Goal: Task Accomplishment & Management: Manage account settings

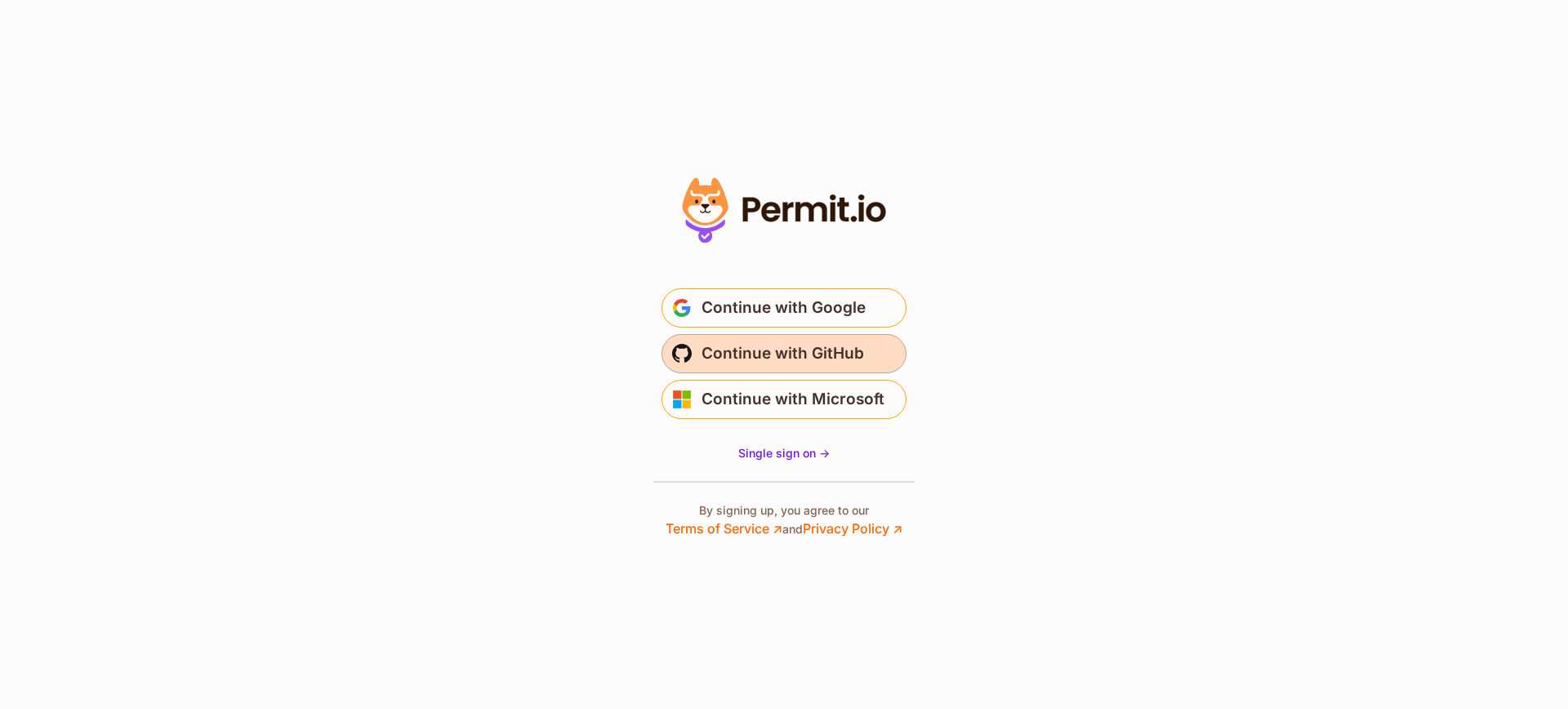
click at [804, 362] on span "Continue with GitHub" at bounding box center [783, 353] width 163 height 26
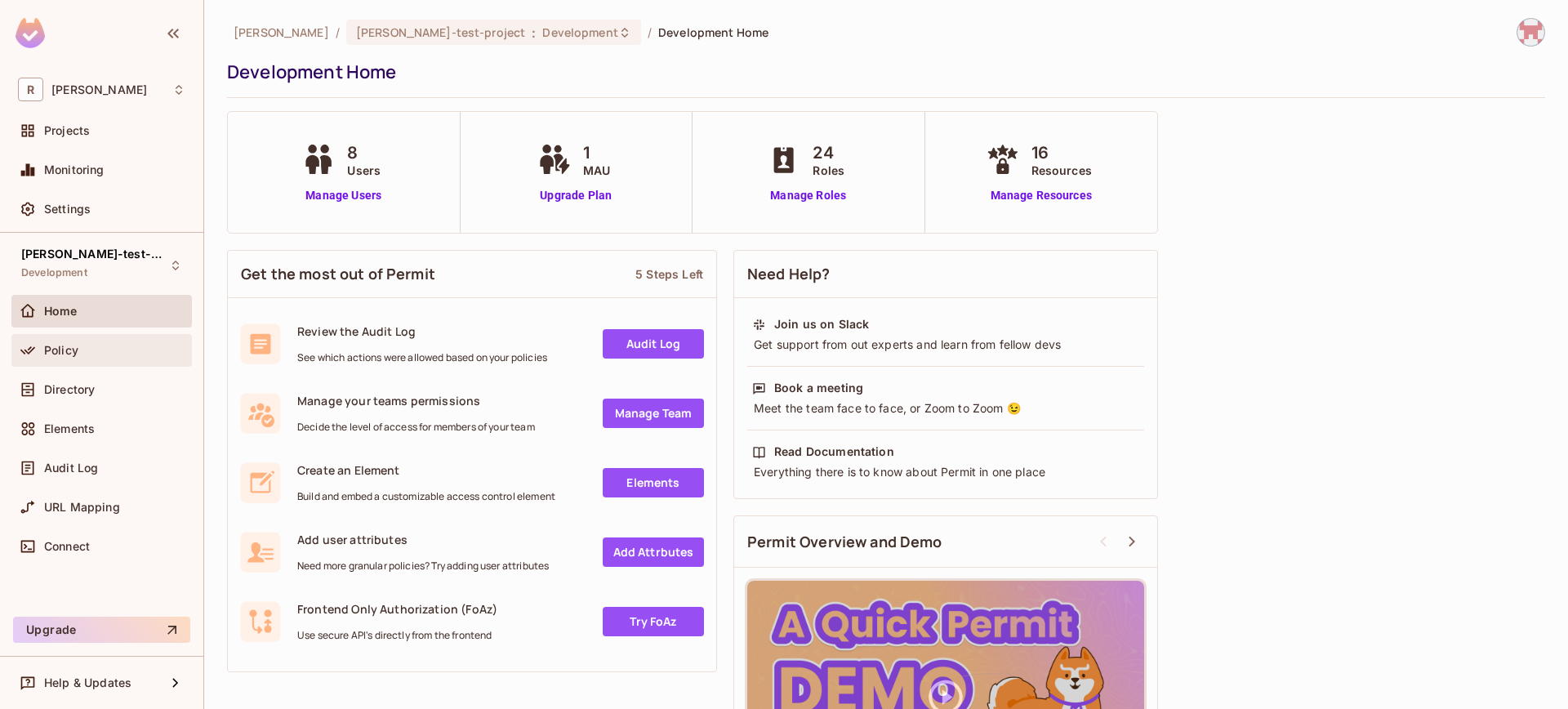
click at [85, 360] on div "Policy" at bounding box center [102, 350] width 181 height 32
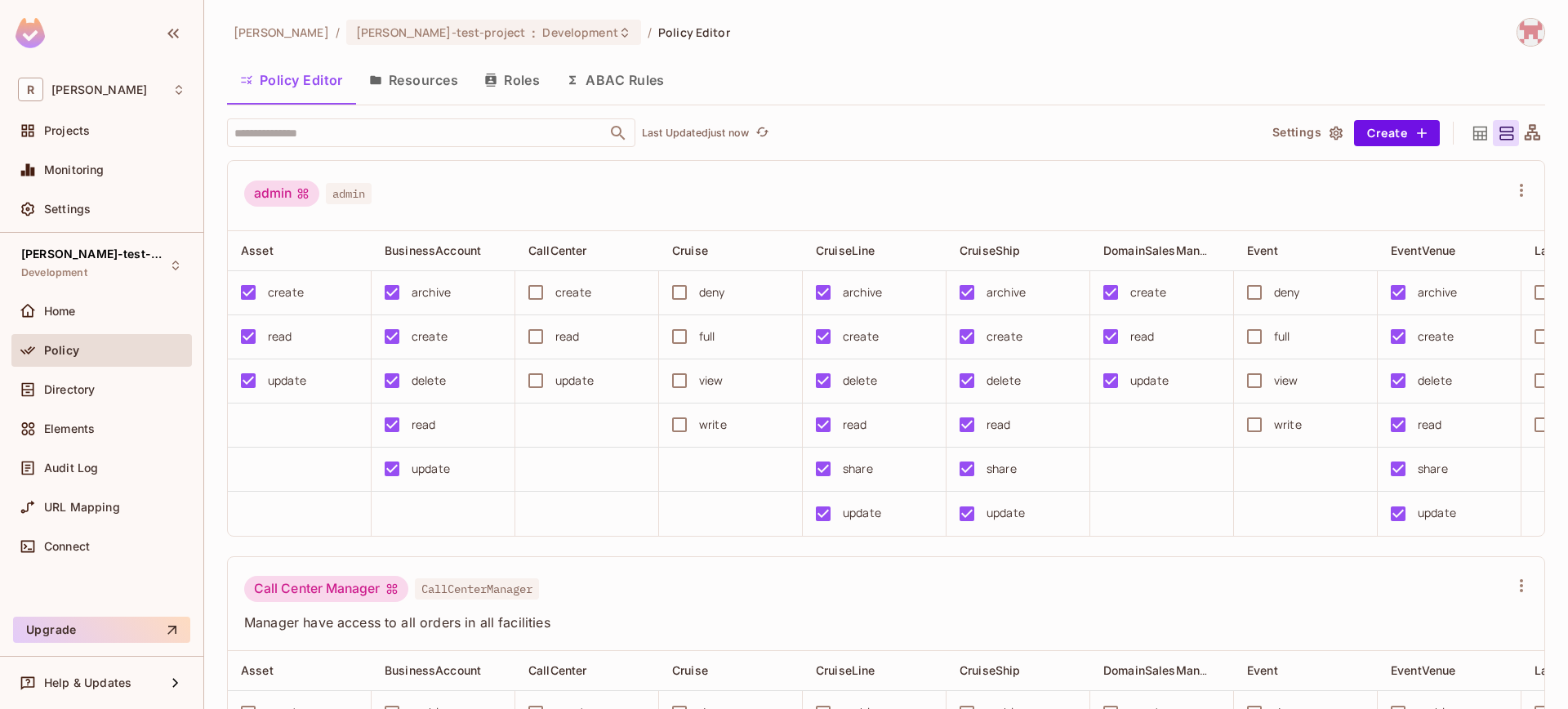
click at [89, 406] on div "Directory" at bounding box center [102, 393] width 181 height 39
click at [89, 401] on div "Directory" at bounding box center [102, 389] width 181 height 32
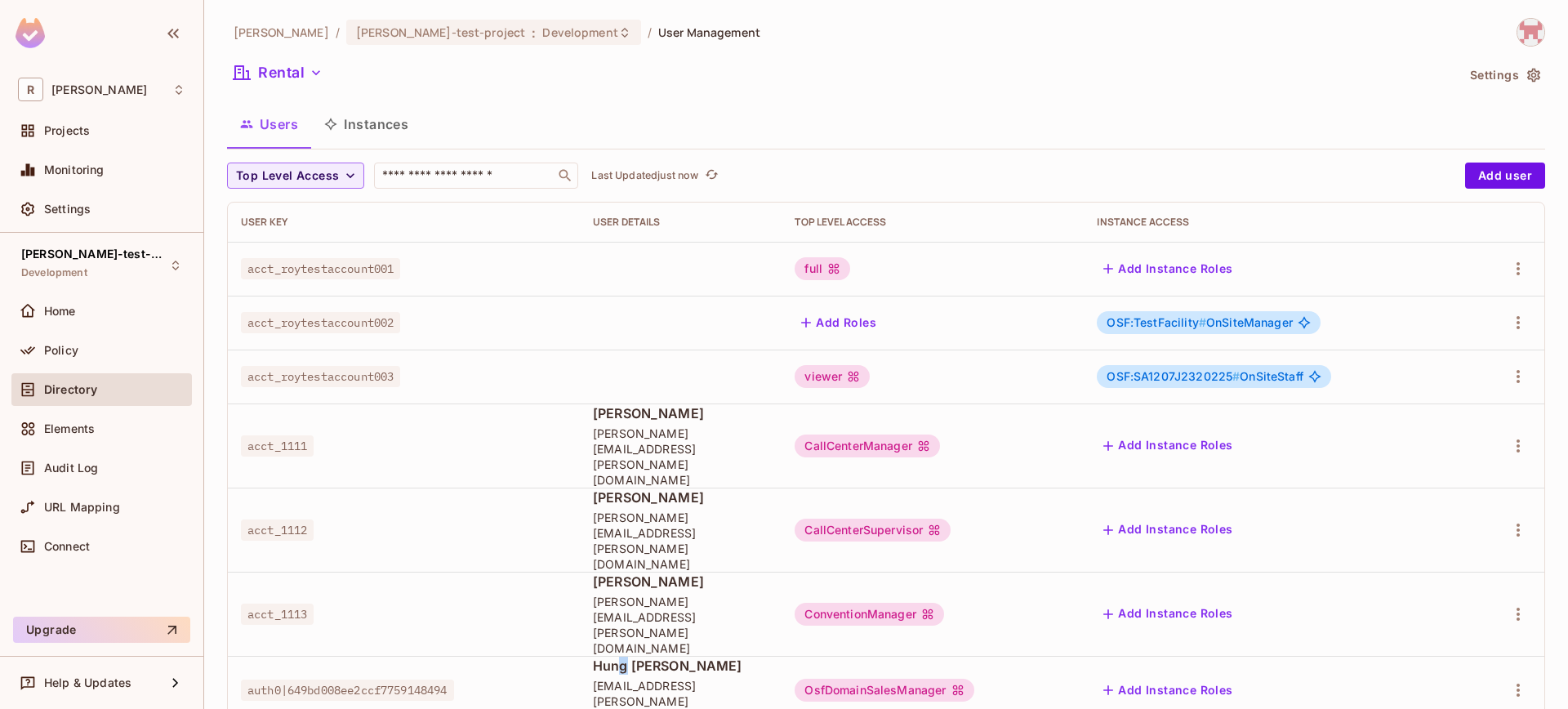
click at [626, 656] on span "Hung [PERSON_NAME]" at bounding box center [680, 665] width 175 height 18
click at [959, 679] on div "OsfDomainSalesManager" at bounding box center [884, 690] width 179 height 23
click at [1008, 658] on div "[PERSON_NAME]-poc / [PERSON_NAME]-test-project : Development / User Management …" at bounding box center [885, 354] width 1363 height 709
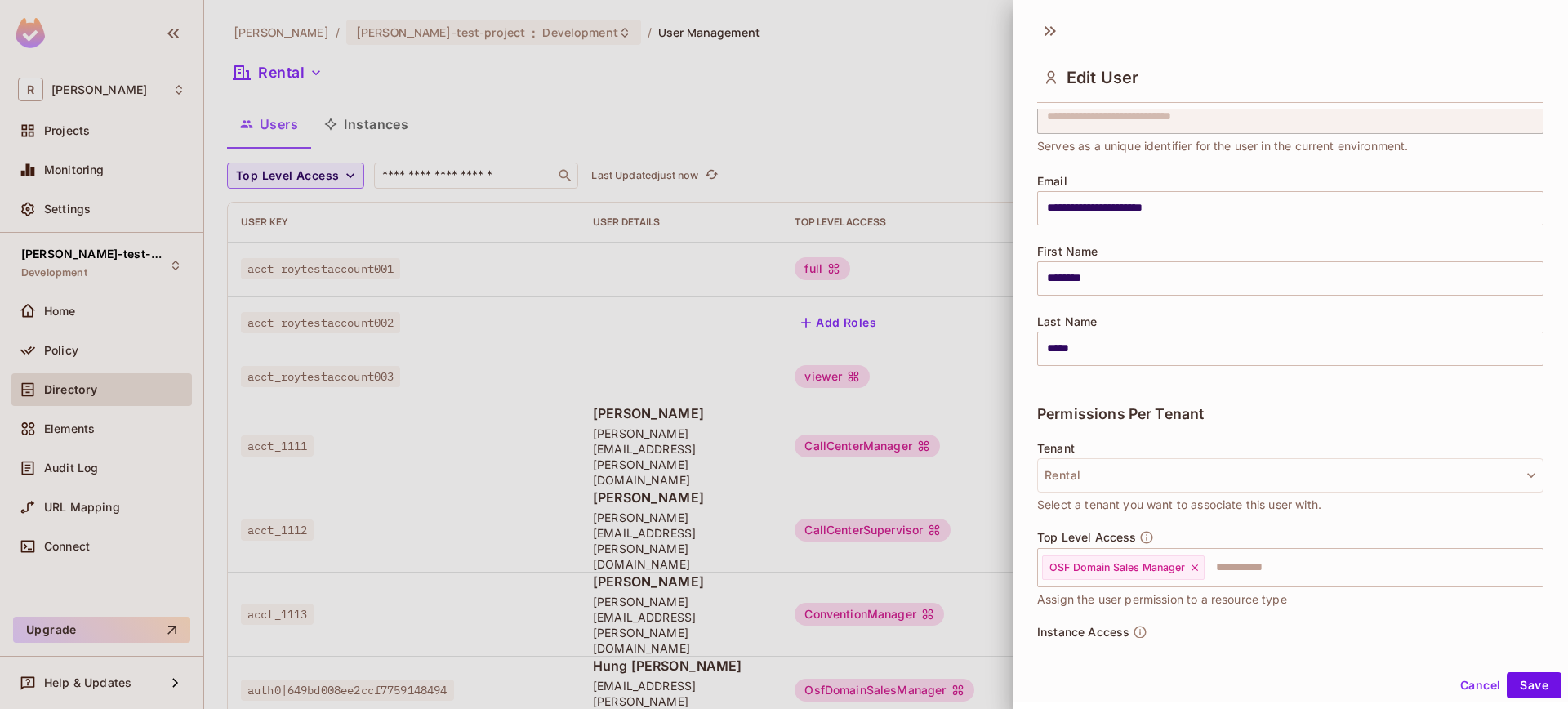
scroll to position [72, 0]
click at [861, 632] on div at bounding box center [784, 354] width 1568 height 709
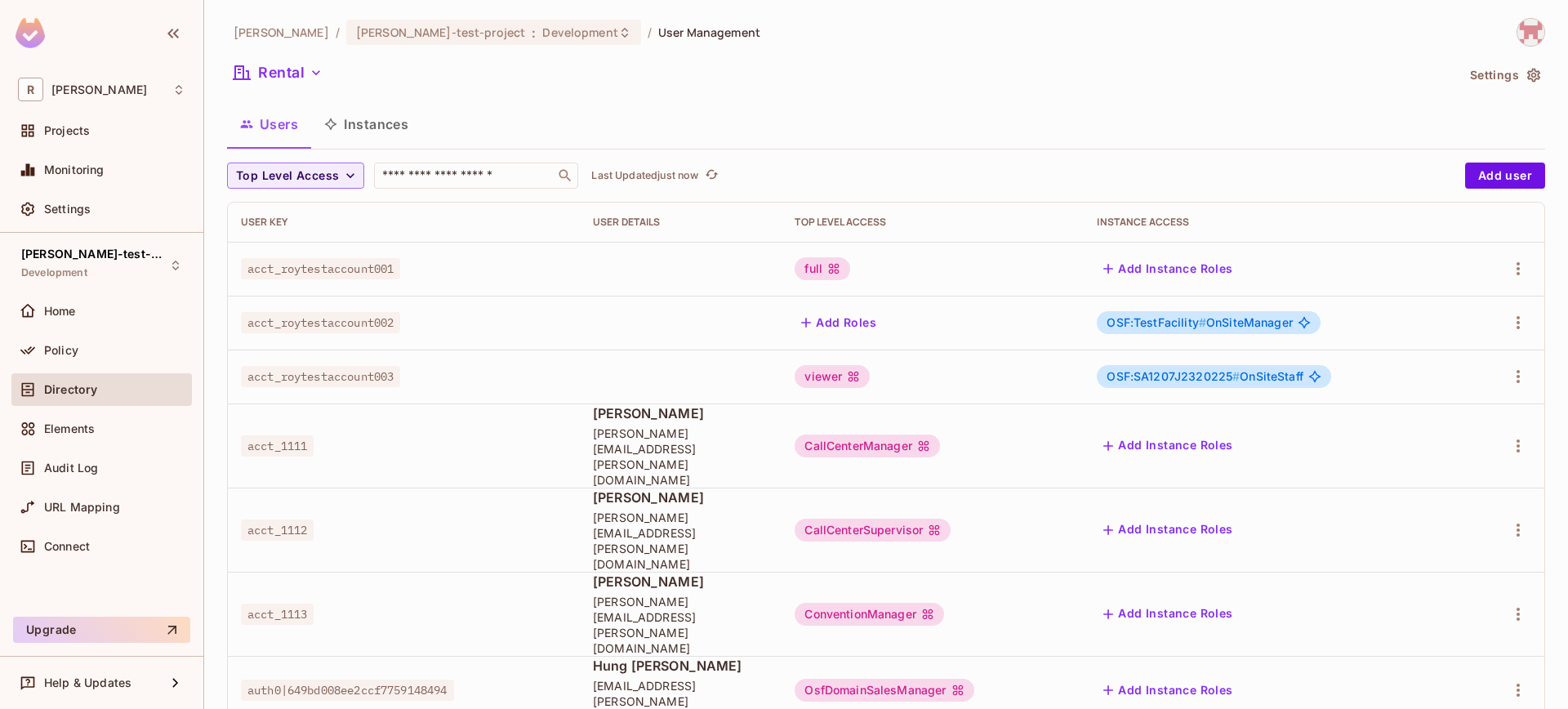
click at [1169, 677] on button "Add Instance Roles" at bounding box center [1167, 689] width 142 height 26
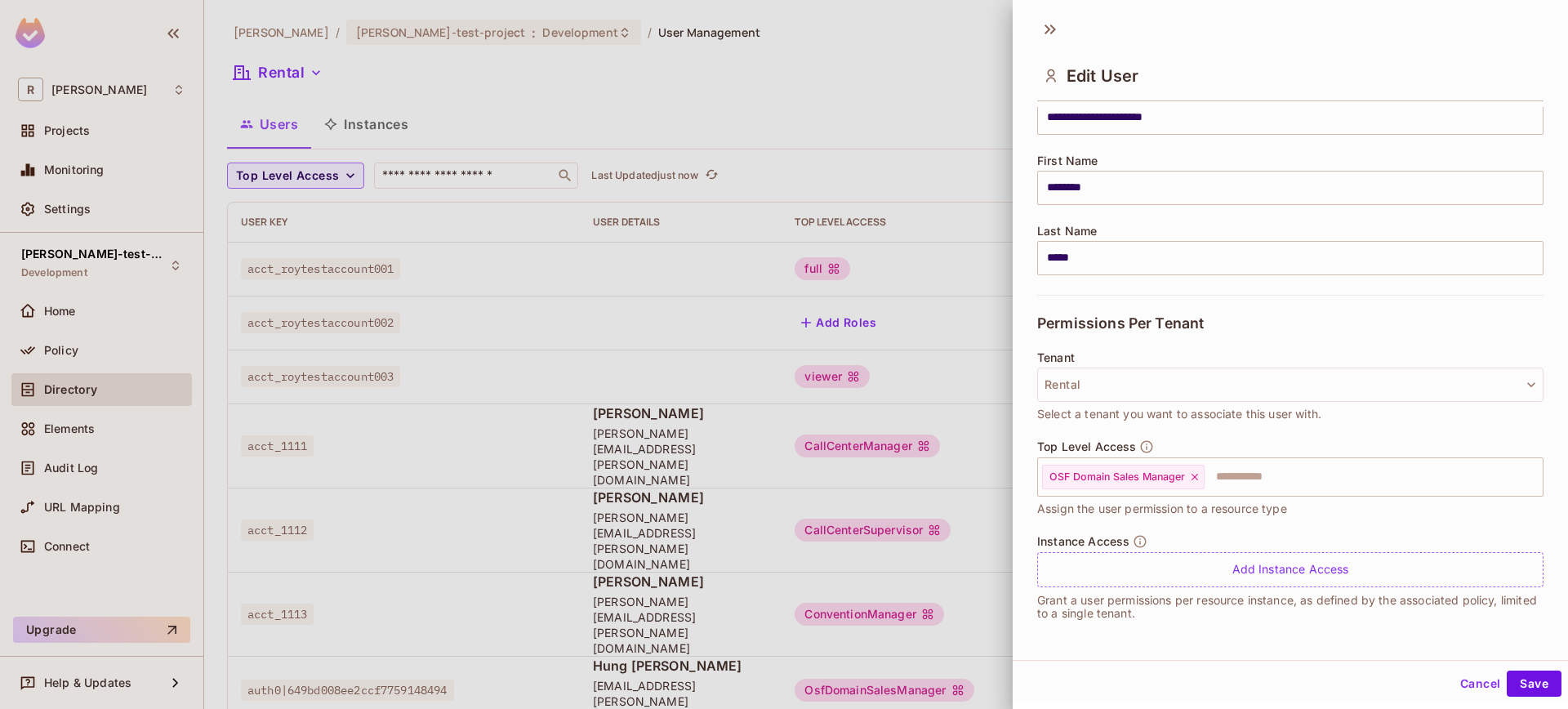
scroll to position [3, 0]
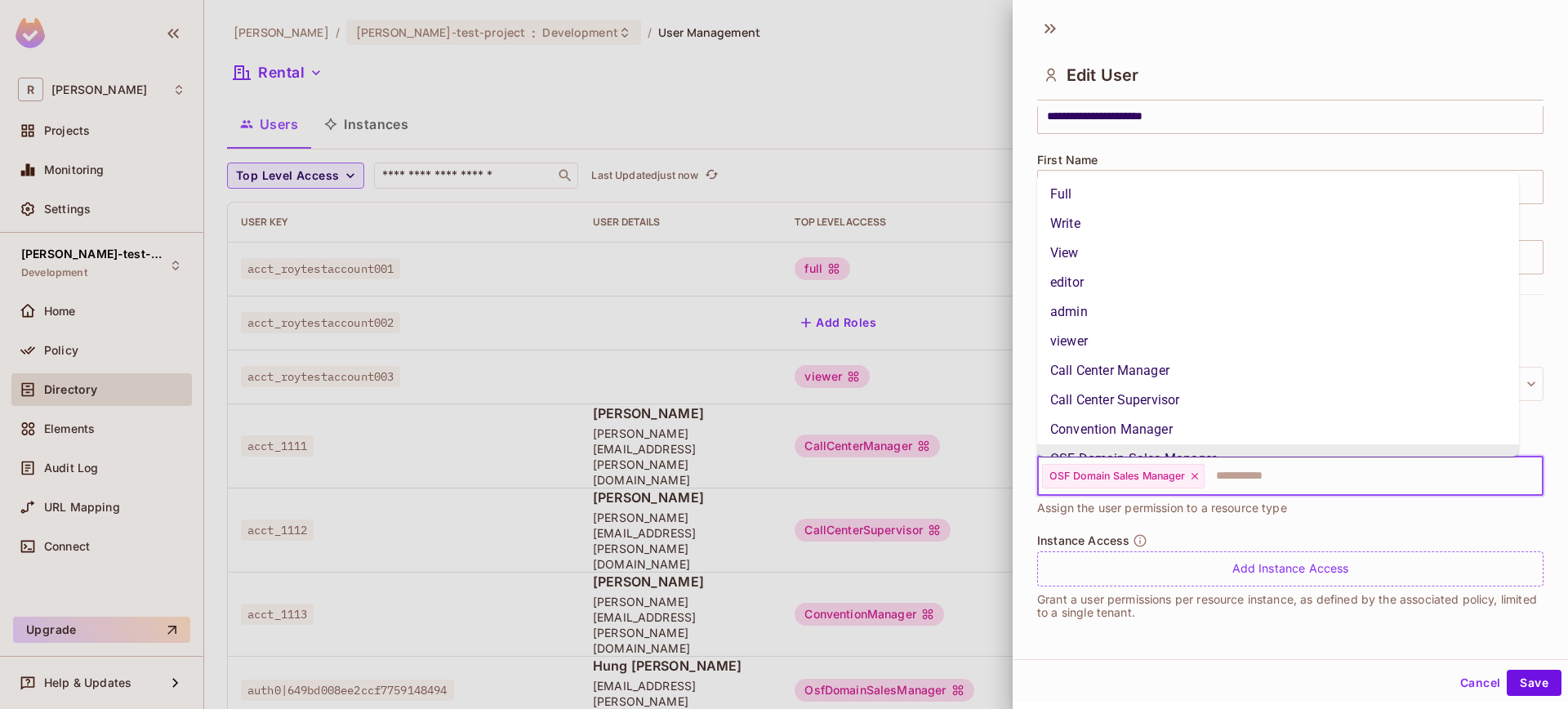
click at [1264, 479] on input "text" at bounding box center [1358, 476] width 305 height 32
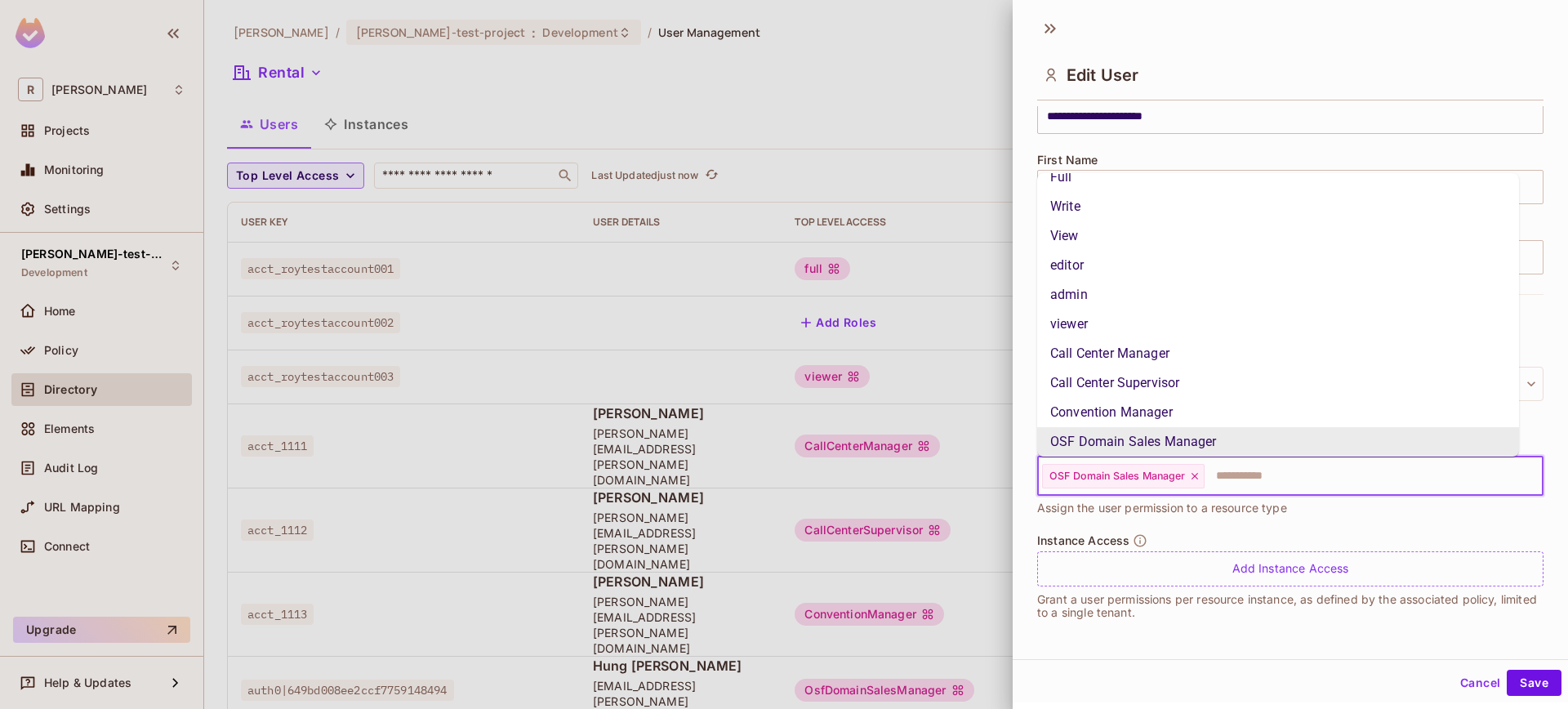
click at [1516, 508] on div "Top Level Access OSF Domain Sales Manager ​ Assign the user permission to a res…" at bounding box center [1291, 478] width 507 height 79
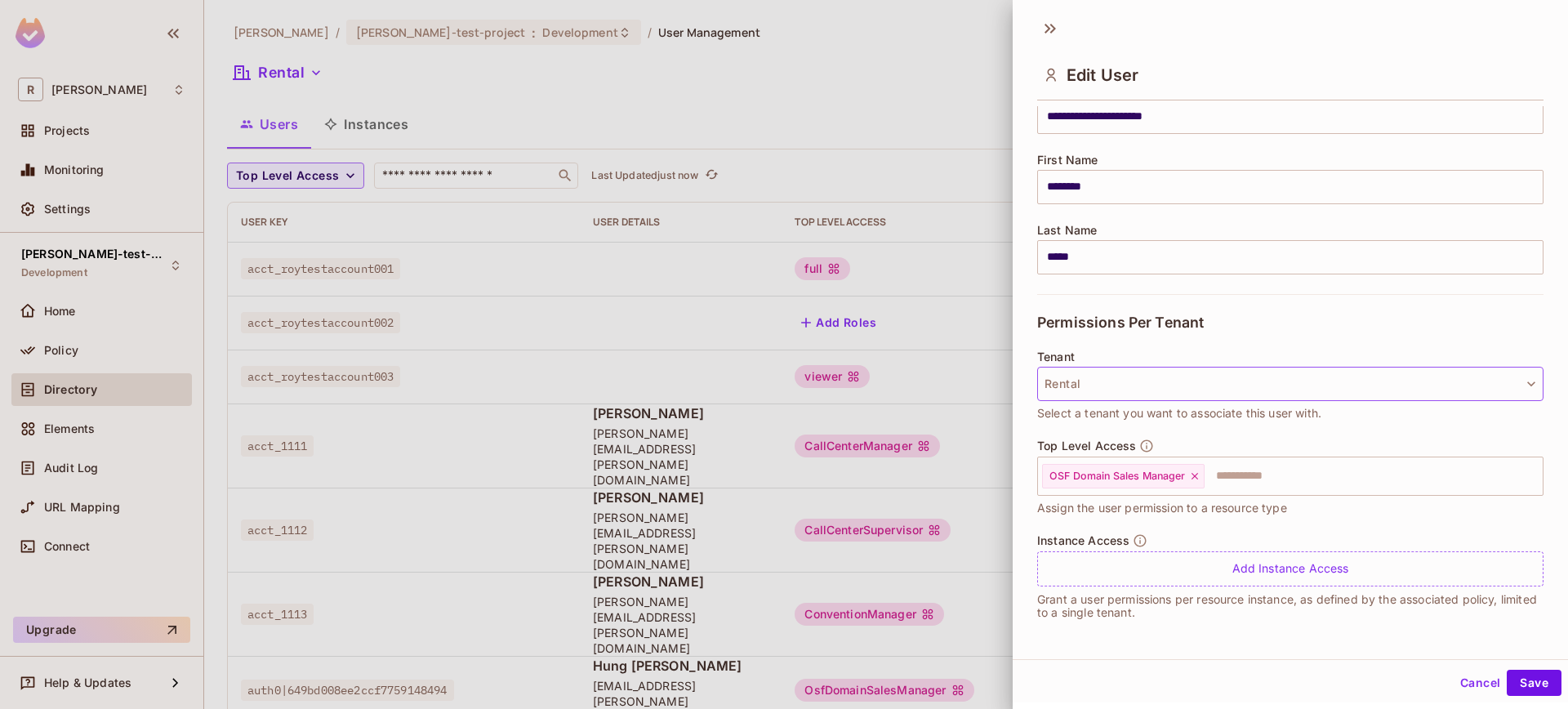
click at [1271, 389] on button "Rental" at bounding box center [1291, 384] width 507 height 34
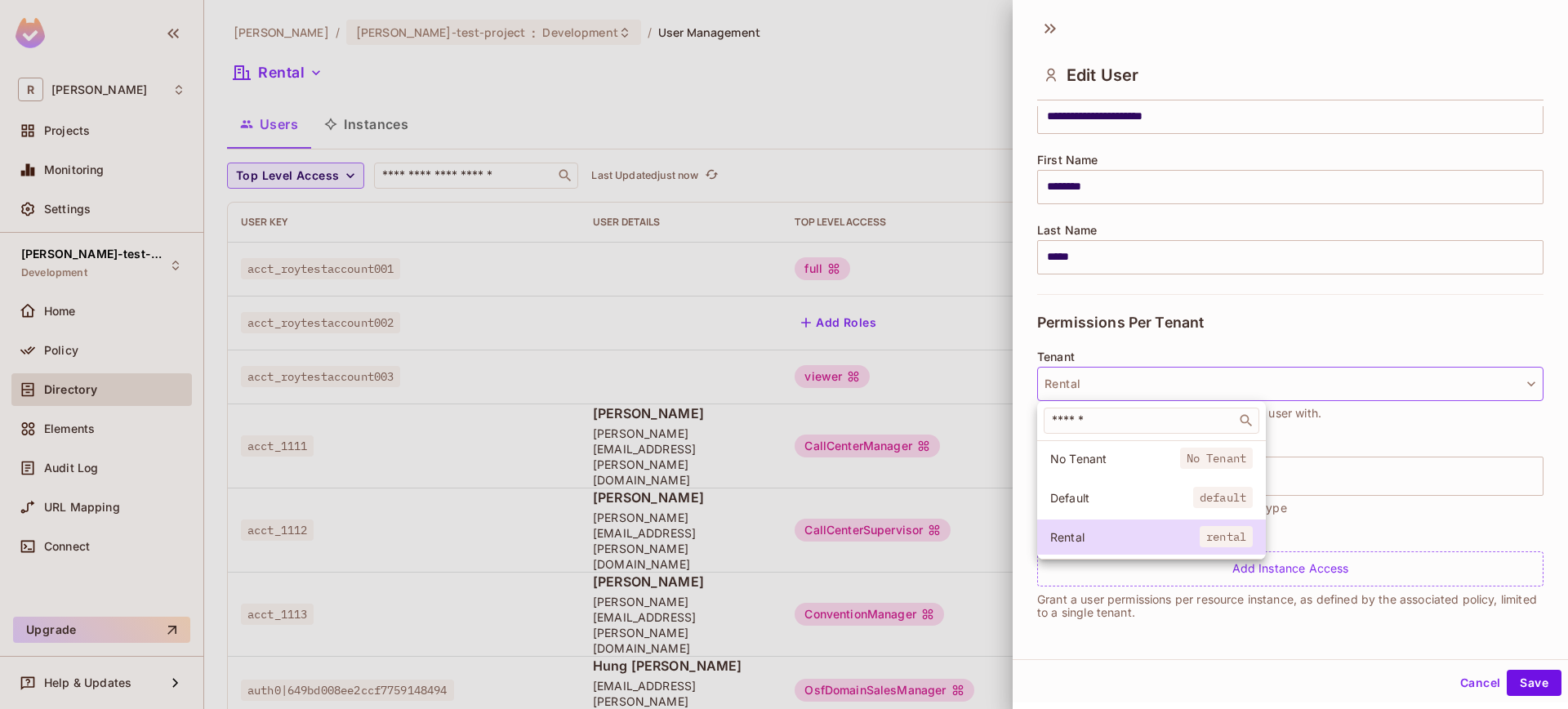
click at [1414, 457] on div at bounding box center [784, 354] width 1568 height 709
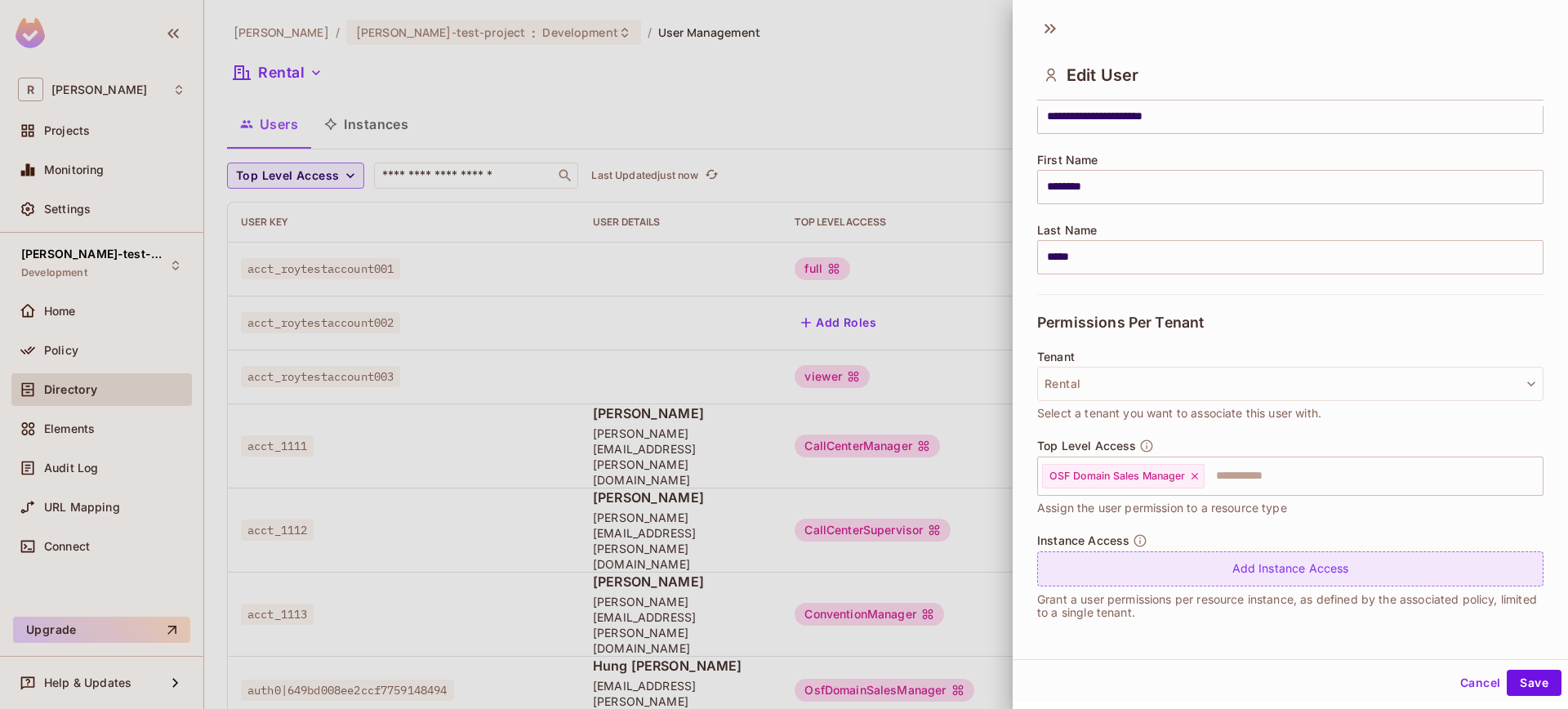
click at [1340, 554] on div "Add Instance Access" at bounding box center [1291, 568] width 507 height 35
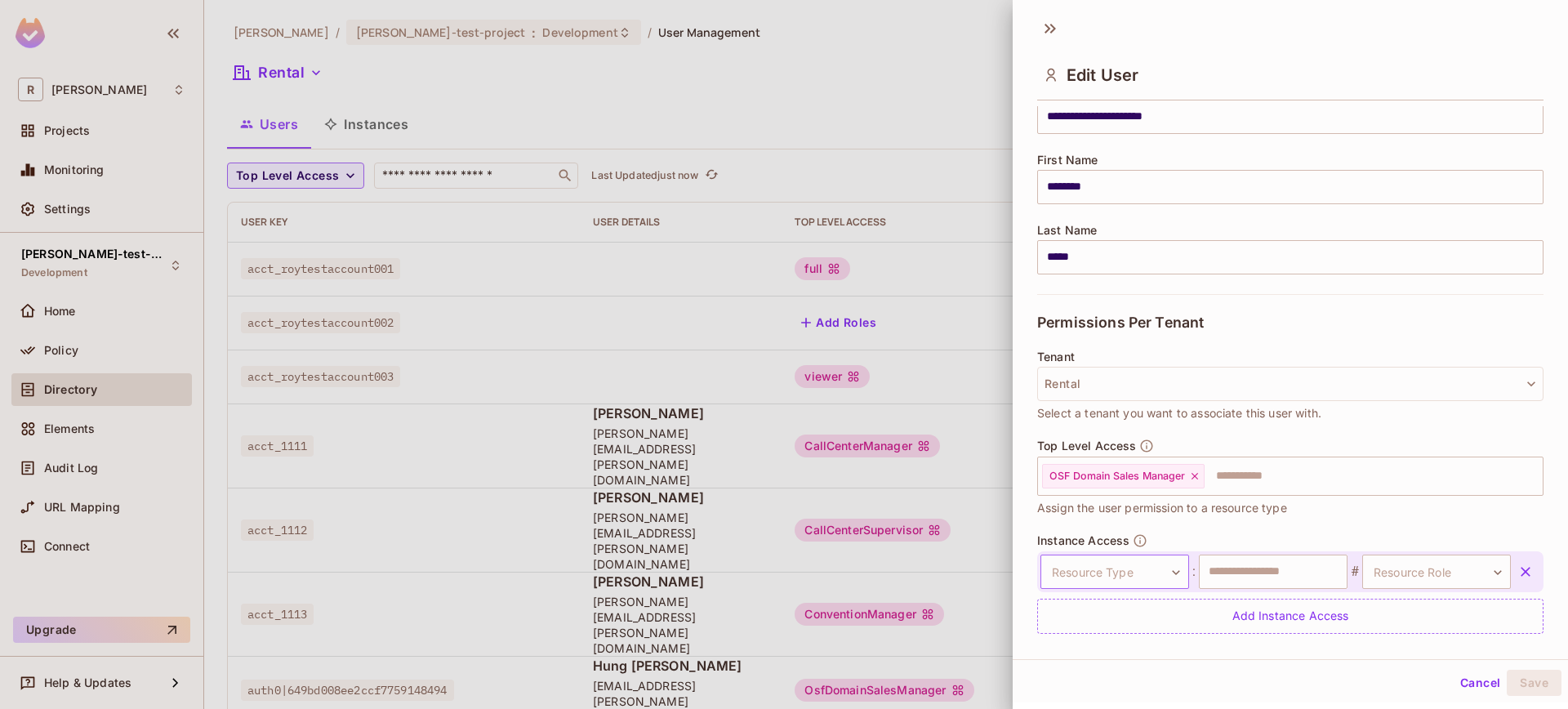
click at [1123, 573] on body "**********" at bounding box center [784, 354] width 1568 height 709
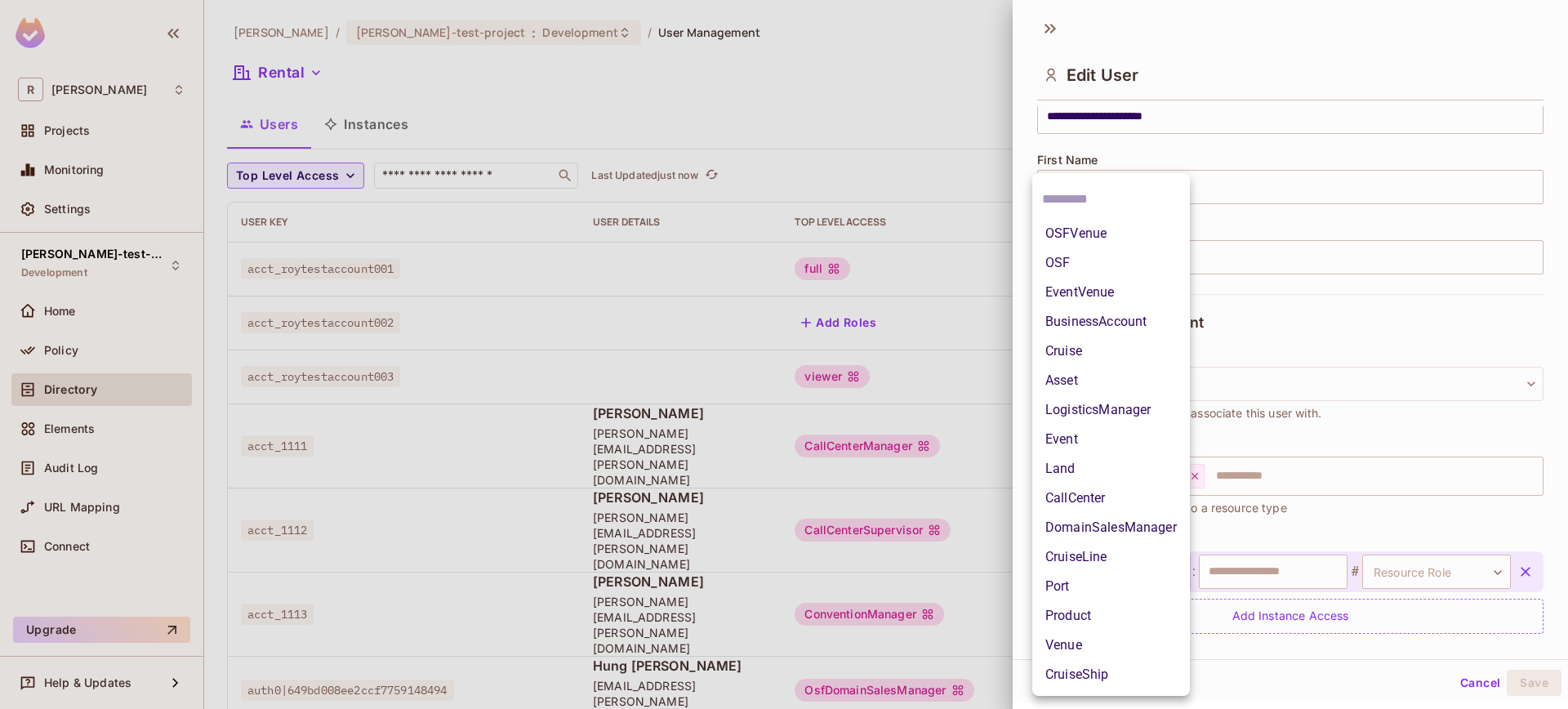
click at [1113, 266] on li "OSF" at bounding box center [1111, 262] width 158 height 30
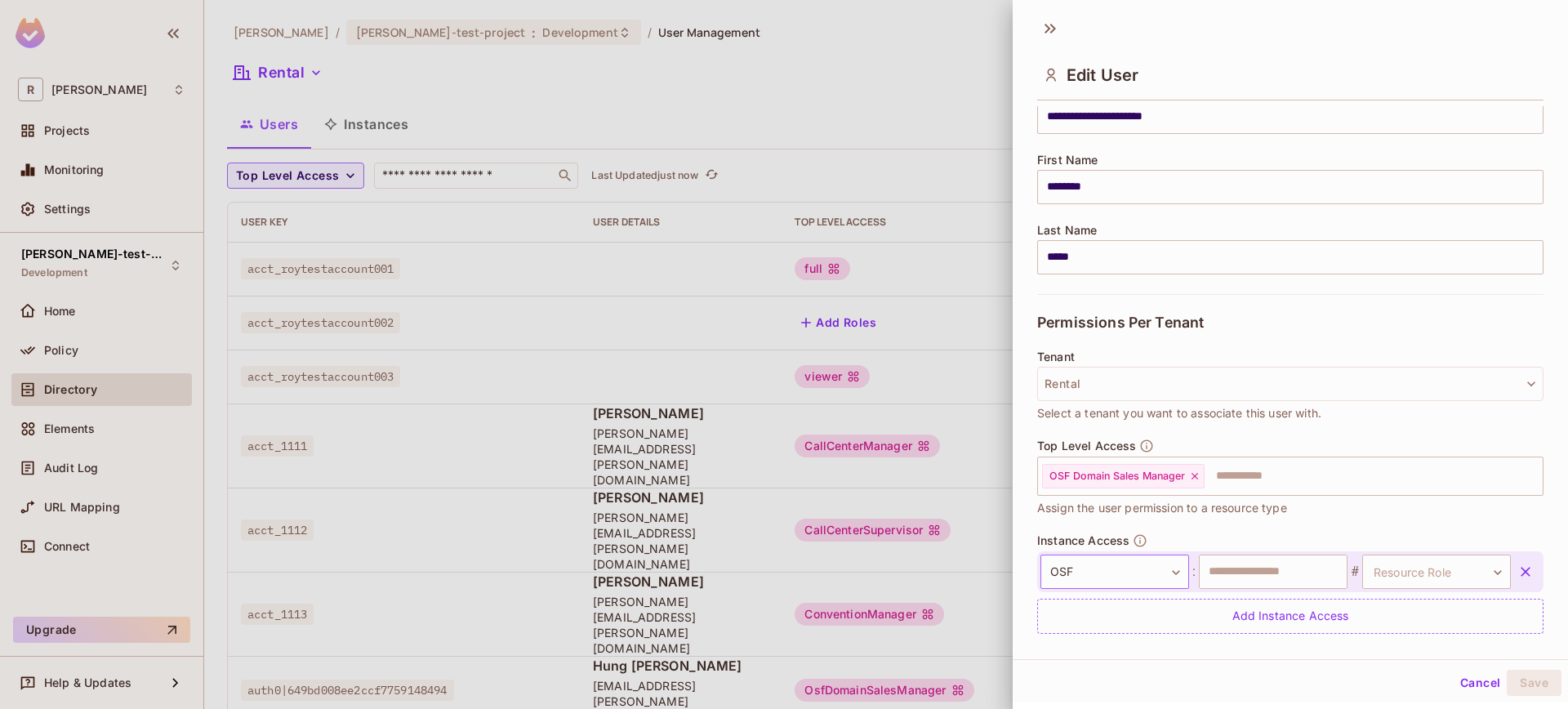
click at [1168, 567] on body "**********" at bounding box center [784, 354] width 1568 height 709
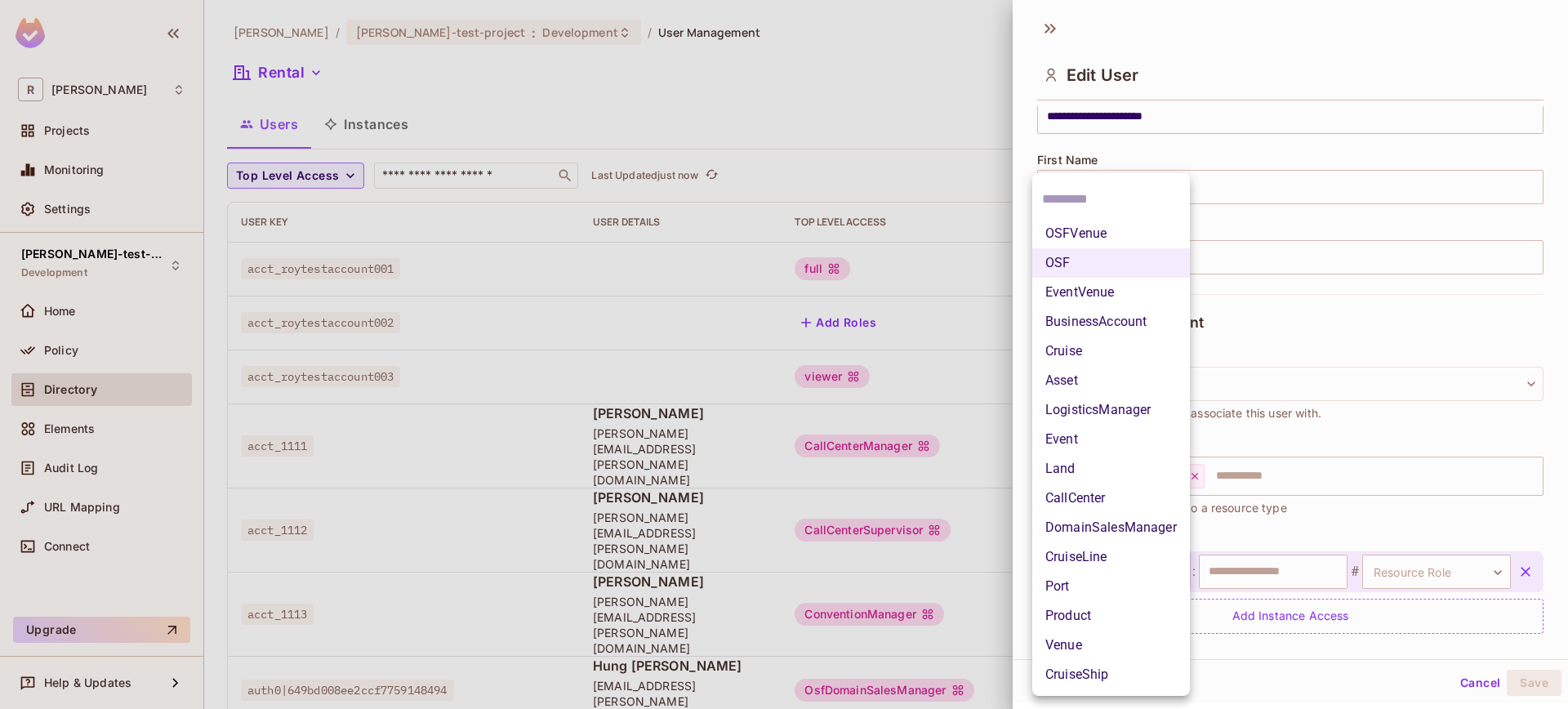
click at [1271, 568] on div at bounding box center [784, 354] width 1568 height 709
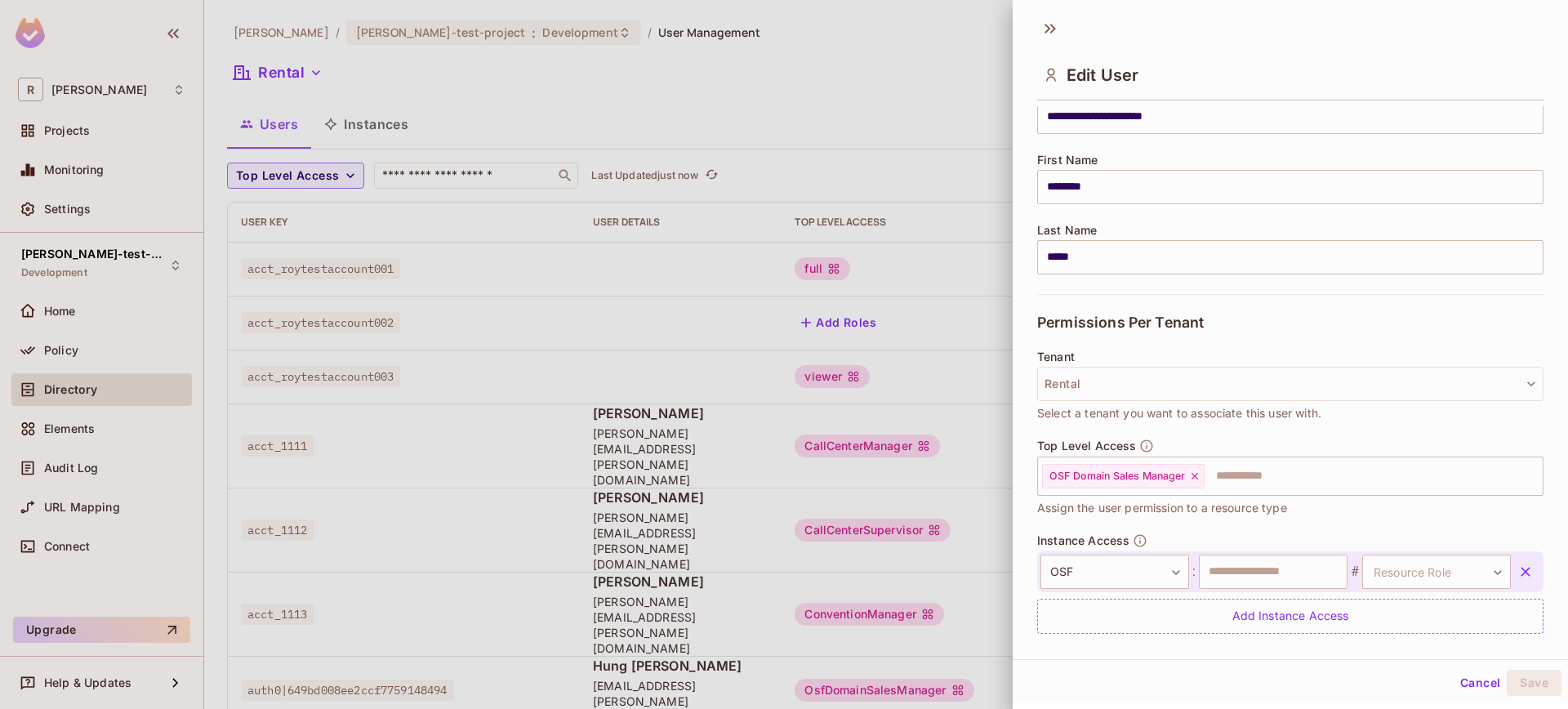
click at [1272, 568] on div "OSFVenue OSF EventVenue BusinessAccount Cruise Asset LogisticsManager Event Lan…" at bounding box center [784, 354] width 1568 height 709
click at [1283, 568] on input "text" at bounding box center [1273, 571] width 149 height 34
click at [1410, 569] on body "**********" at bounding box center [784, 354] width 1568 height 709
click at [1161, 570] on div at bounding box center [784, 354] width 1568 height 709
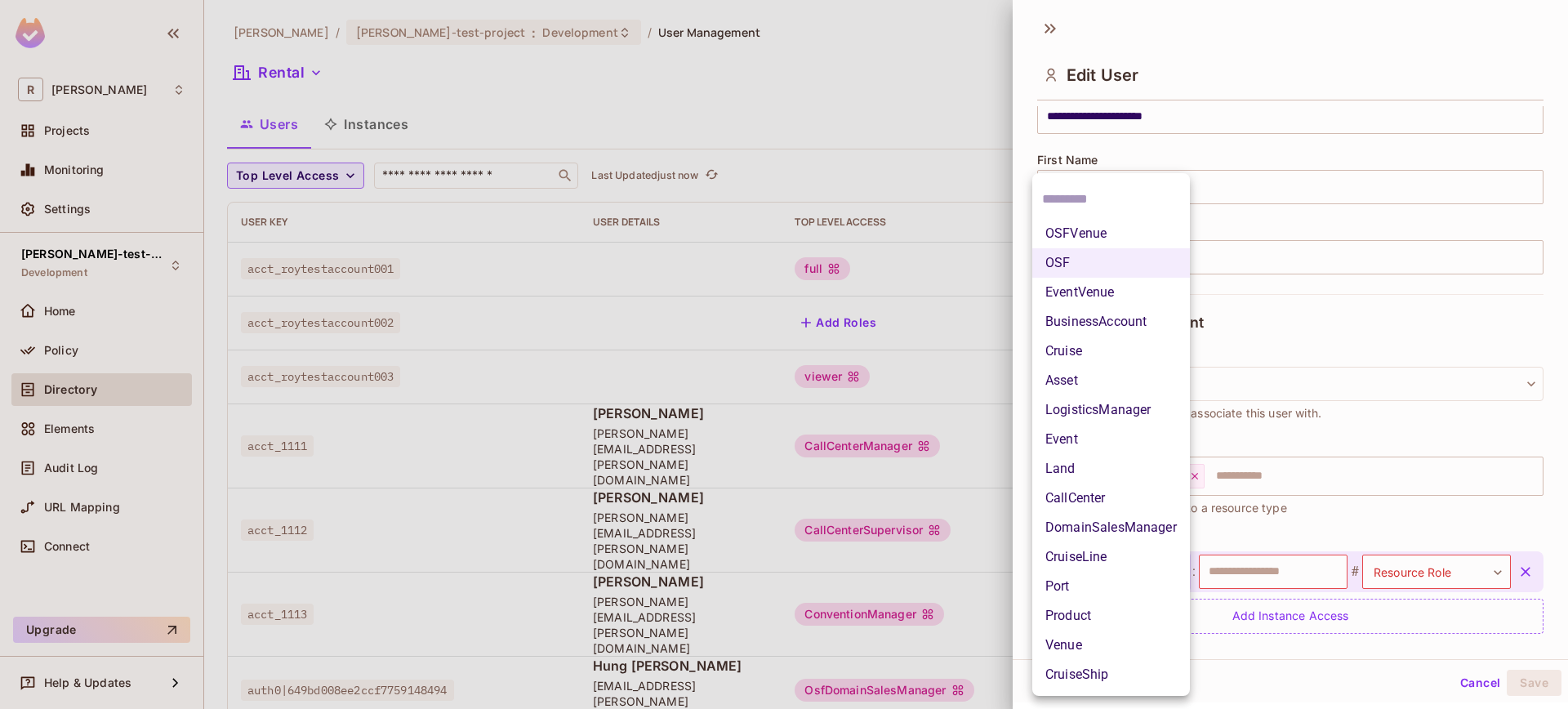
click at [1160, 570] on body "**********" at bounding box center [784, 354] width 1568 height 709
click at [1142, 298] on li "EventVenue" at bounding box center [1111, 292] width 158 height 30
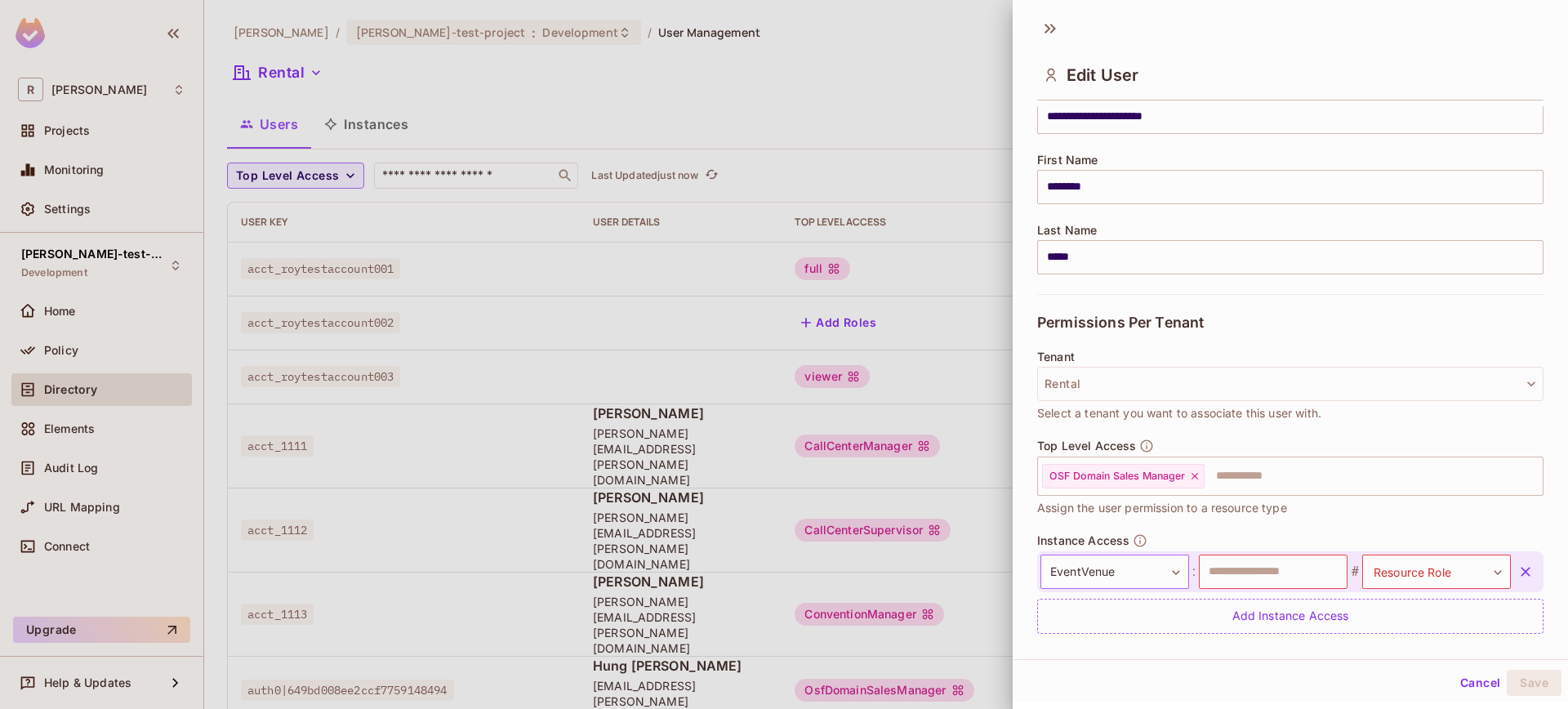
click at [1137, 567] on body "**********" at bounding box center [784, 354] width 1568 height 709
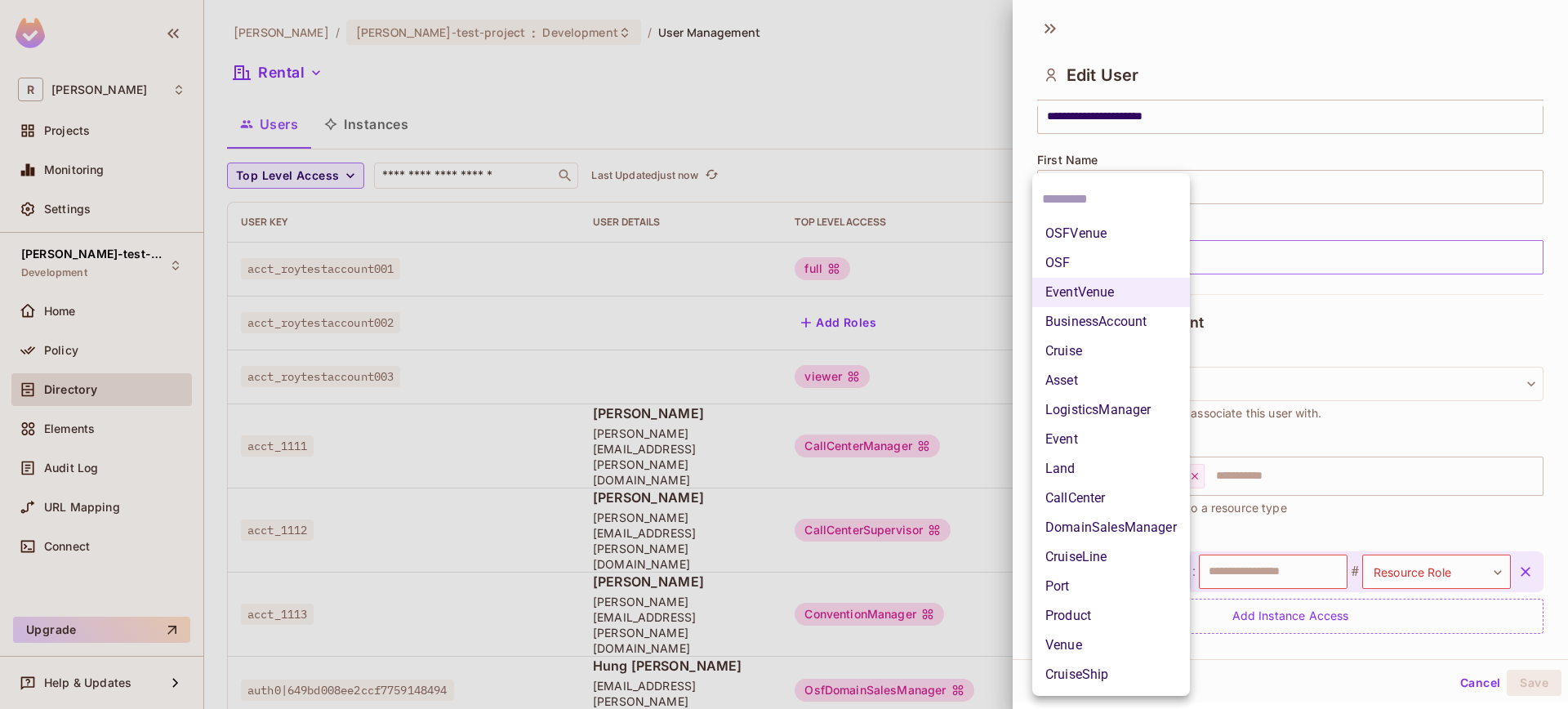
click at [1111, 248] on li "OSF" at bounding box center [1111, 262] width 158 height 30
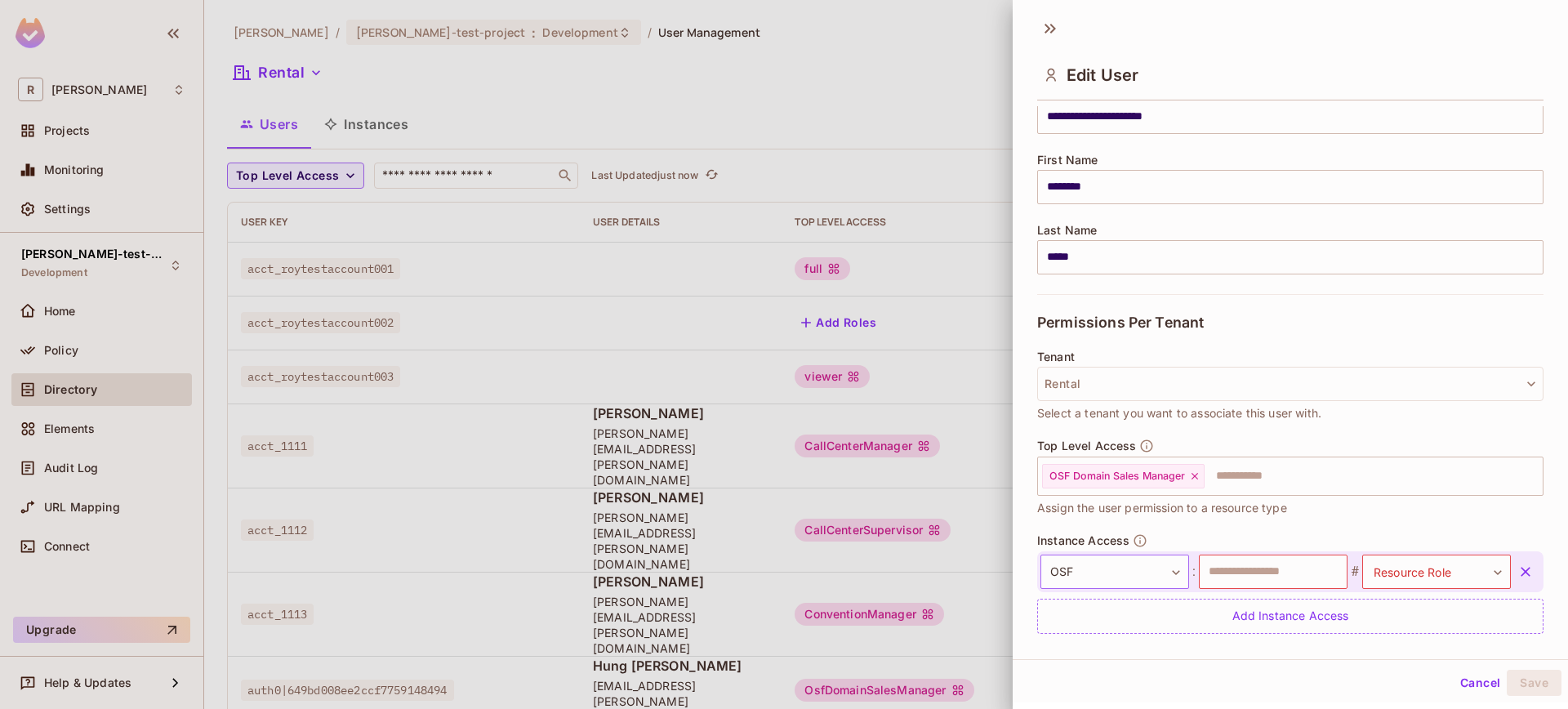
click at [1112, 570] on body "**********" at bounding box center [784, 354] width 1568 height 709
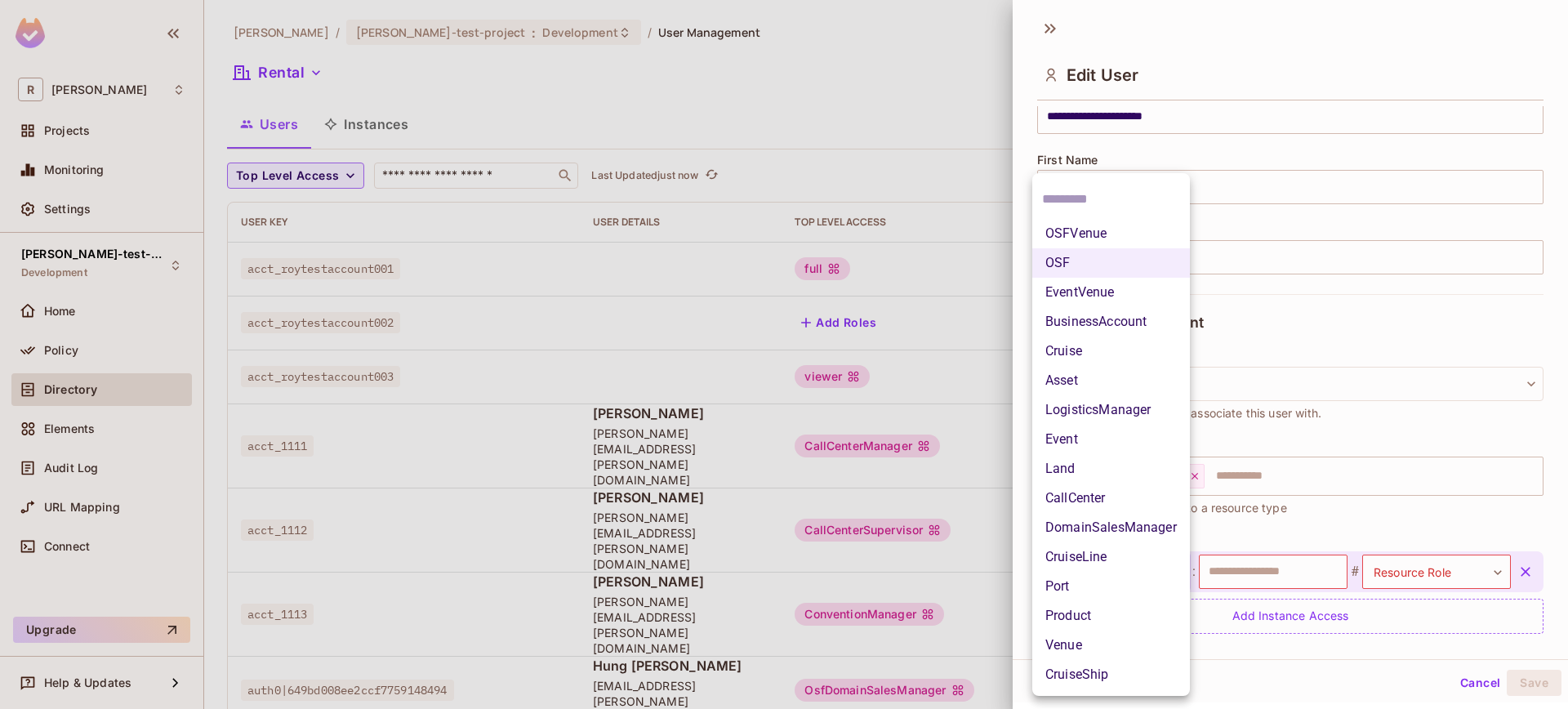
click at [1116, 235] on li "OSFVenue" at bounding box center [1111, 233] width 158 height 30
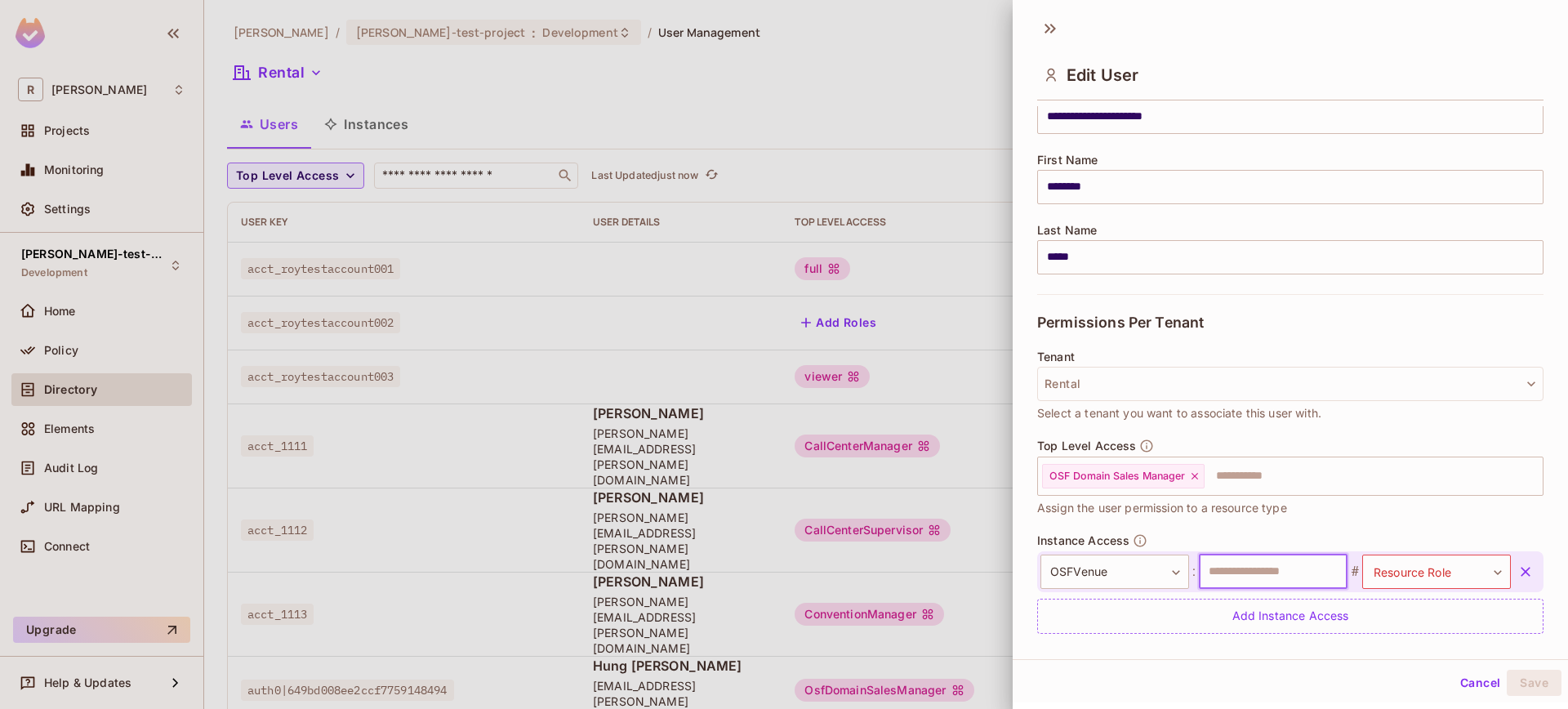
click at [1286, 577] on input "text" at bounding box center [1273, 571] width 149 height 34
click at [1401, 583] on body "**********" at bounding box center [784, 354] width 1568 height 709
click at [1404, 579] on div at bounding box center [784, 354] width 1568 height 709
click at [1404, 578] on body "**********" at bounding box center [784, 354] width 1568 height 709
click at [1404, 578] on div at bounding box center [784, 354] width 1568 height 709
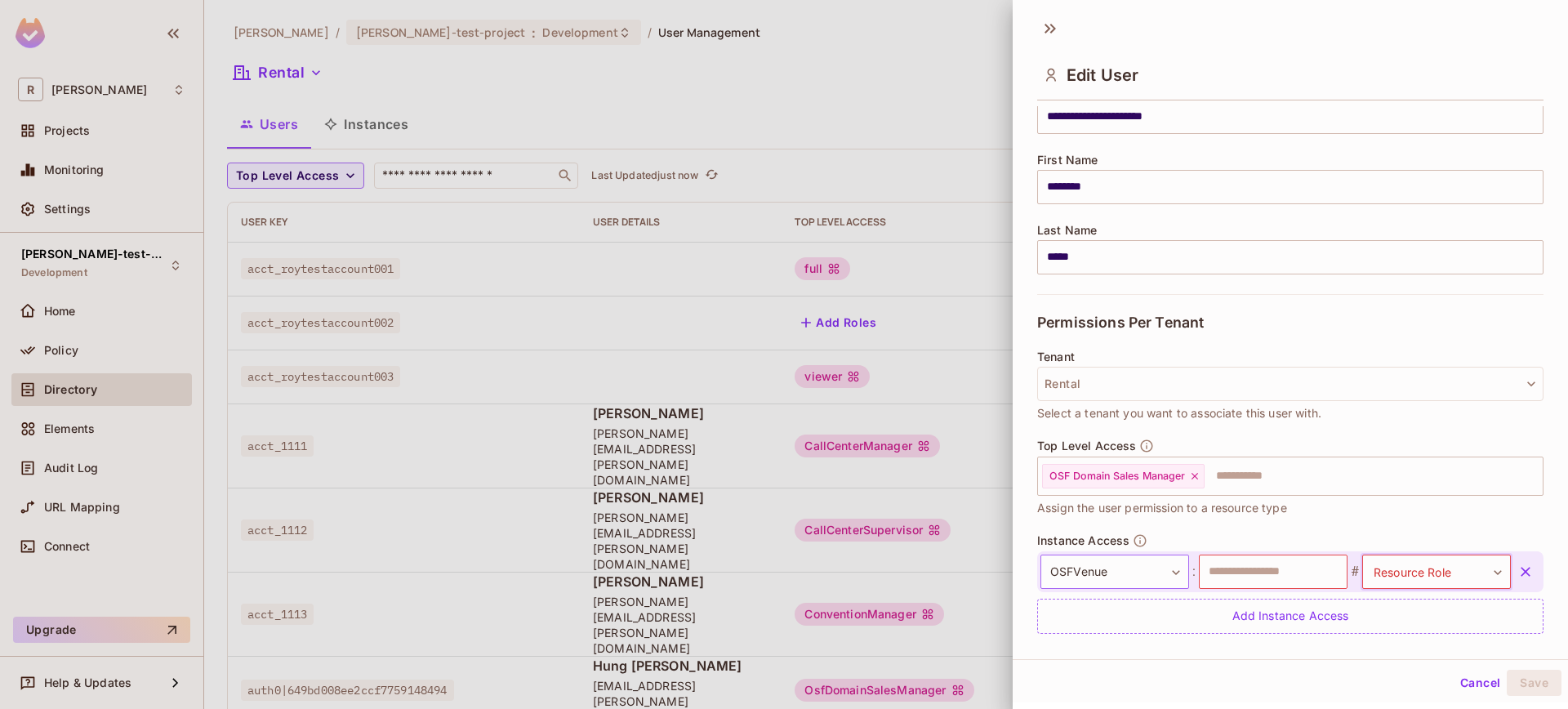
click at [1151, 579] on body "**********" at bounding box center [784, 354] width 1568 height 709
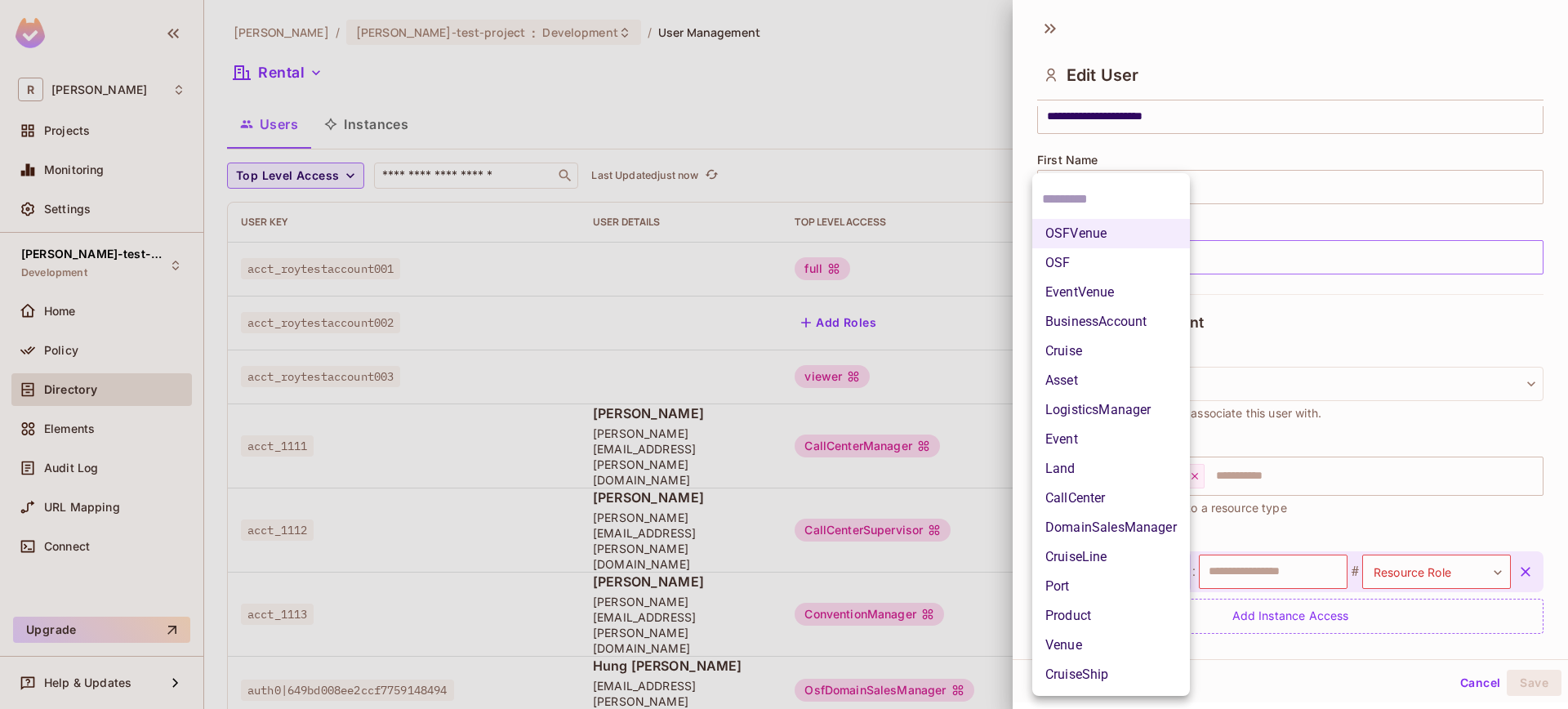
click at [1107, 269] on li "OSF" at bounding box center [1111, 262] width 158 height 30
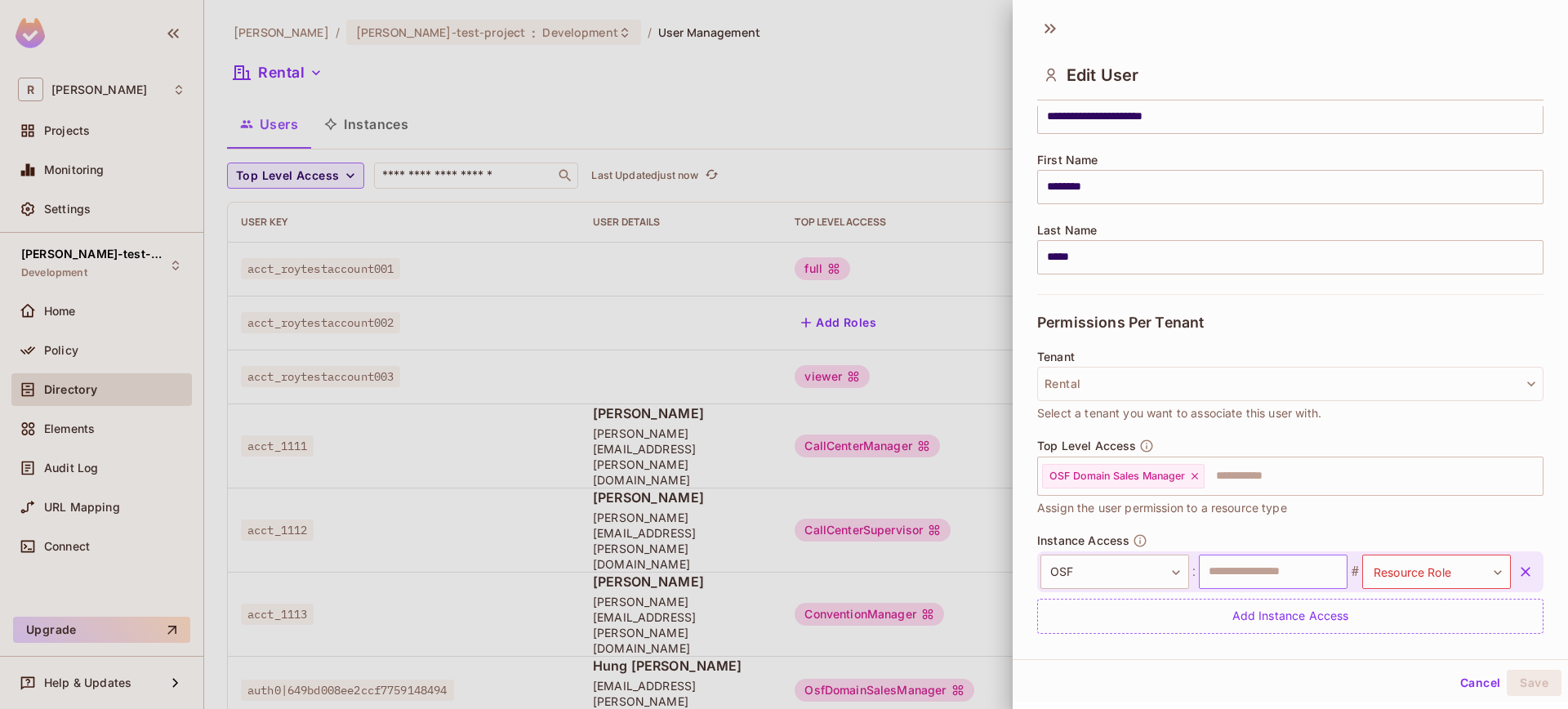
click at [1298, 574] on input "text" at bounding box center [1273, 571] width 149 height 34
type input "******"
click at [1392, 574] on body "**********" at bounding box center [784, 354] width 1568 height 709
click at [1408, 686] on li "OnSiteManager" at bounding box center [1413, 674] width 150 height 30
click at [1544, 678] on button "Save" at bounding box center [1533, 682] width 55 height 26
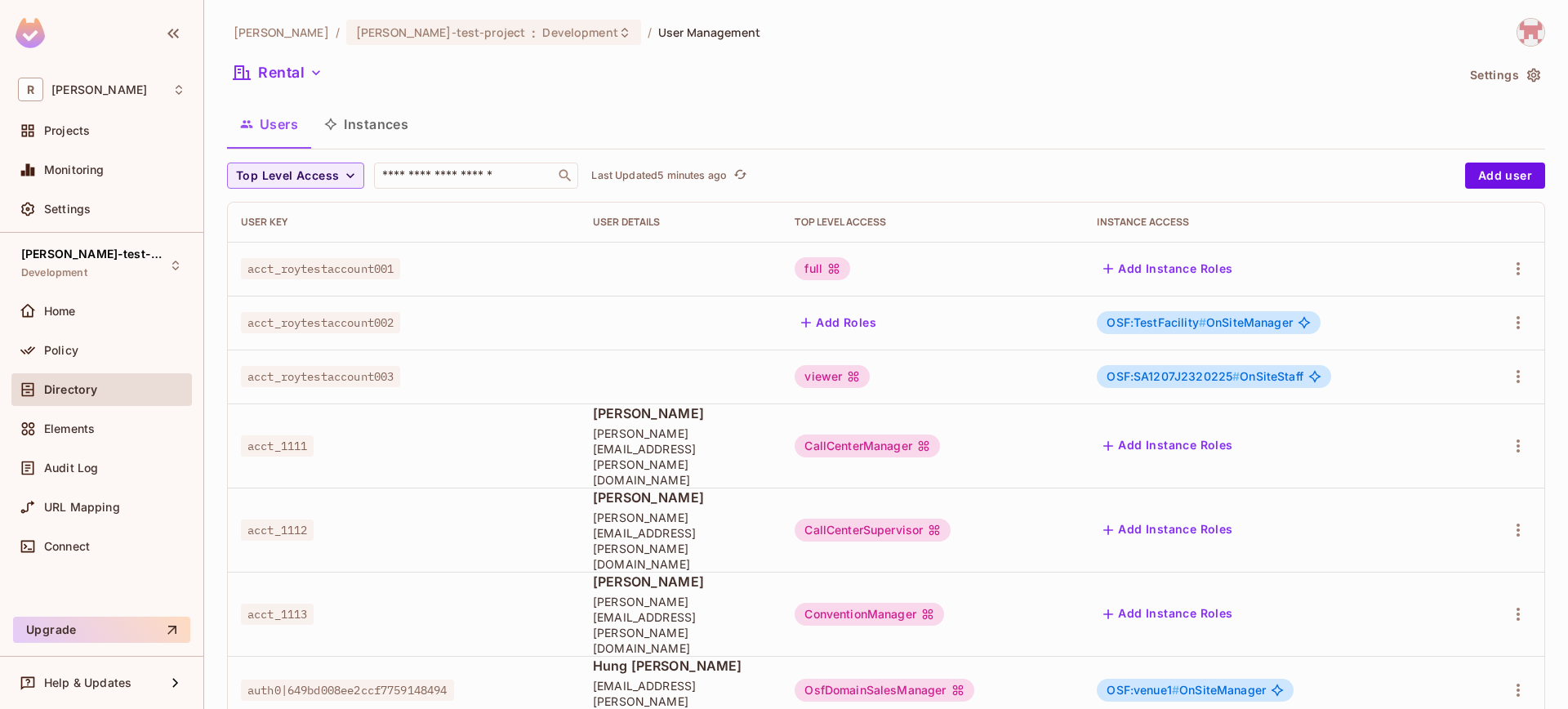
click at [1140, 683] on span "OSF:venue1 #" at bounding box center [1142, 690] width 72 height 14
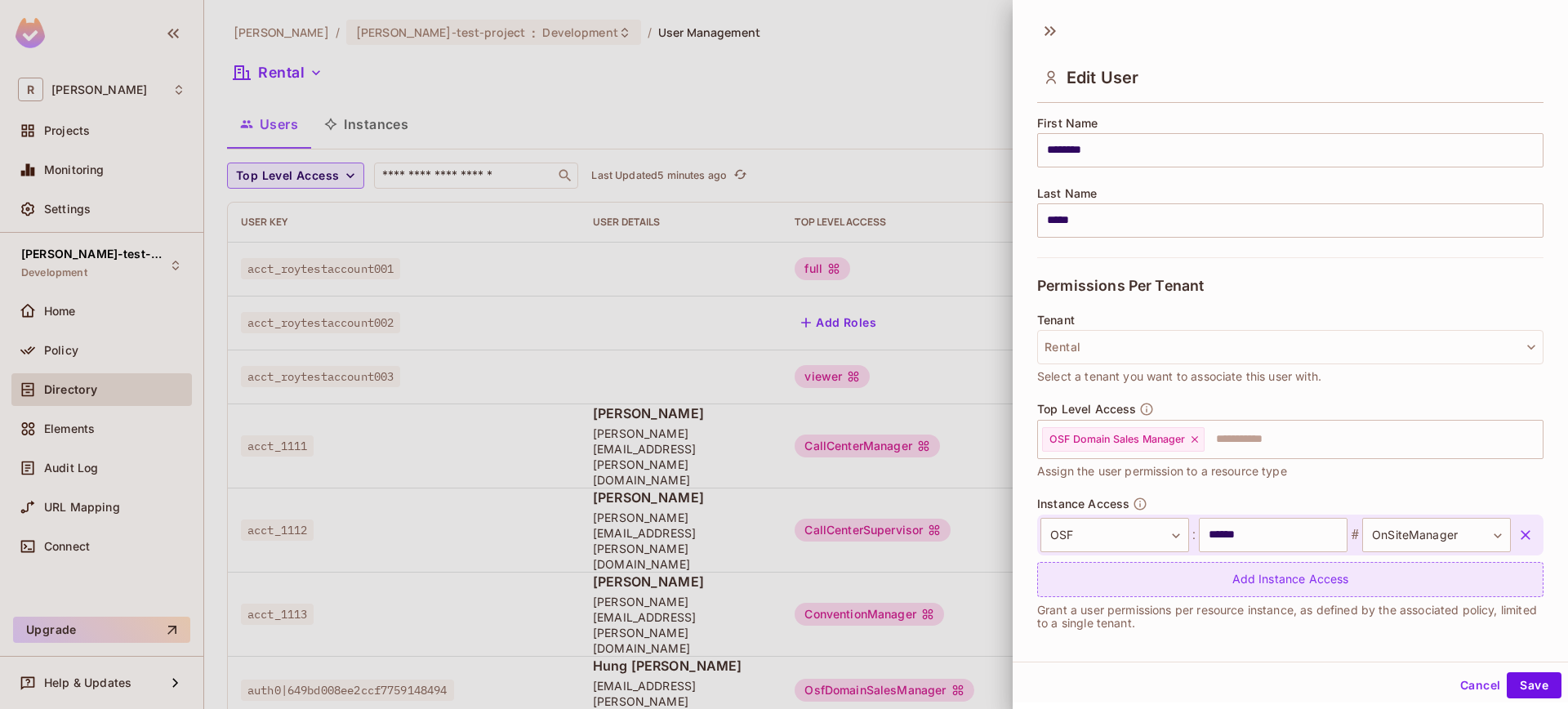
scroll to position [208, 0]
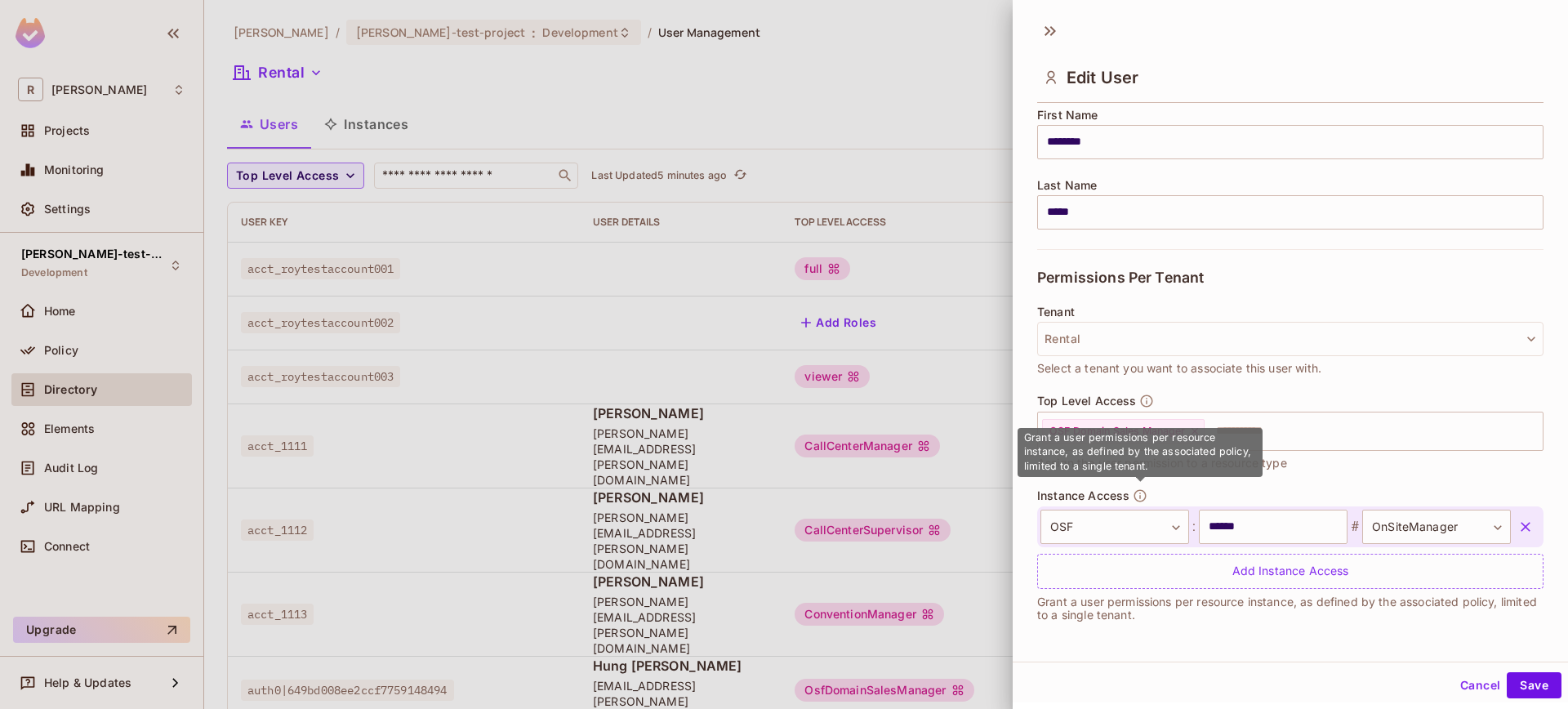
click at [1140, 497] on icon "button" at bounding box center [1139, 496] width 14 height 14
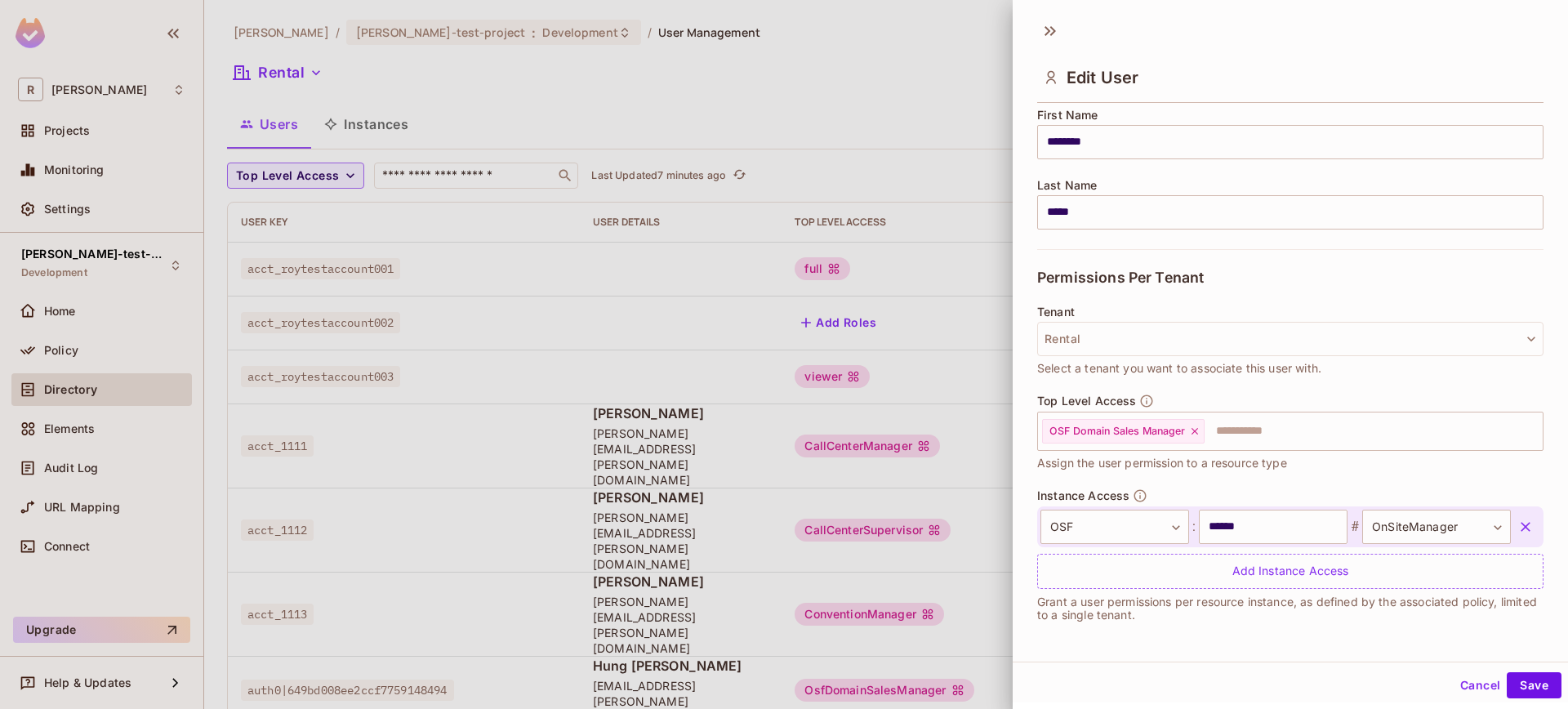
click at [619, 636] on div at bounding box center [784, 354] width 1568 height 709
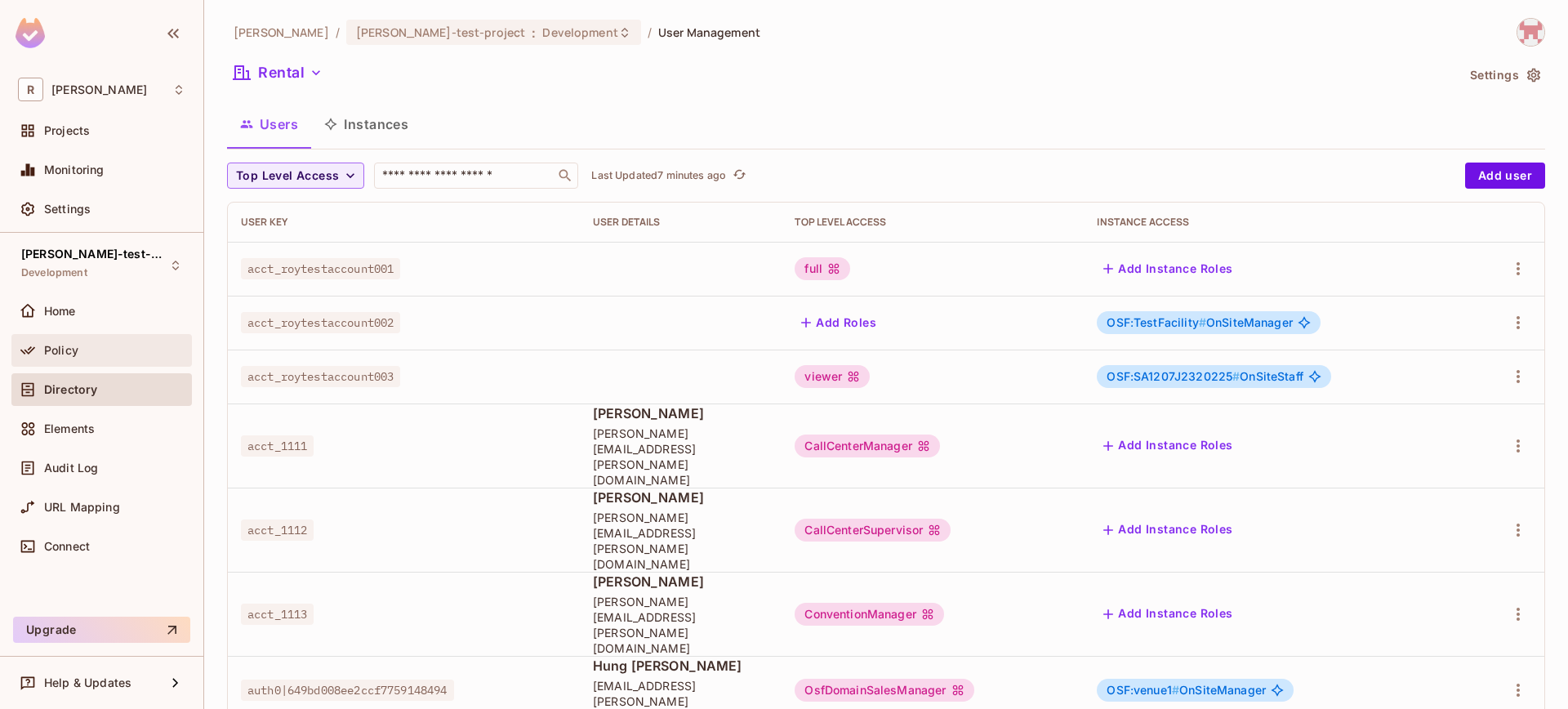
click at [71, 353] on span "Policy" at bounding box center [61, 350] width 34 height 13
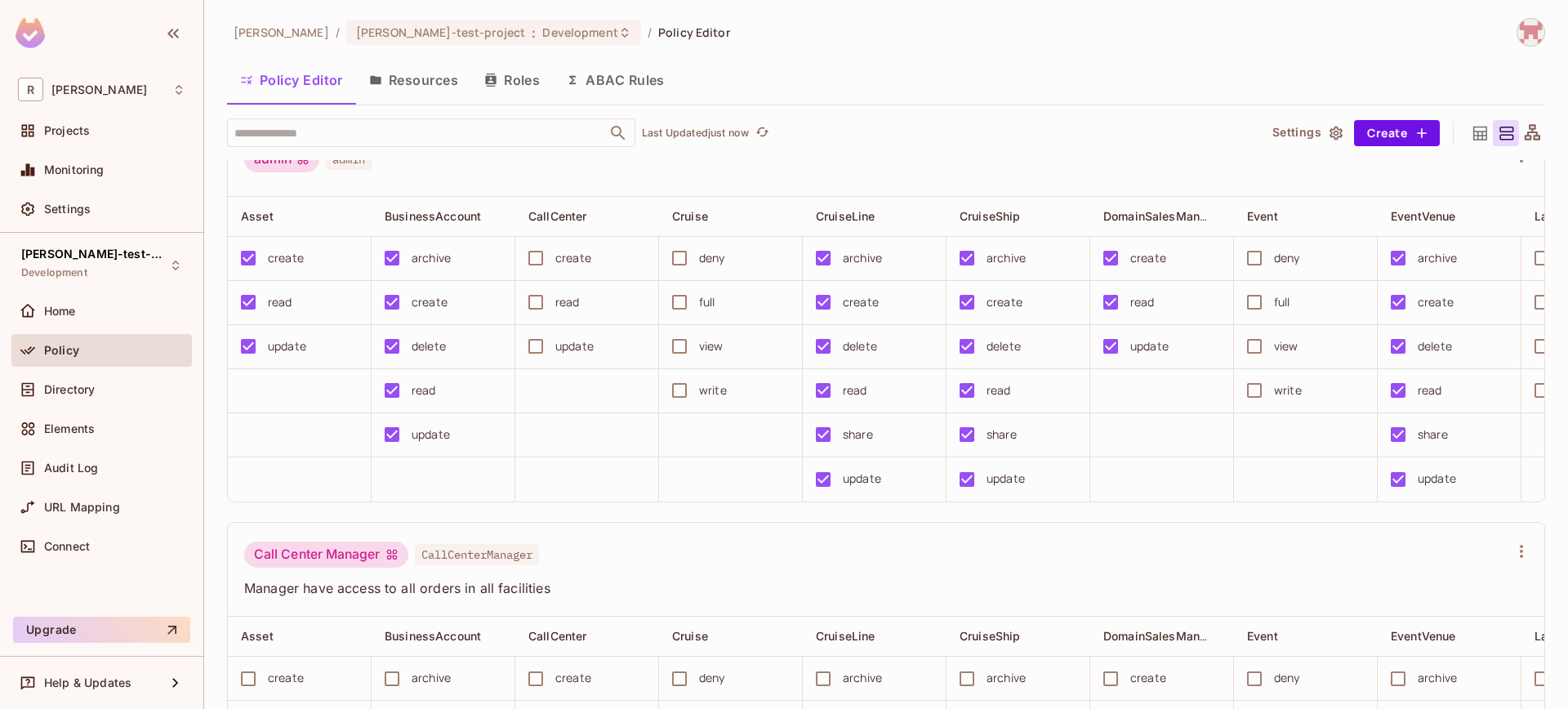
scroll to position [38, 0]
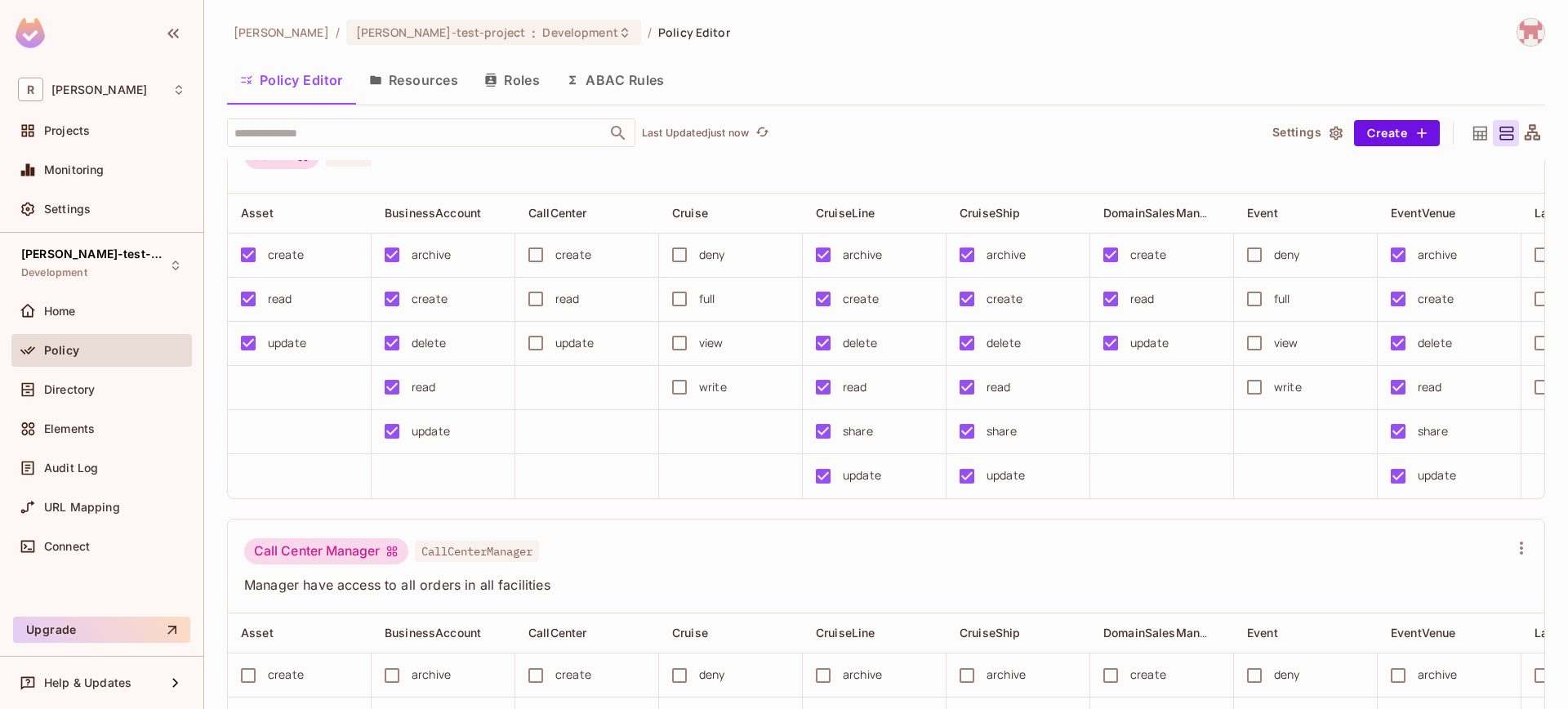
drag, startPoint x: 103, startPoint y: 393, endPoint x: 567, endPoint y: 404, distance: 464.1
click at [103, 394] on div "Directory" at bounding box center [115, 389] width 141 height 13
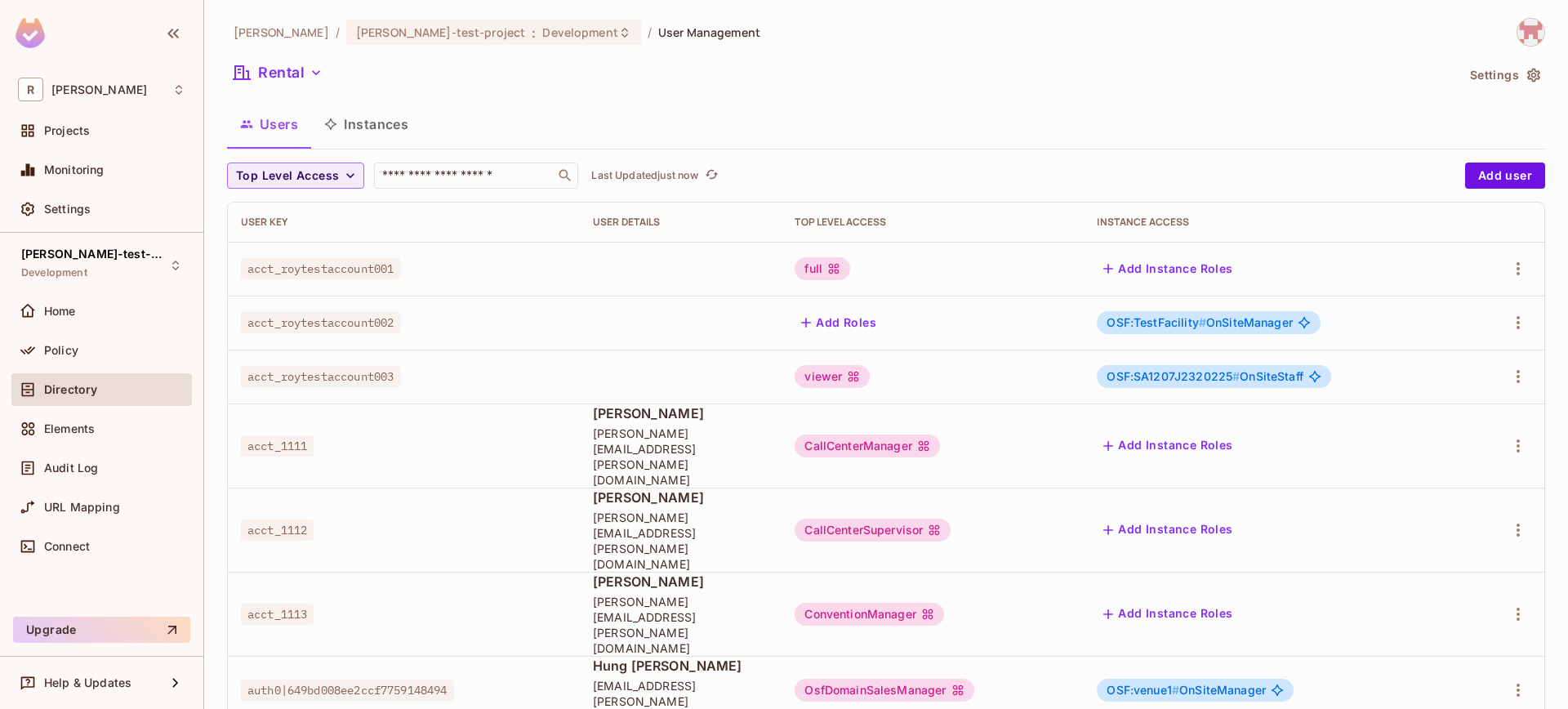
click at [93, 366] on div "Policy" at bounding box center [102, 354] width 181 height 39
click at [93, 361] on div "Policy" at bounding box center [102, 350] width 181 height 32
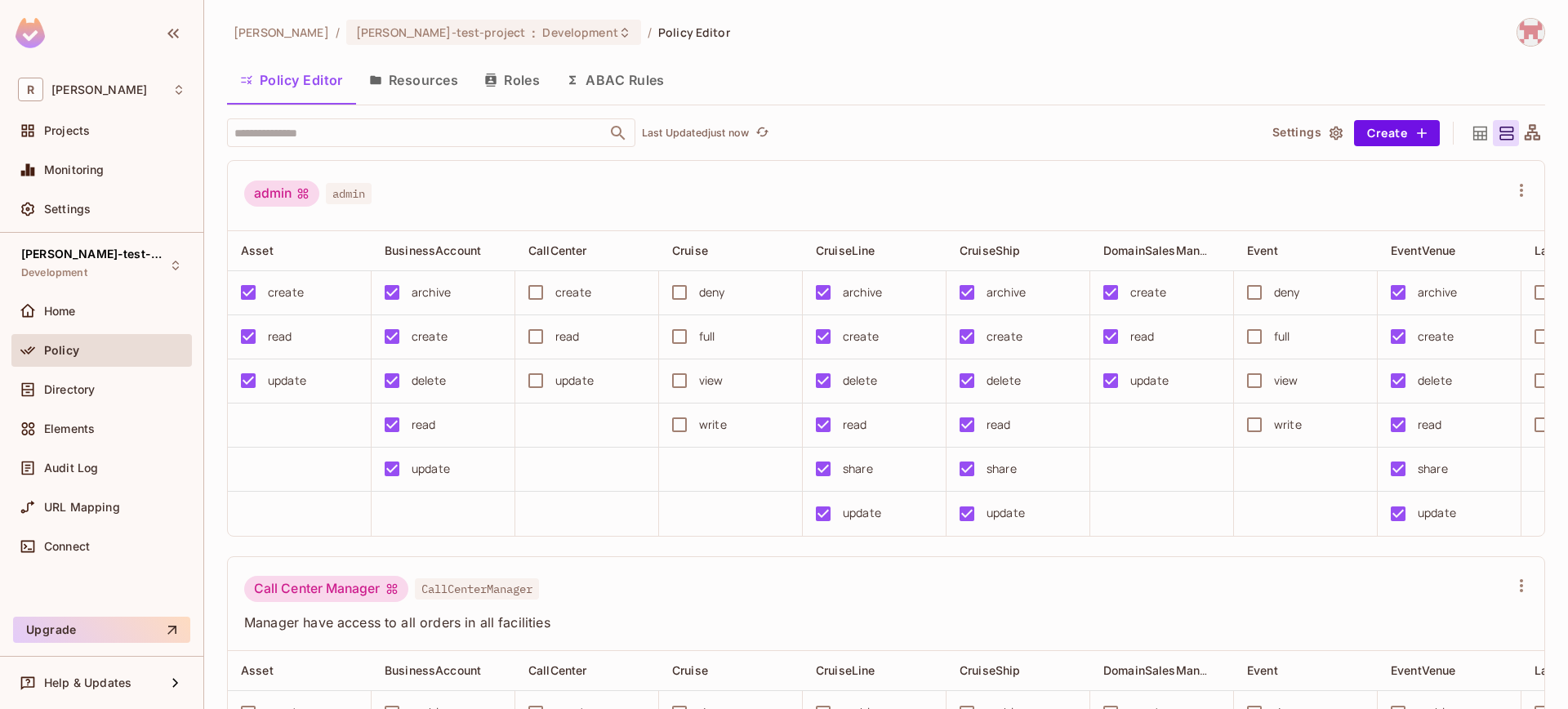
click at [379, 152] on div "​ Last Updated just now Settings Create admin admin Asset BusinessAccount CallC…" at bounding box center [886, 414] width 1317 height 591
click at [379, 145] on input "text" at bounding box center [416, 132] width 373 height 29
type input "******"
drag, startPoint x: 465, startPoint y: 91, endPoint x: 491, endPoint y: 90, distance: 26.0
click at [465, 91] on button "Resources" at bounding box center [413, 81] width 115 height 41
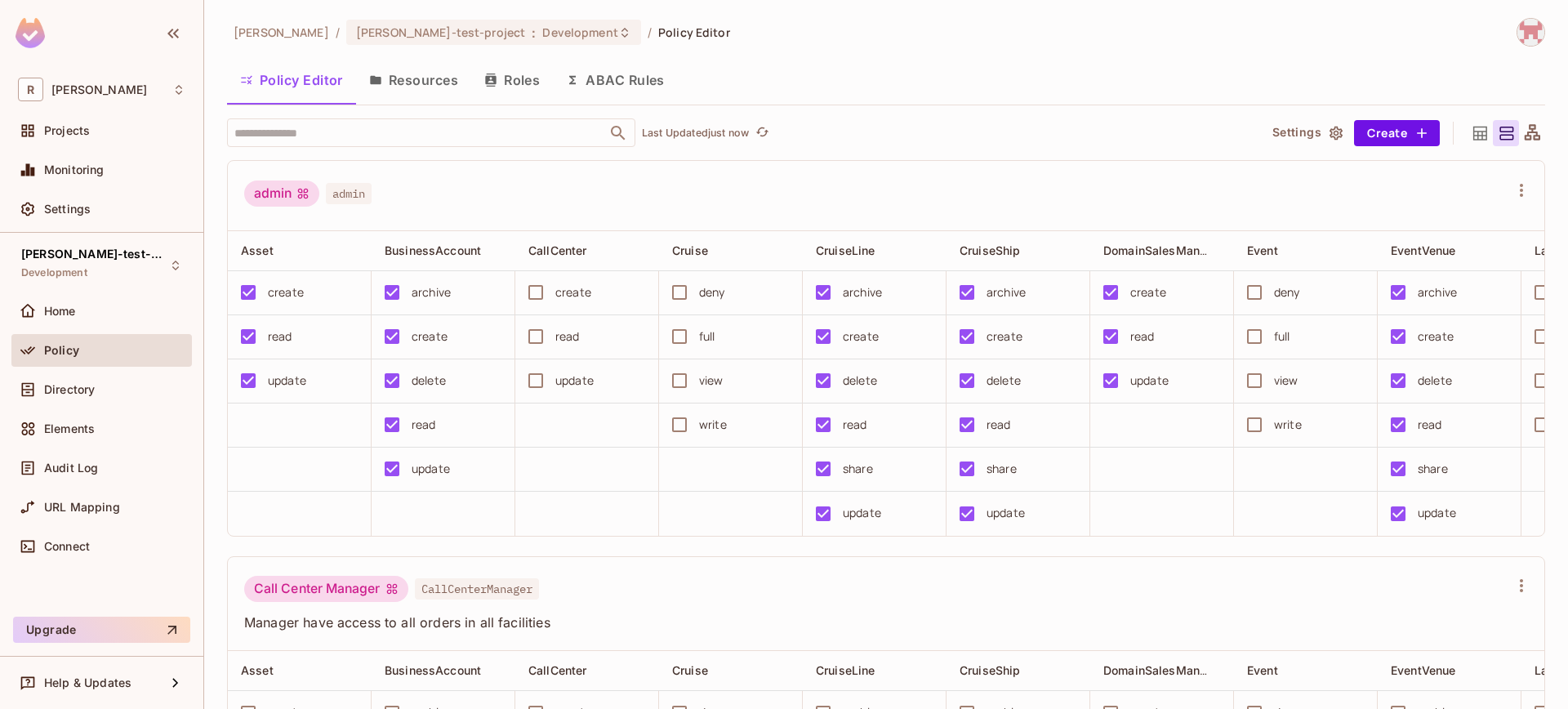
click at [491, 90] on button "Roles" at bounding box center [511, 81] width 81 height 41
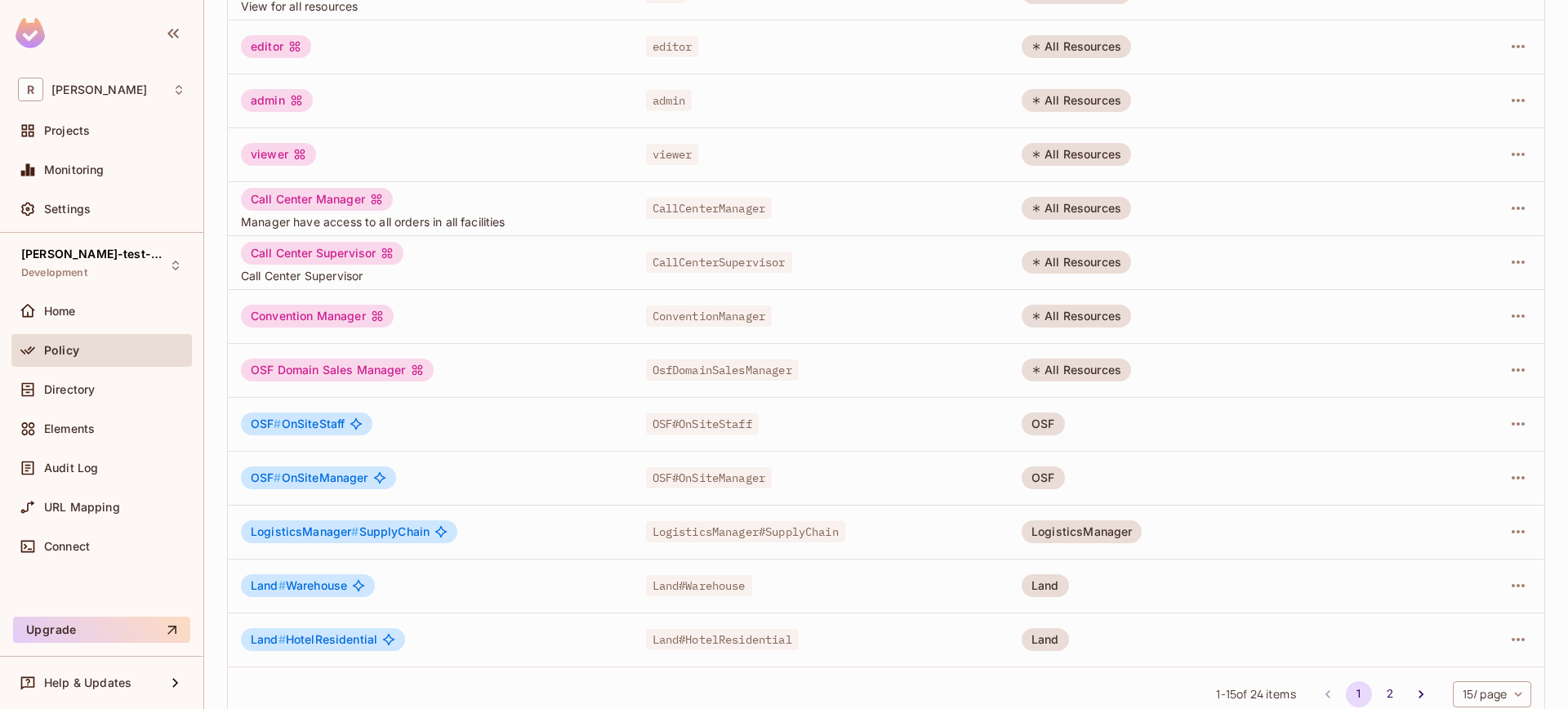
scroll to position [365, 0]
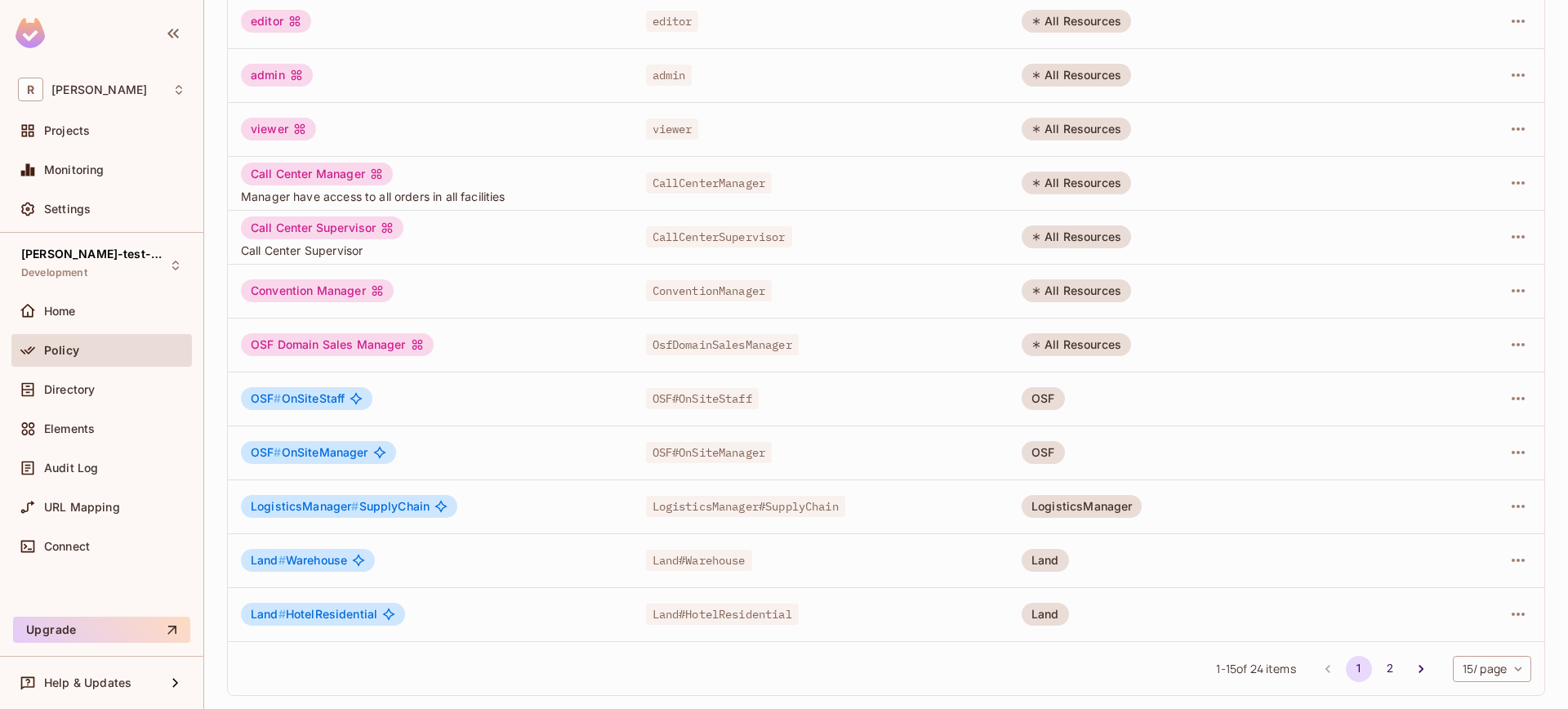
click at [827, 456] on div "OSF#OnSiteManager" at bounding box center [821, 452] width 350 height 16
click at [1510, 447] on icon "button" at bounding box center [1518, 452] width 20 height 20
click at [1444, 515] on span "Edit Attributes" at bounding box center [1448, 525] width 90 height 26
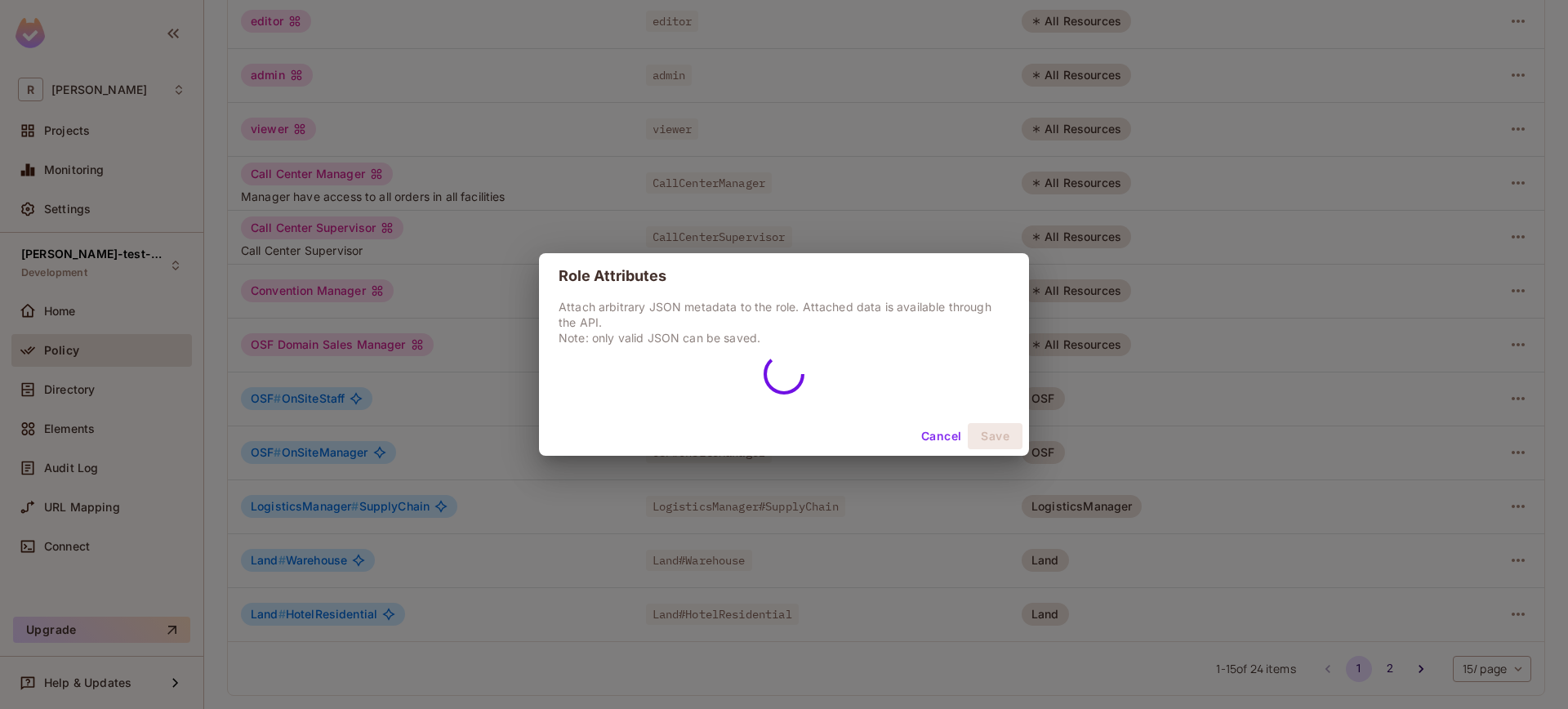
click at [925, 433] on div "Role Attributes Attach arbitrary JSON metadata to the role. Attached data is av…" at bounding box center [783, 354] width 490 height 202
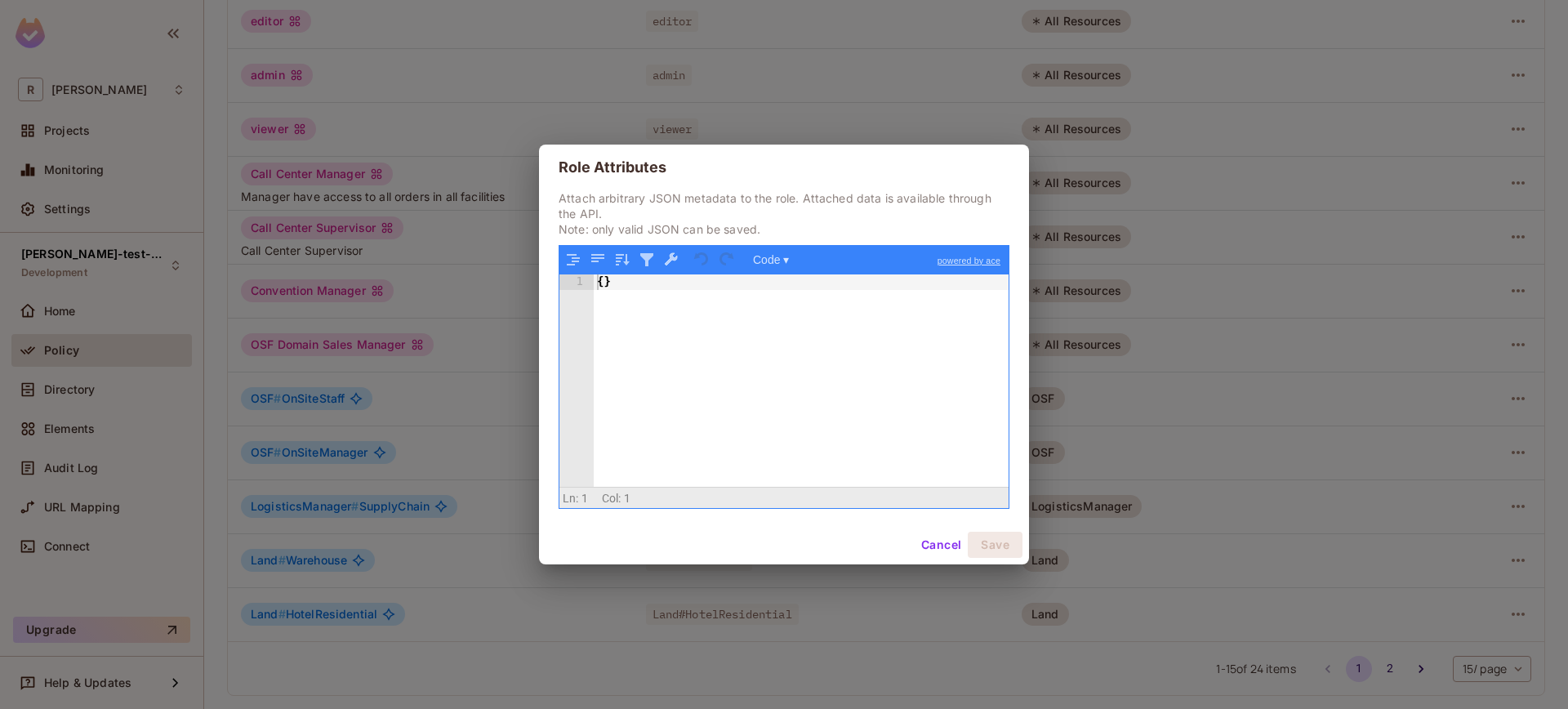
click at [938, 537] on button "Cancel" at bounding box center [941, 544] width 53 height 26
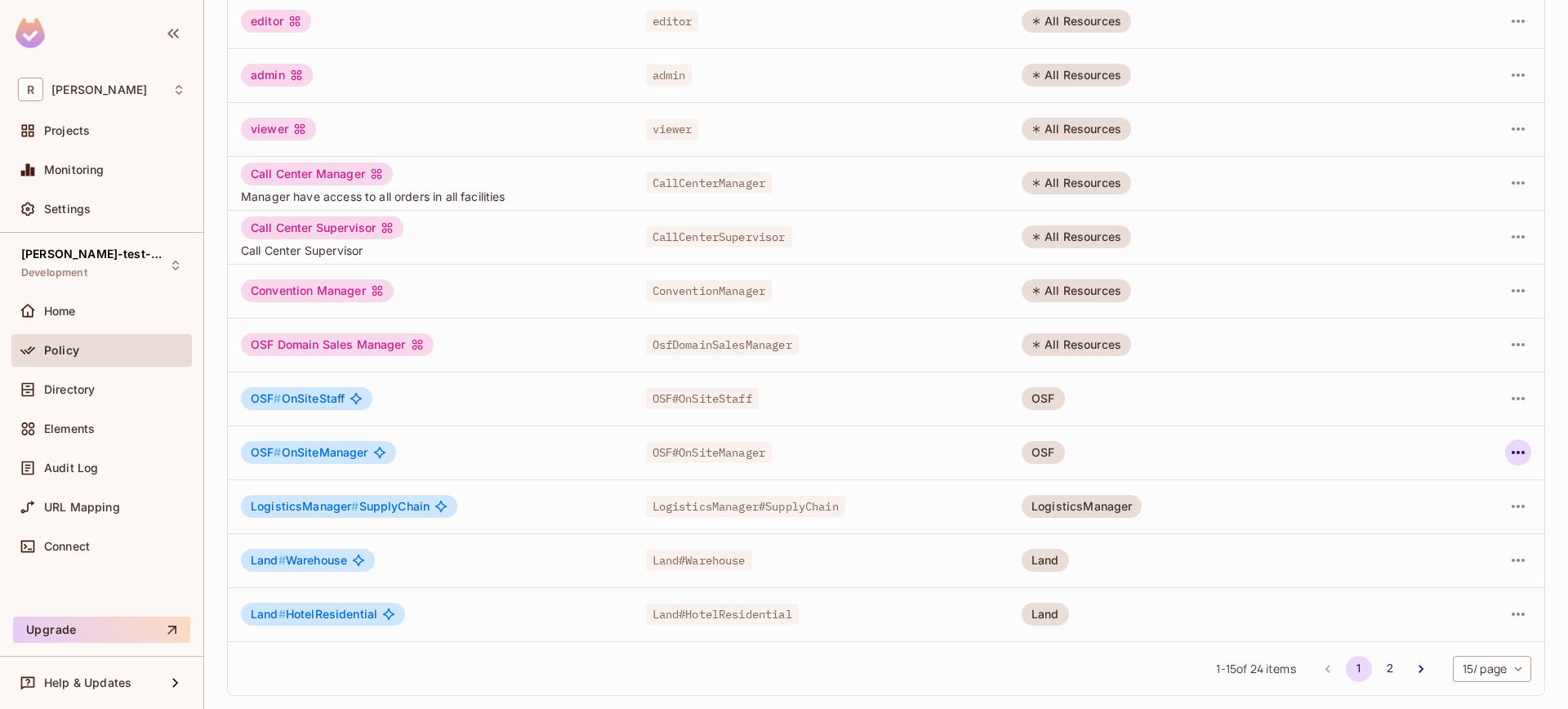
click at [1508, 456] on icon "button" at bounding box center [1518, 452] width 20 height 20
click at [1475, 479] on li "Edit Role" at bounding box center [1435, 490] width 144 height 36
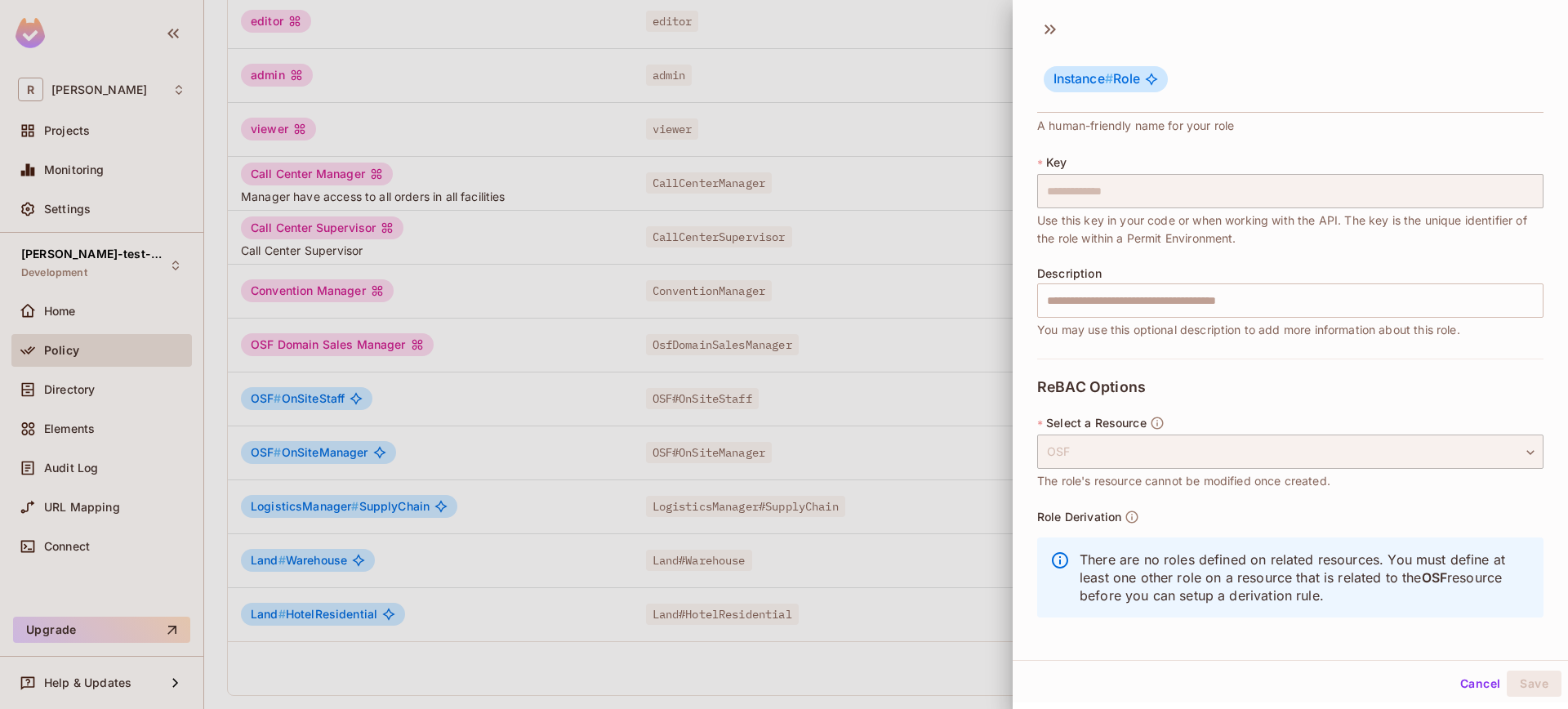
scroll to position [3, 0]
click at [1155, 420] on icon "button" at bounding box center [1156, 422] width 14 height 14
click at [1453, 675] on button "Cancel" at bounding box center [1479, 682] width 53 height 26
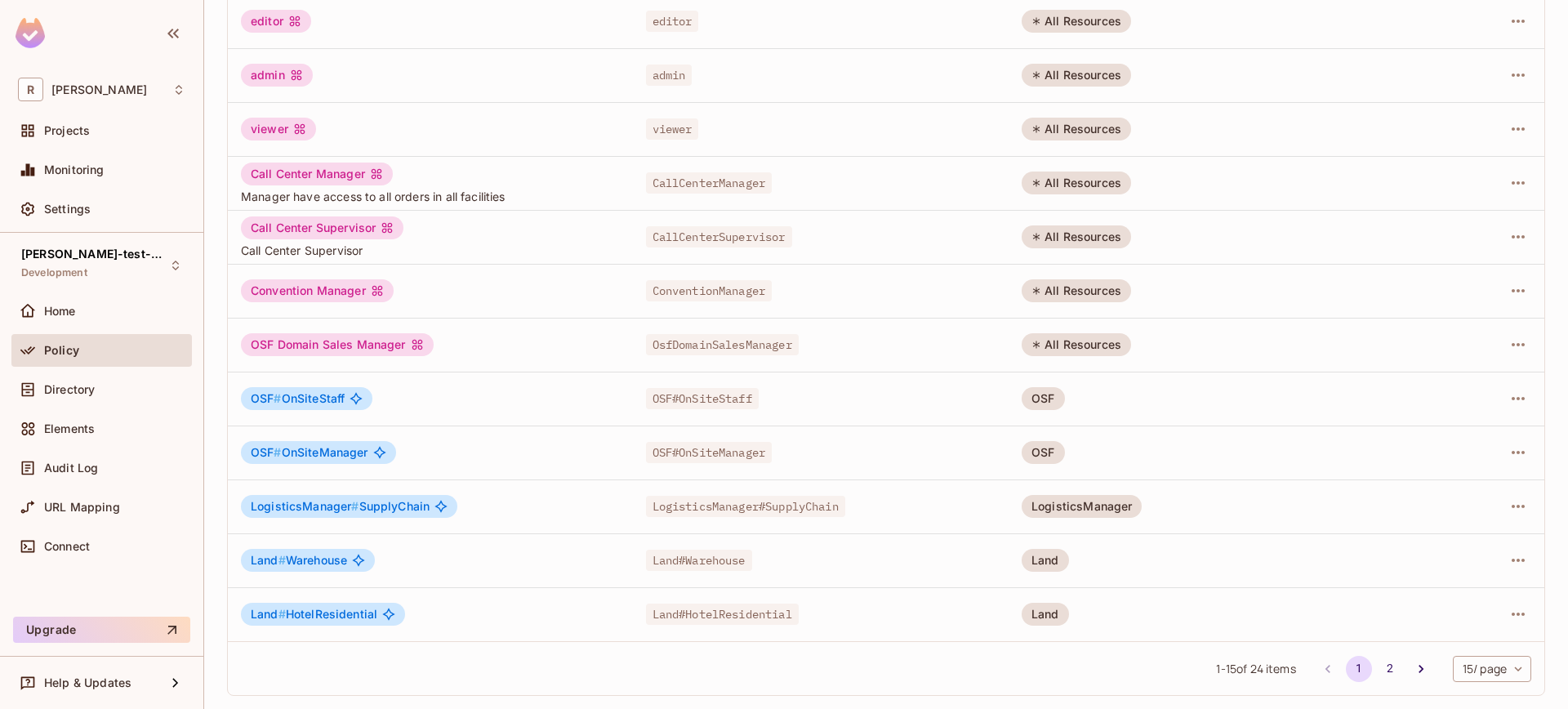
click at [1058, 444] on div "OSF" at bounding box center [1042, 453] width 42 height 23
click at [1056, 448] on div "OSF" at bounding box center [1042, 453] width 42 height 23
click at [79, 378] on div "Directory" at bounding box center [102, 389] width 181 height 32
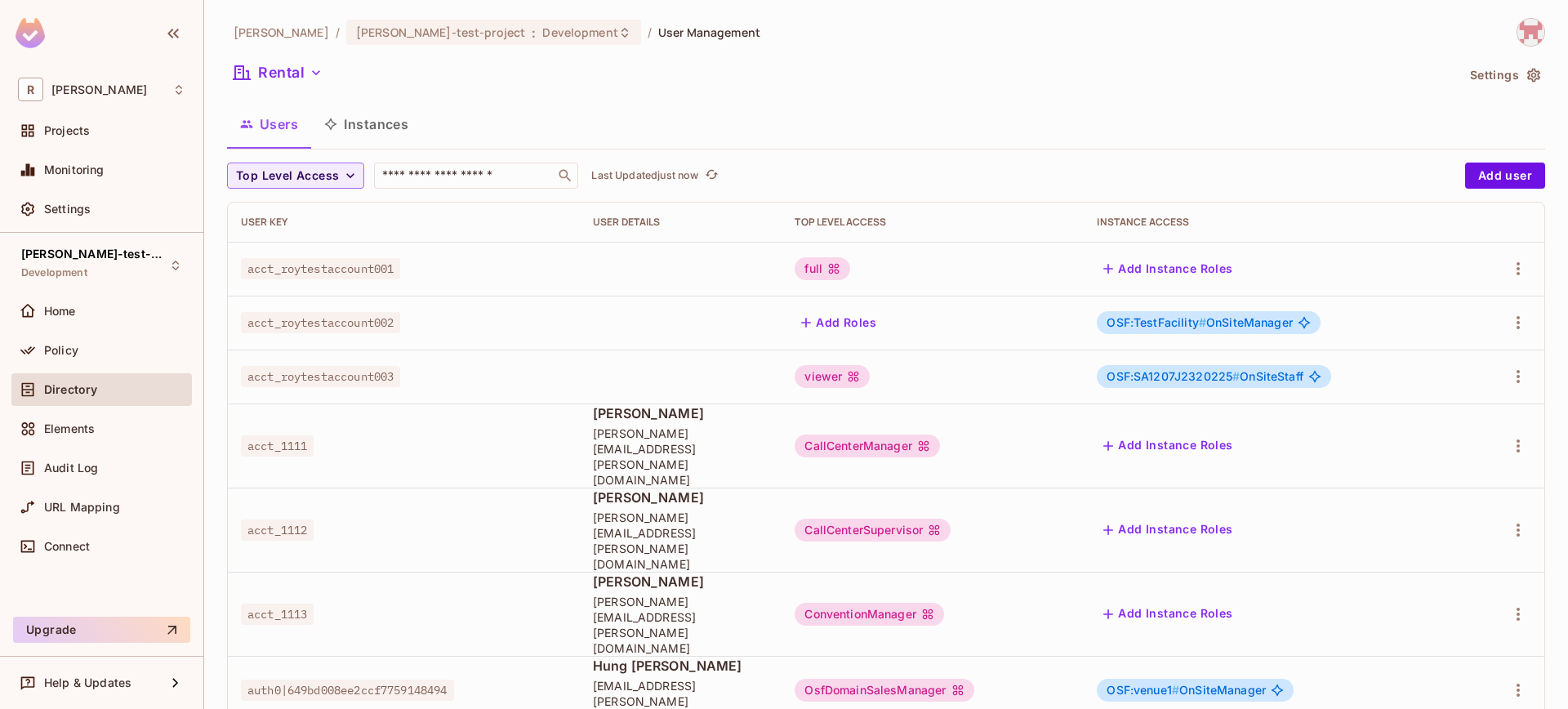
click at [1225, 656] on td "OSF:venue1 # OnSiteManager" at bounding box center [1275, 690] width 383 height 69
click at [1227, 679] on div "OSF:venue1 # OnSiteManager" at bounding box center [1195, 690] width 197 height 23
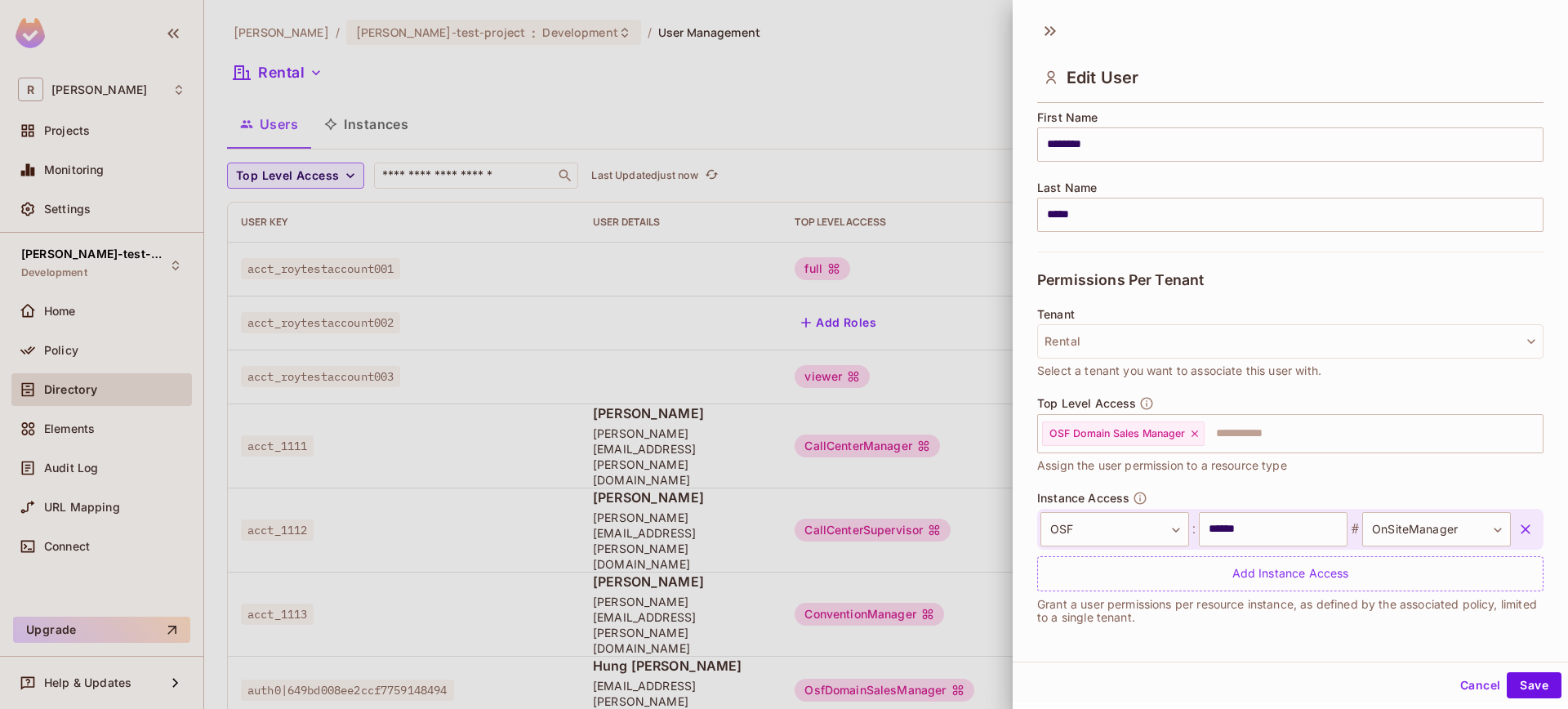
scroll to position [208, 0]
click at [1472, 691] on button "Cancel" at bounding box center [1479, 685] width 53 height 26
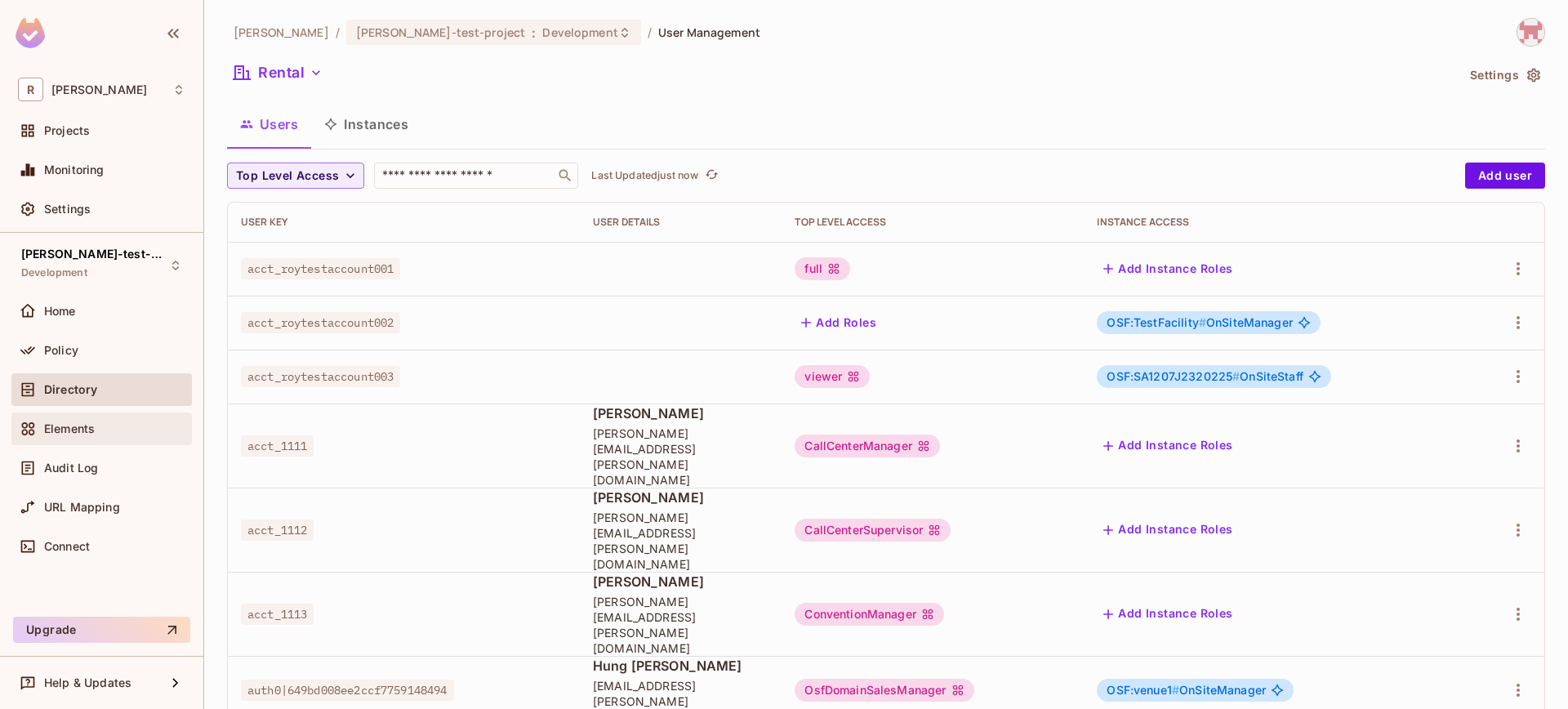
click at [116, 437] on div "Elements" at bounding box center [101, 429] width 167 height 20
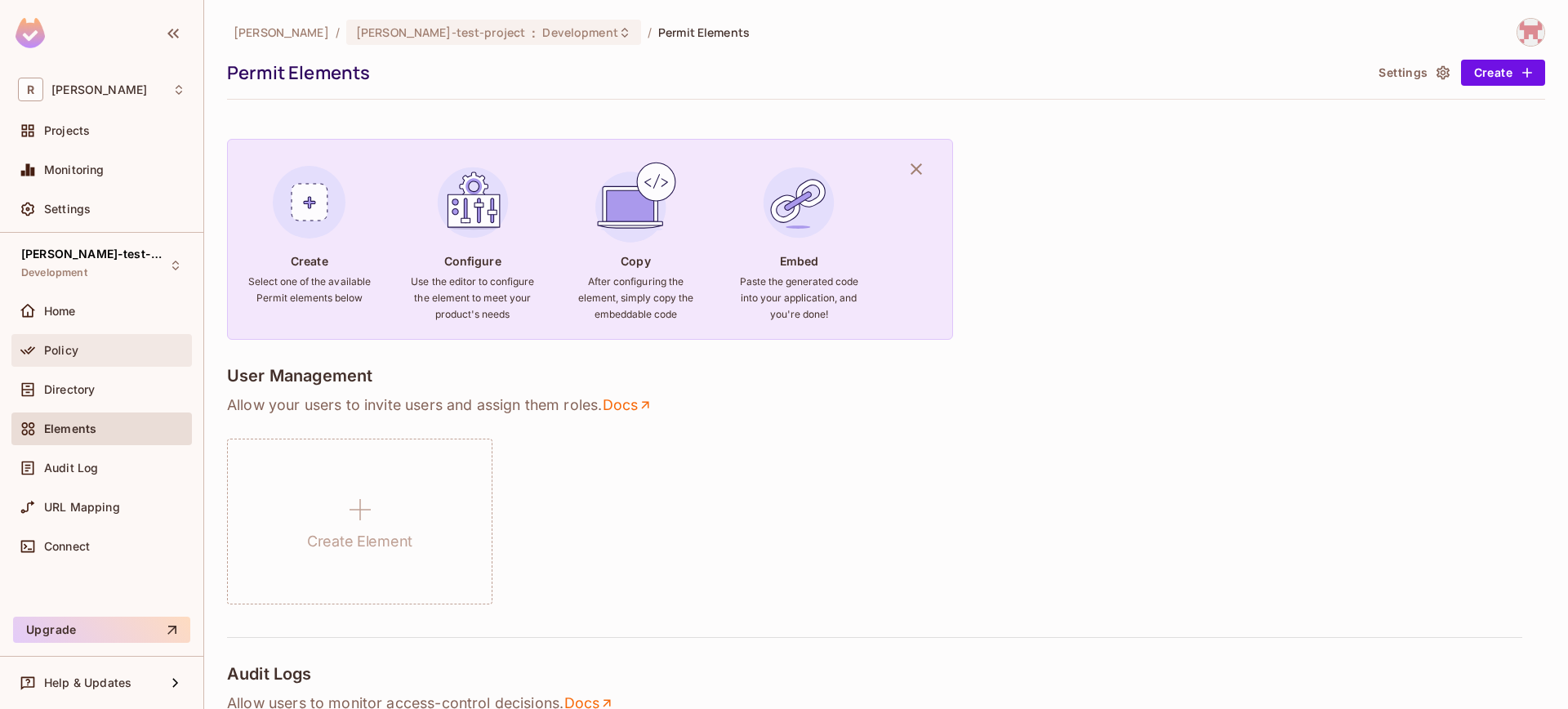
click at [97, 363] on div "Policy" at bounding box center [102, 350] width 181 height 32
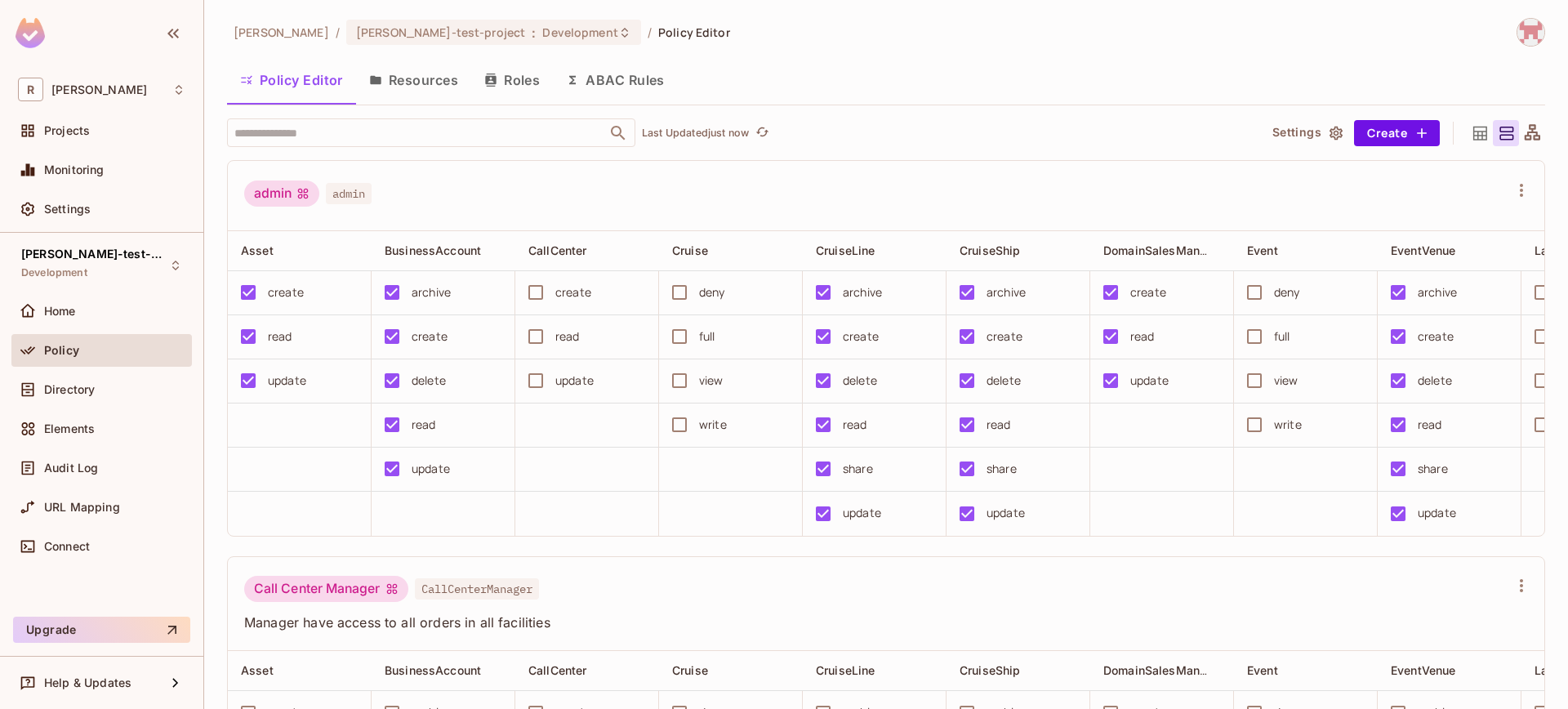
click at [416, 85] on button "Resources" at bounding box center [413, 81] width 115 height 41
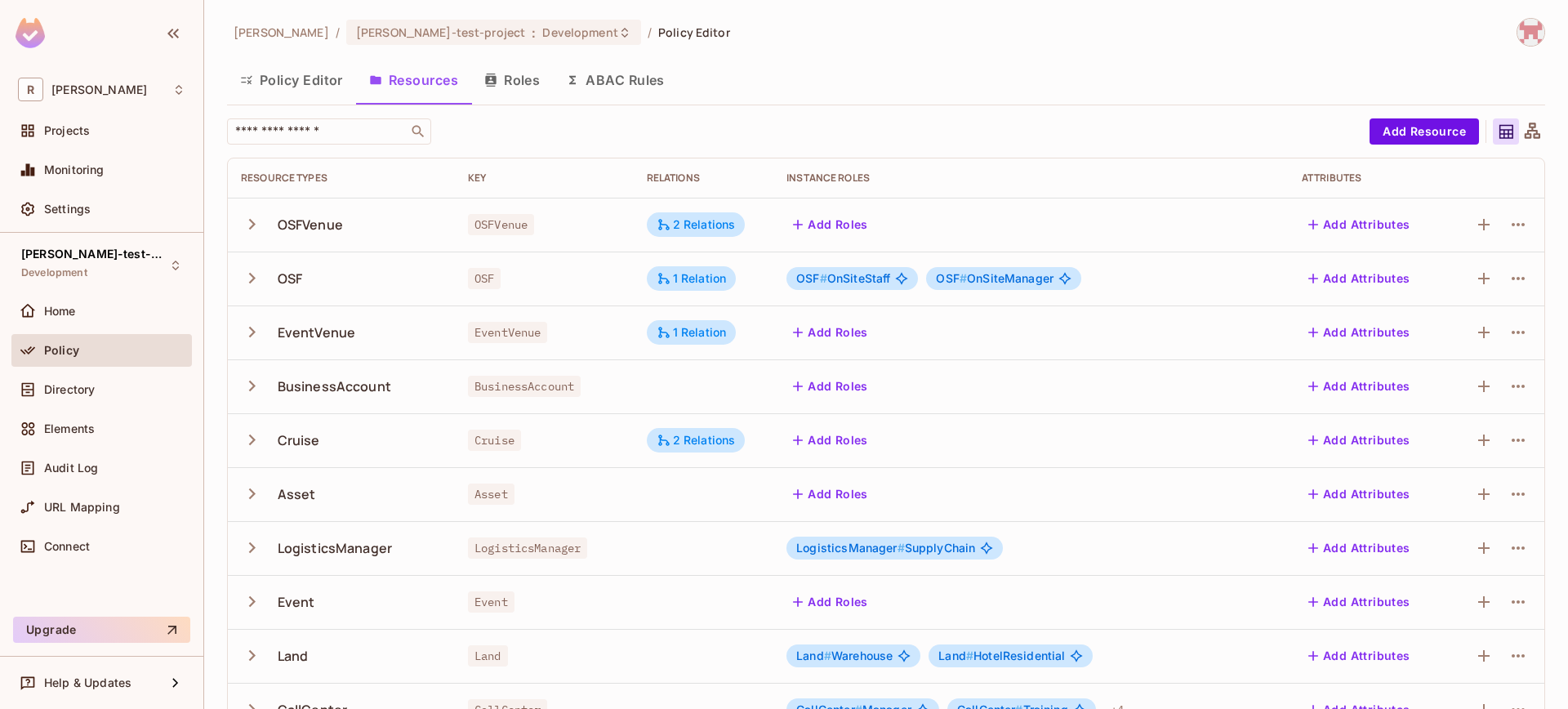
click at [223, 285] on div "[PERSON_NAME]-poc / [PERSON_NAME]-test-project : Development / Policy Editor Po…" at bounding box center [885, 354] width 1363 height 709
click at [229, 286] on td "OSF" at bounding box center [342, 278] width 227 height 54
click at [243, 278] on icon "button" at bounding box center [251, 278] width 22 height 22
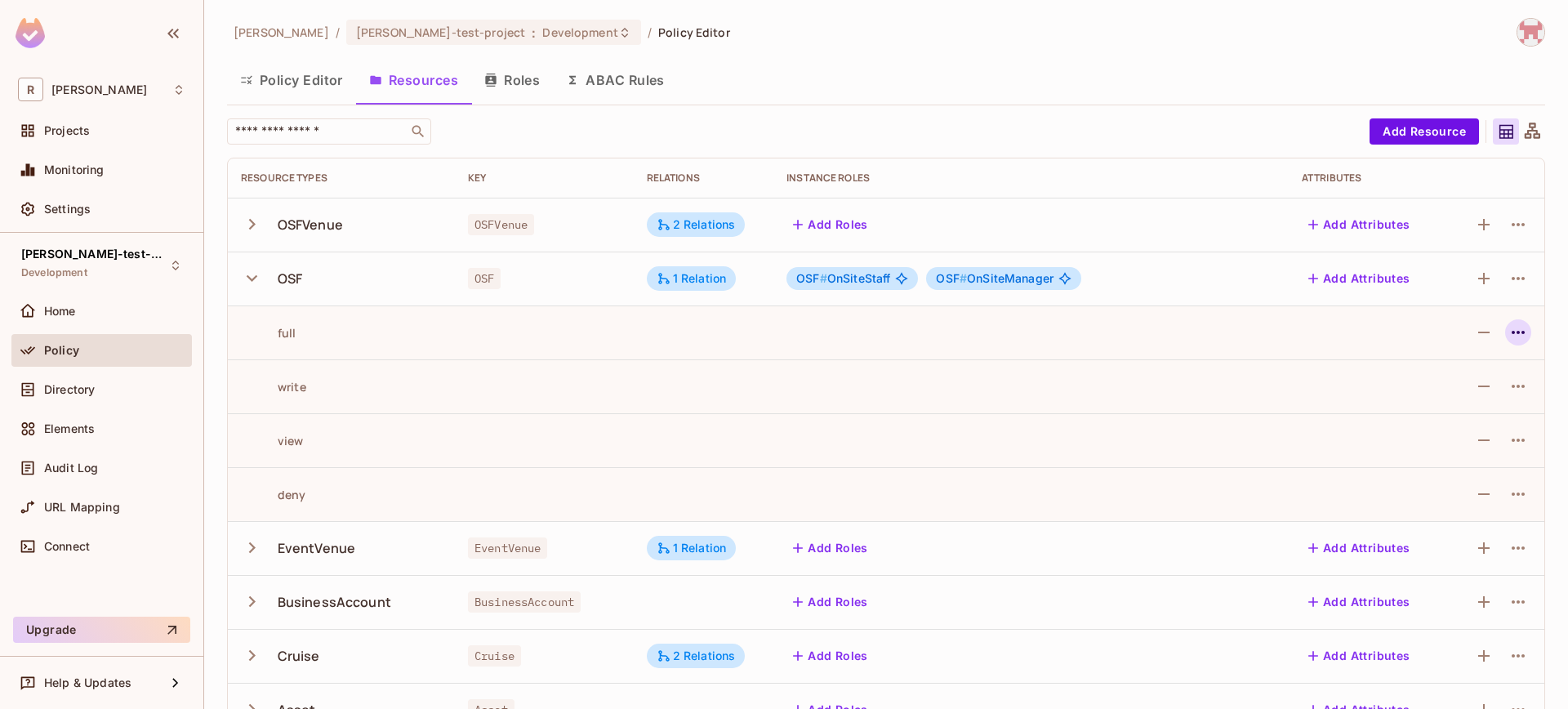
click at [1512, 335] on icon "button" at bounding box center [1518, 332] width 20 height 20
click at [1463, 359] on span "Edit Action" at bounding box center [1444, 370] width 70 height 26
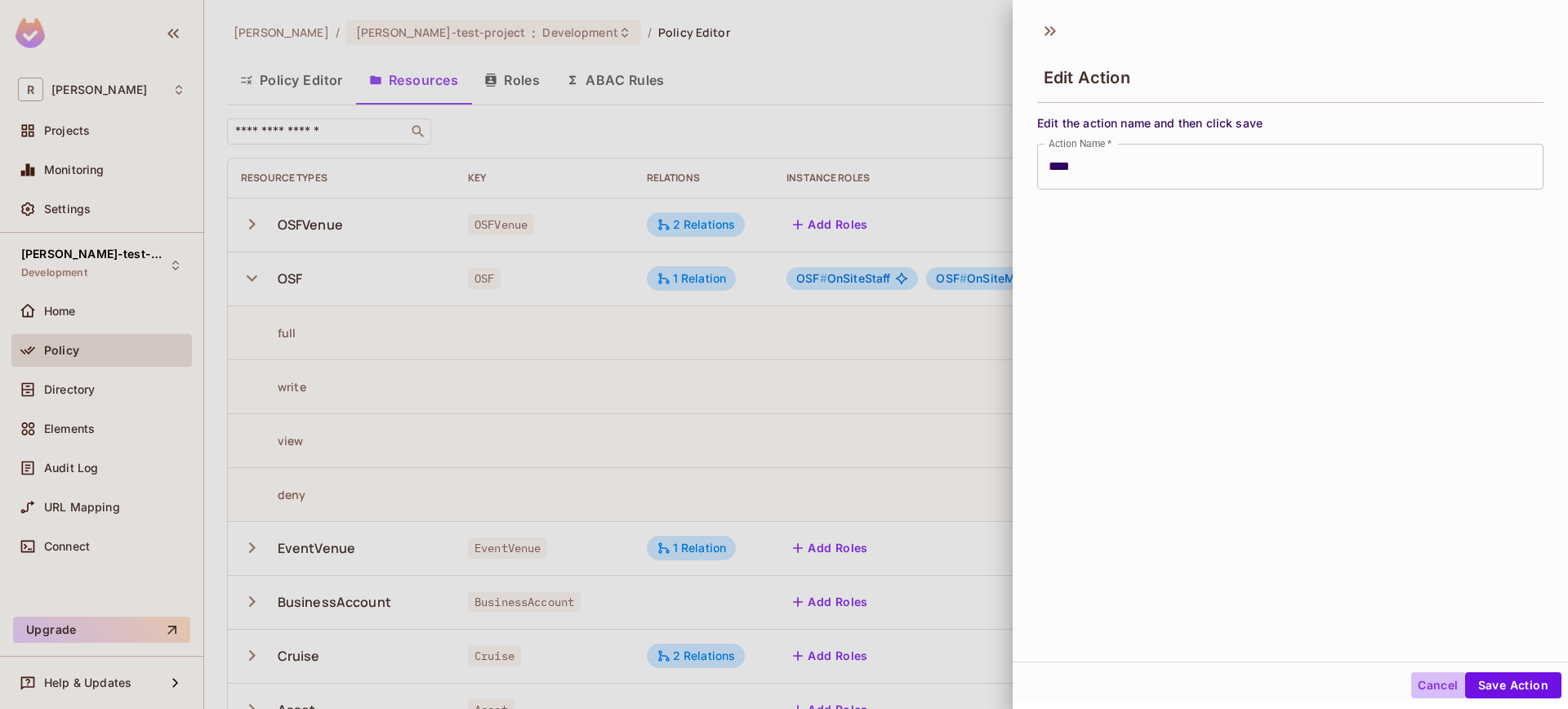
click at [1440, 681] on button "Cancel" at bounding box center [1436, 685] width 53 height 26
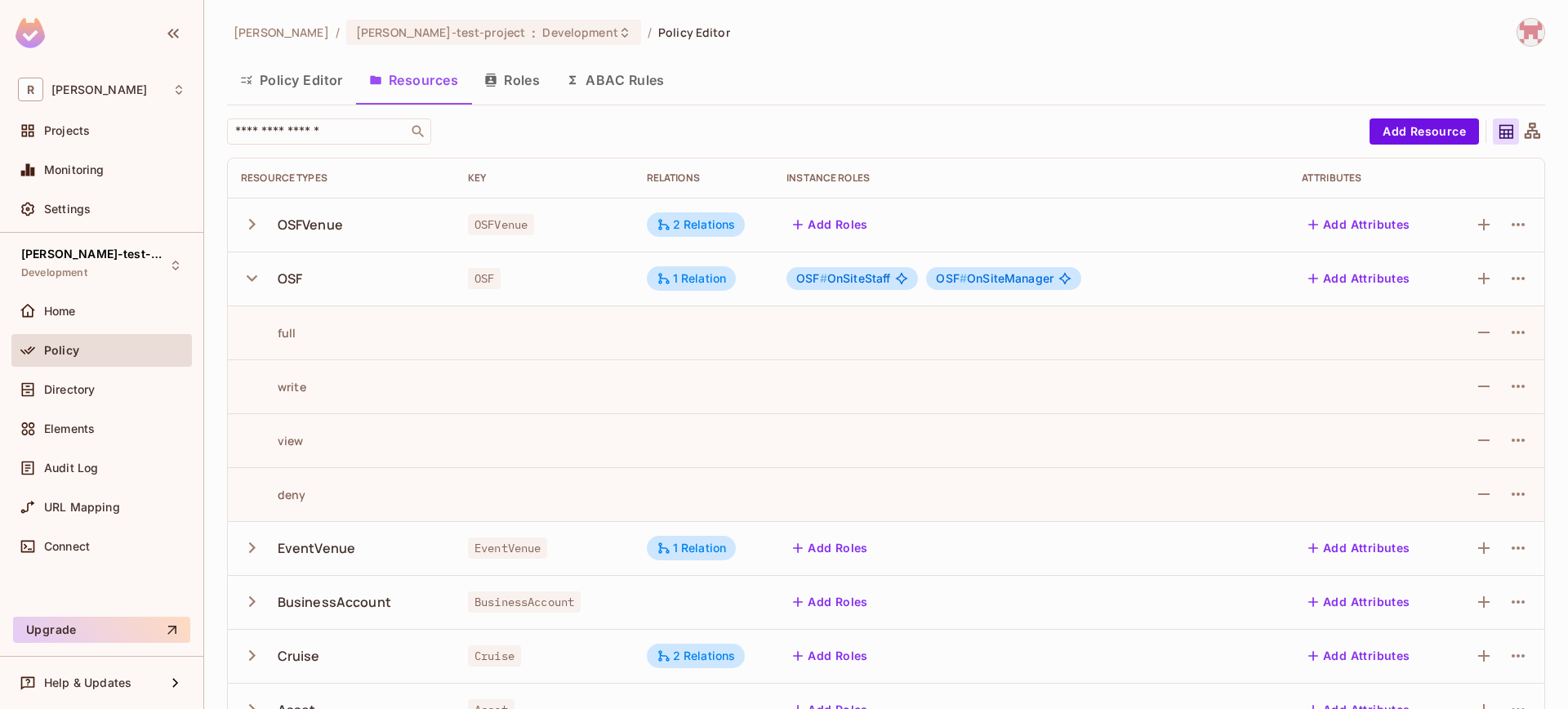
click at [981, 285] on div "OSF # OnSiteManager" at bounding box center [1002, 278] width 155 height 23
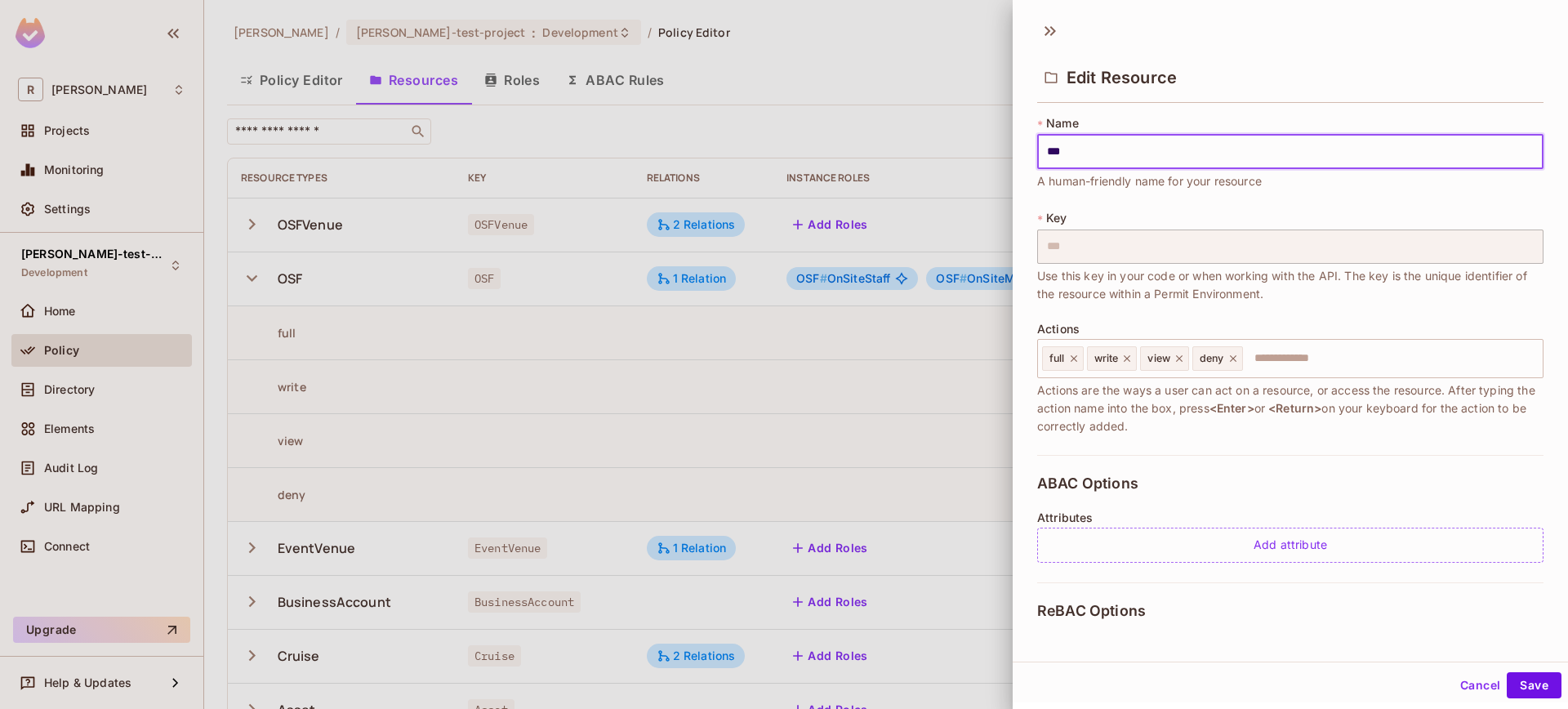
click at [839, 272] on div at bounding box center [784, 354] width 1568 height 709
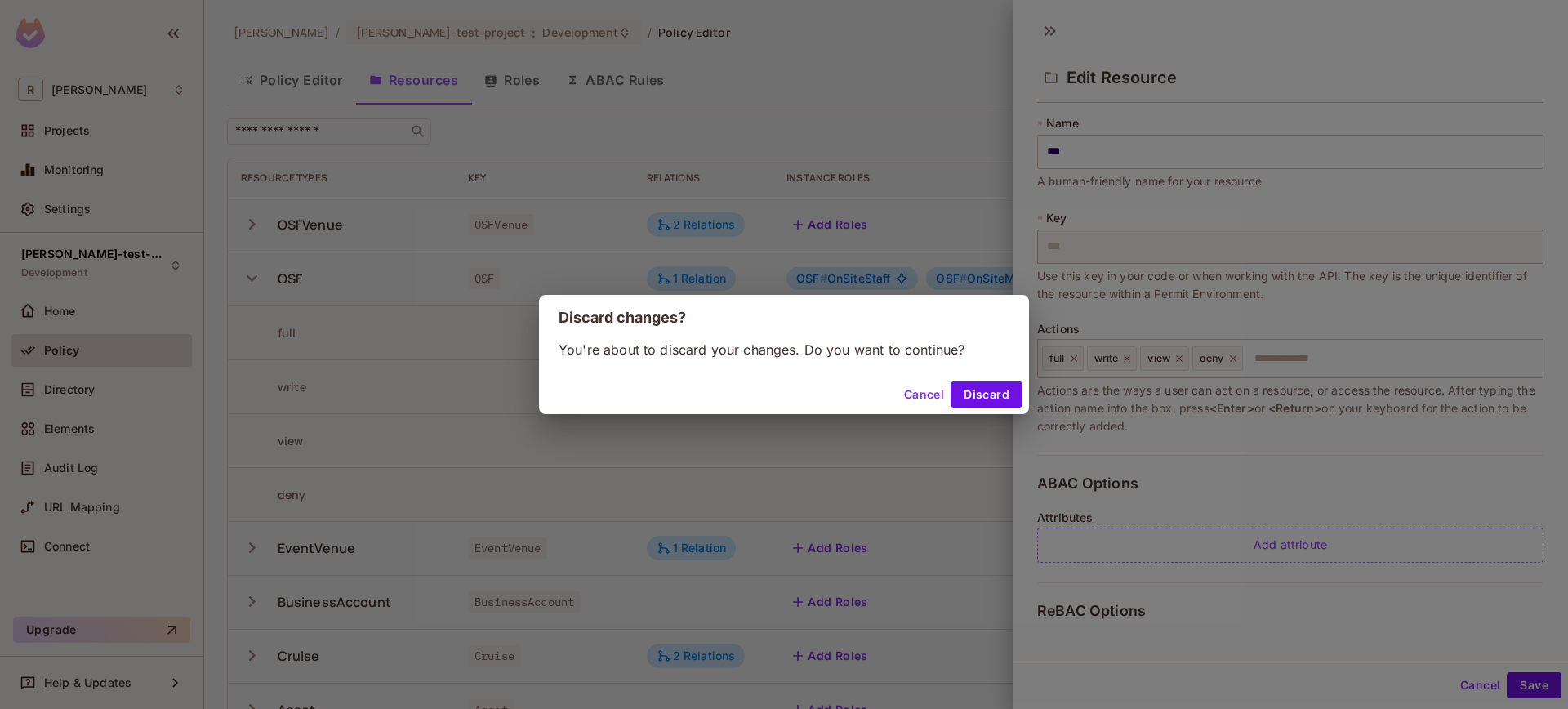
click at [903, 396] on button "Cancel" at bounding box center [924, 394] width 53 height 26
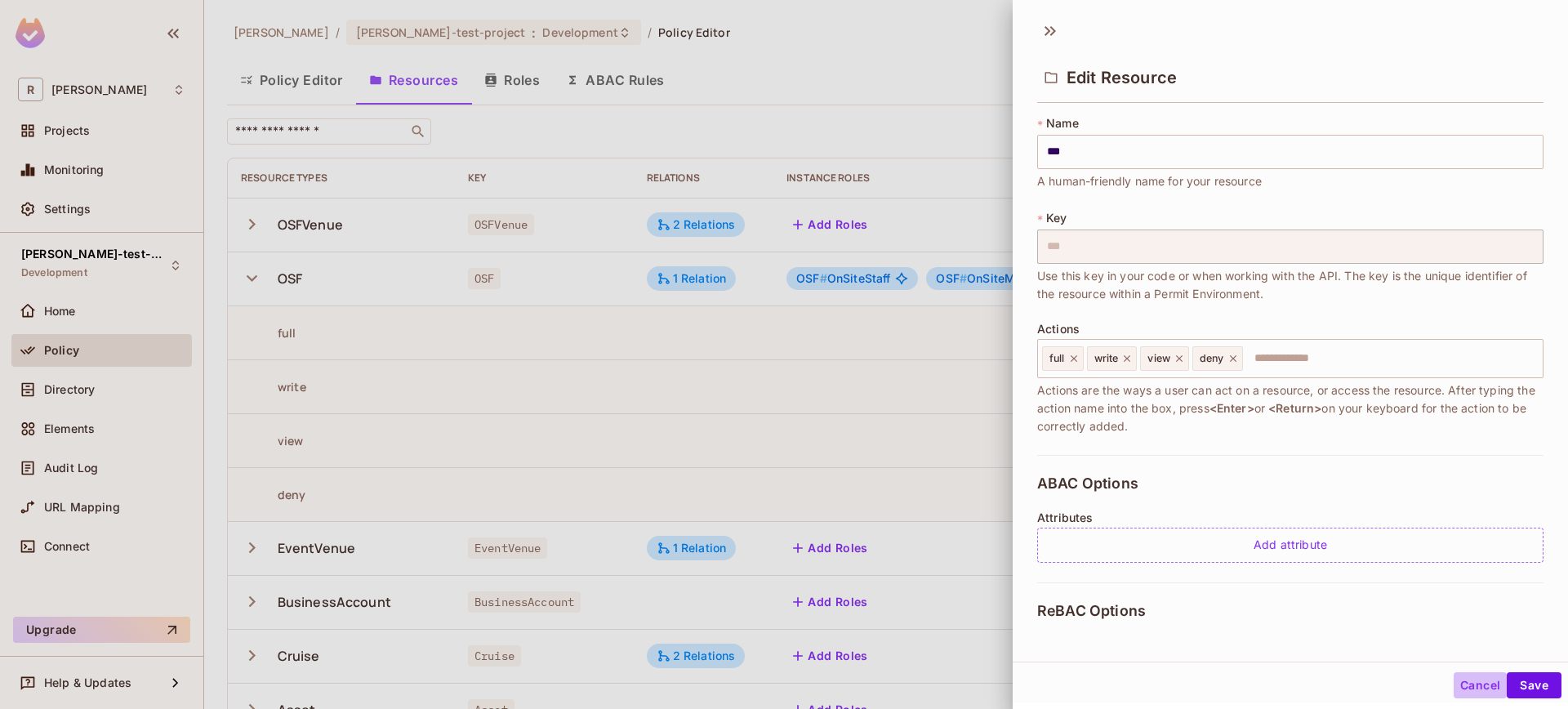
click at [1453, 672] on button "Cancel" at bounding box center [1479, 685] width 53 height 26
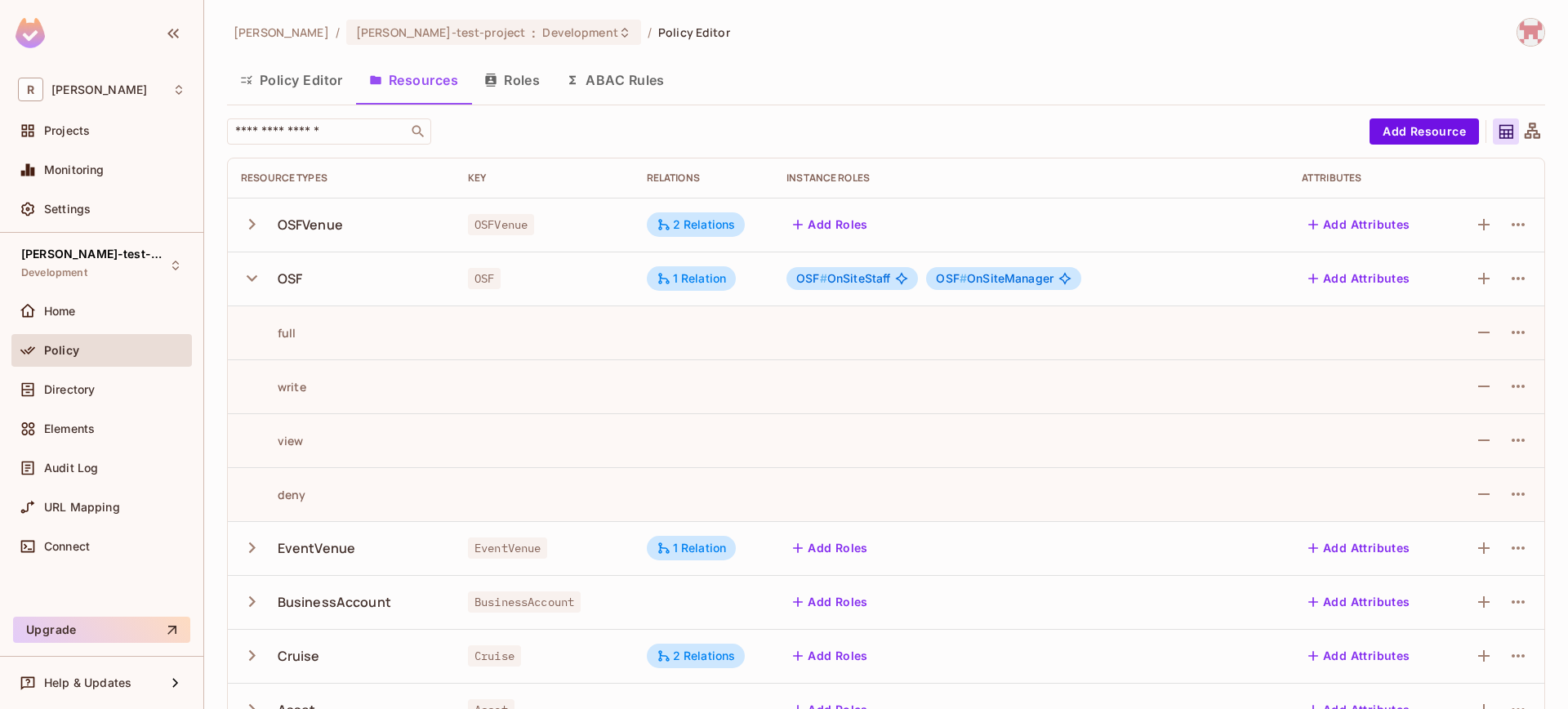
click at [834, 278] on span "OSF # OnSiteStaff" at bounding box center [842, 278] width 94 height 13
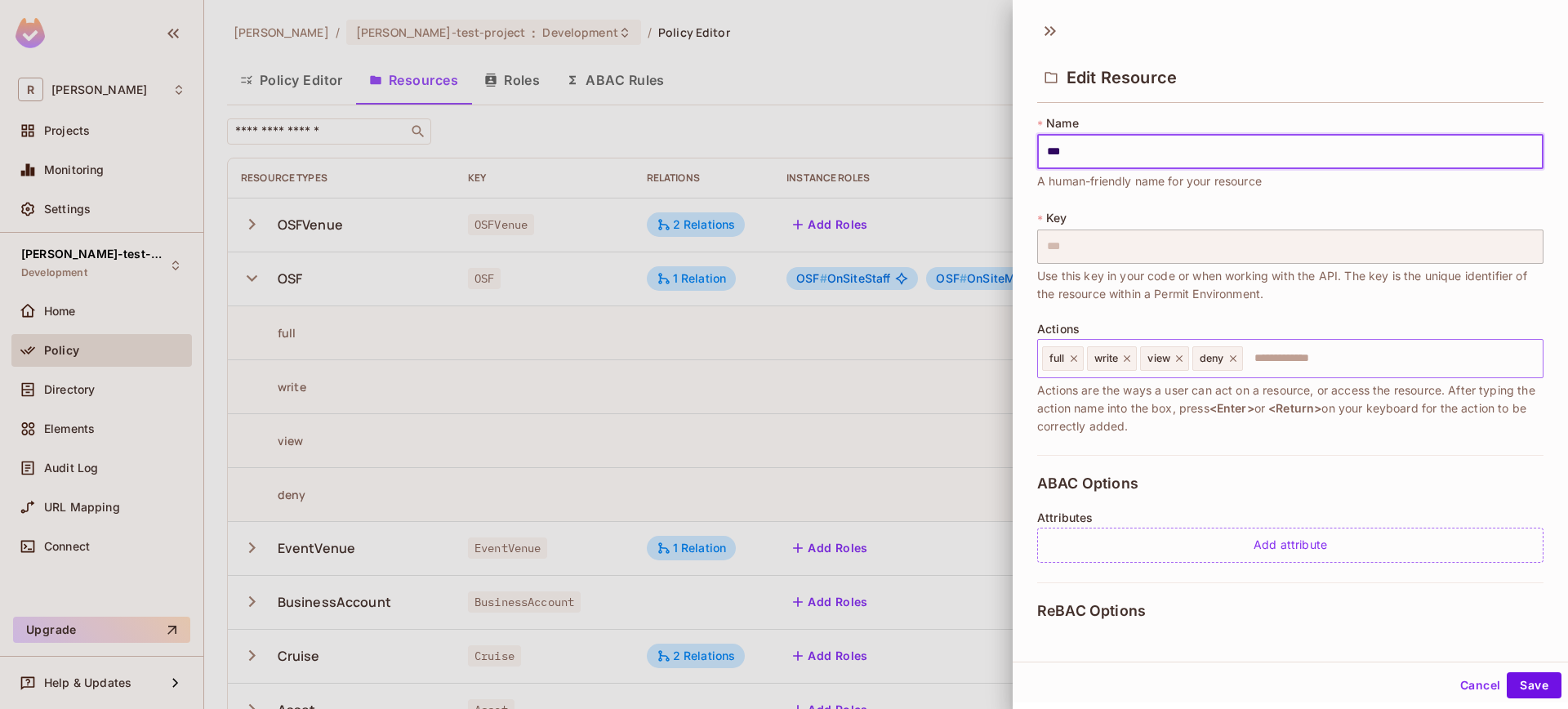
click at [1236, 359] on icon at bounding box center [1232, 358] width 6 height 6
click at [1078, 360] on icon at bounding box center [1073, 358] width 12 height 12
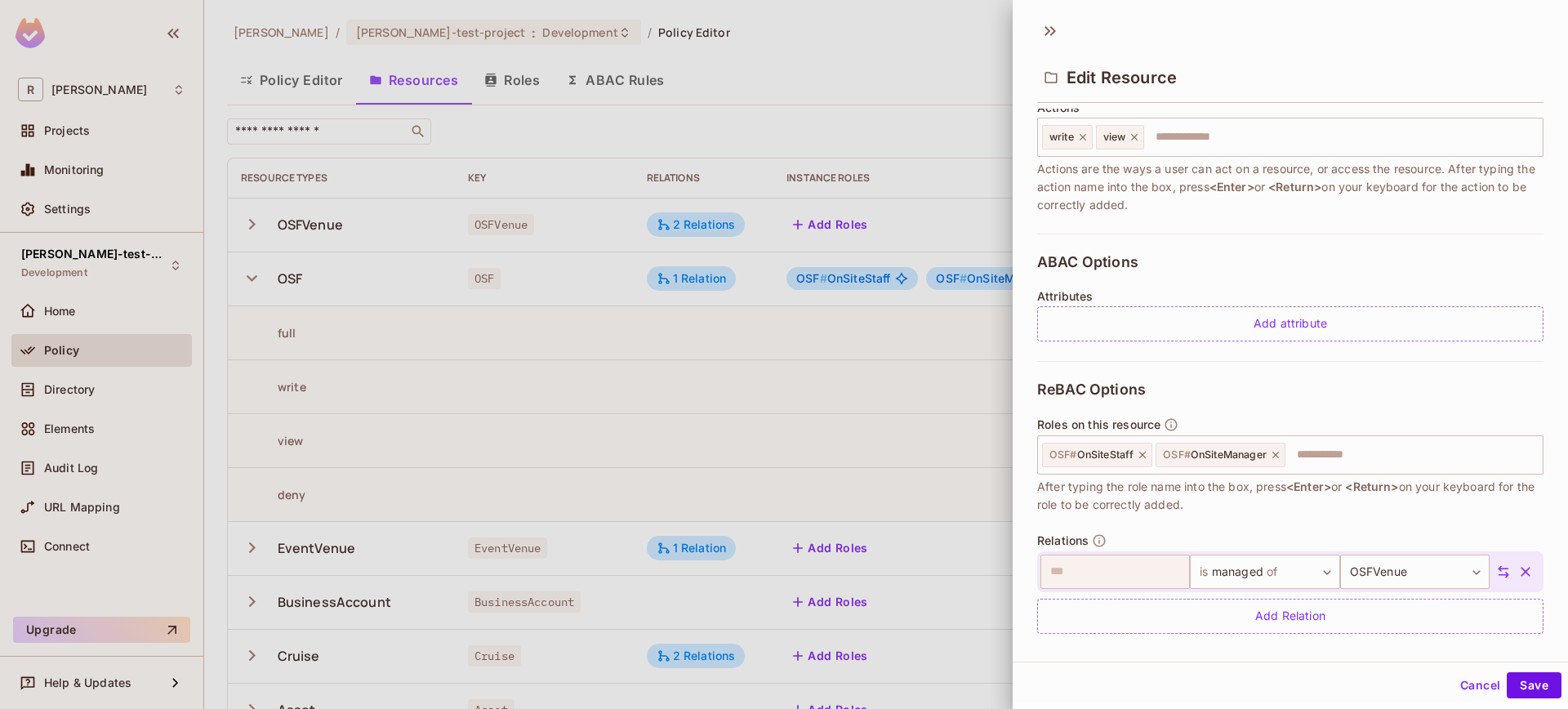
scroll to position [226, 0]
click at [1457, 680] on button "Cancel" at bounding box center [1479, 685] width 53 height 26
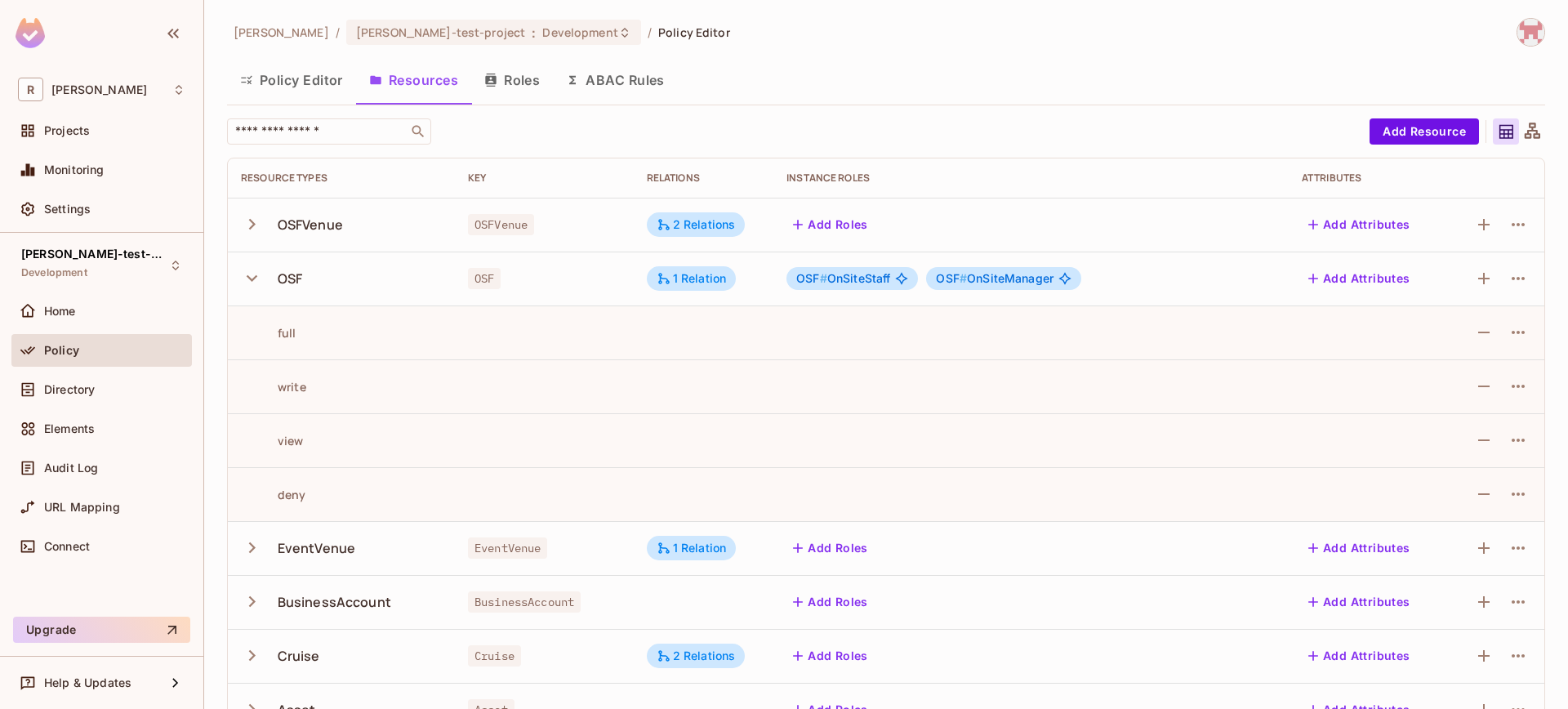
click at [875, 281] on span "OSF # OnSiteStaff" at bounding box center [842, 278] width 94 height 13
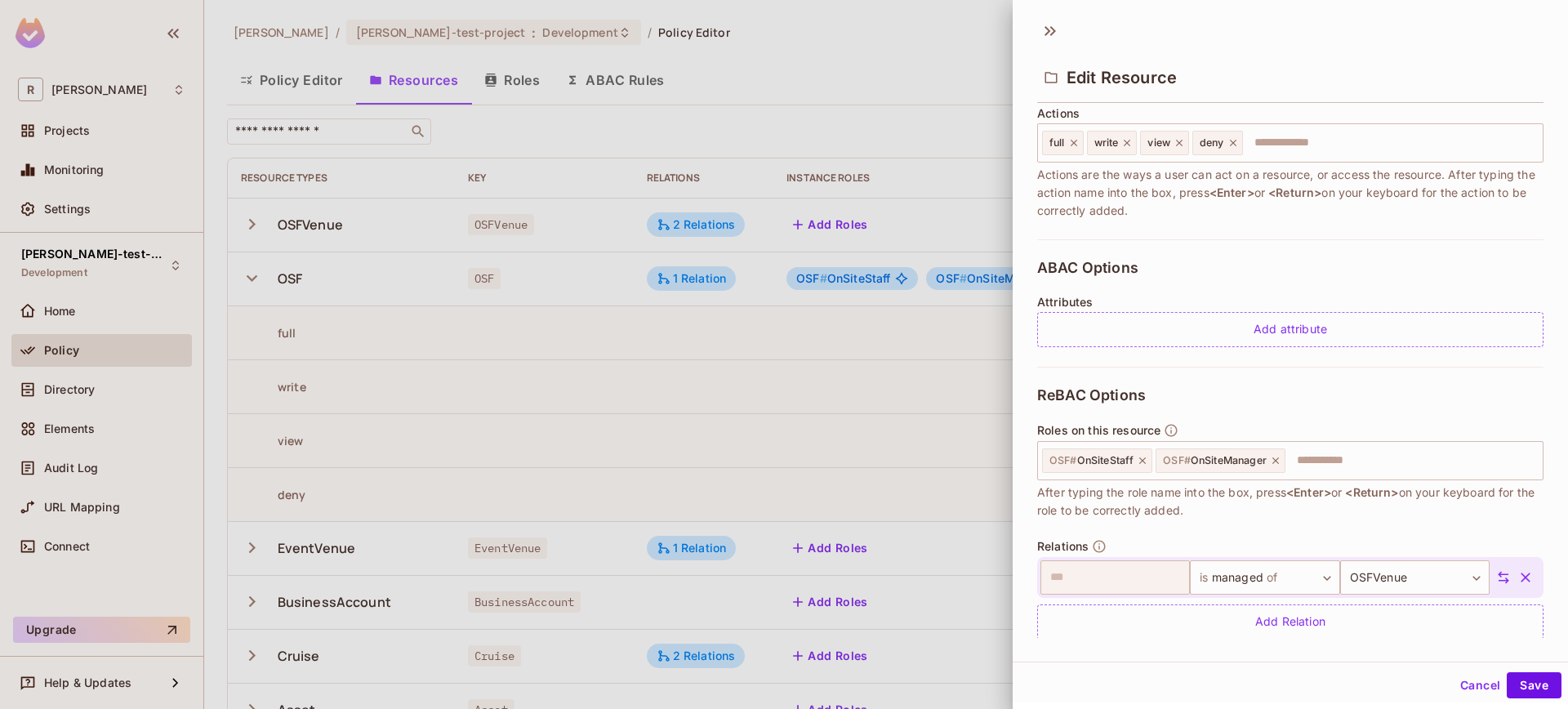
scroll to position [237, 0]
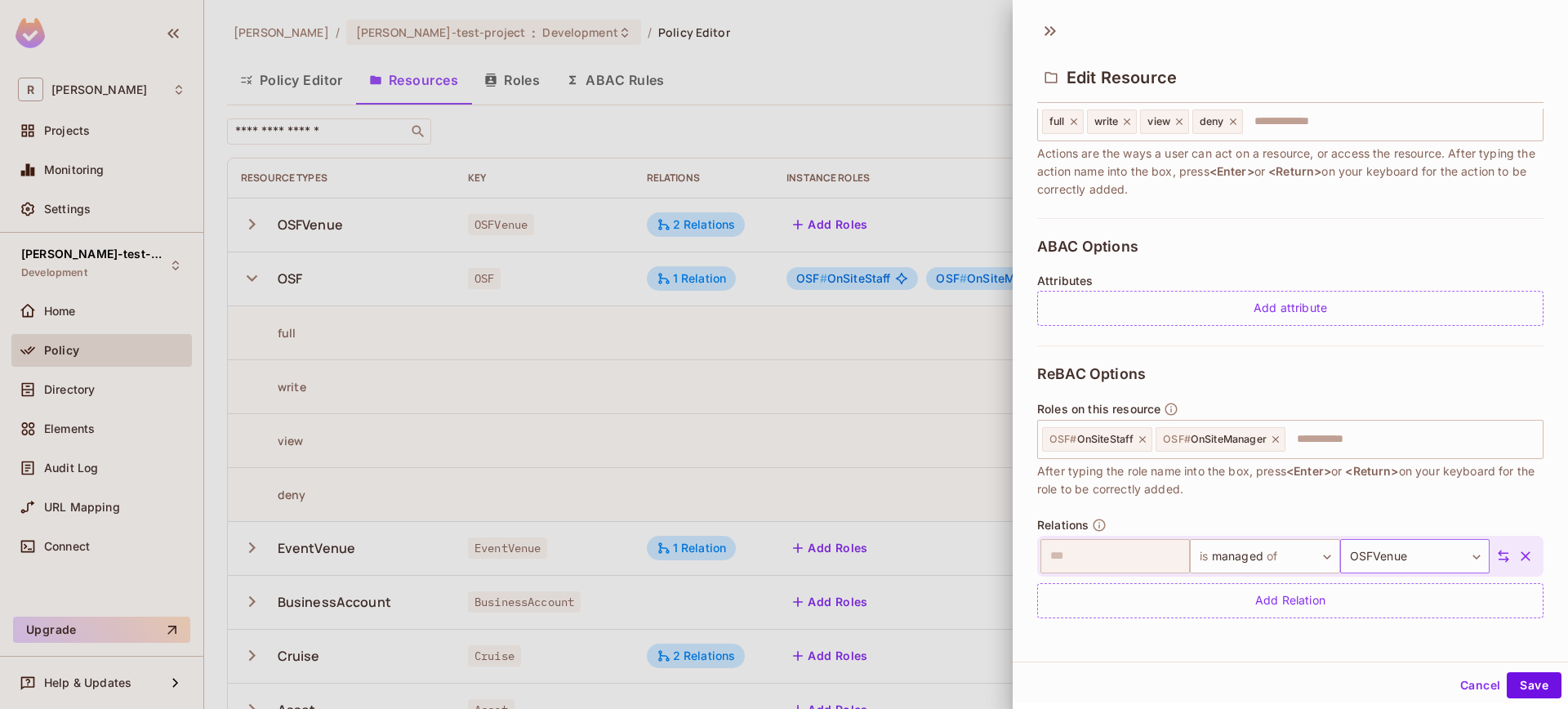
click at [1369, 564] on body "R [PERSON_NAME]-poc Projects Monitoring Settings [PERSON_NAME]-test-project Dev…" at bounding box center [784, 354] width 1568 height 709
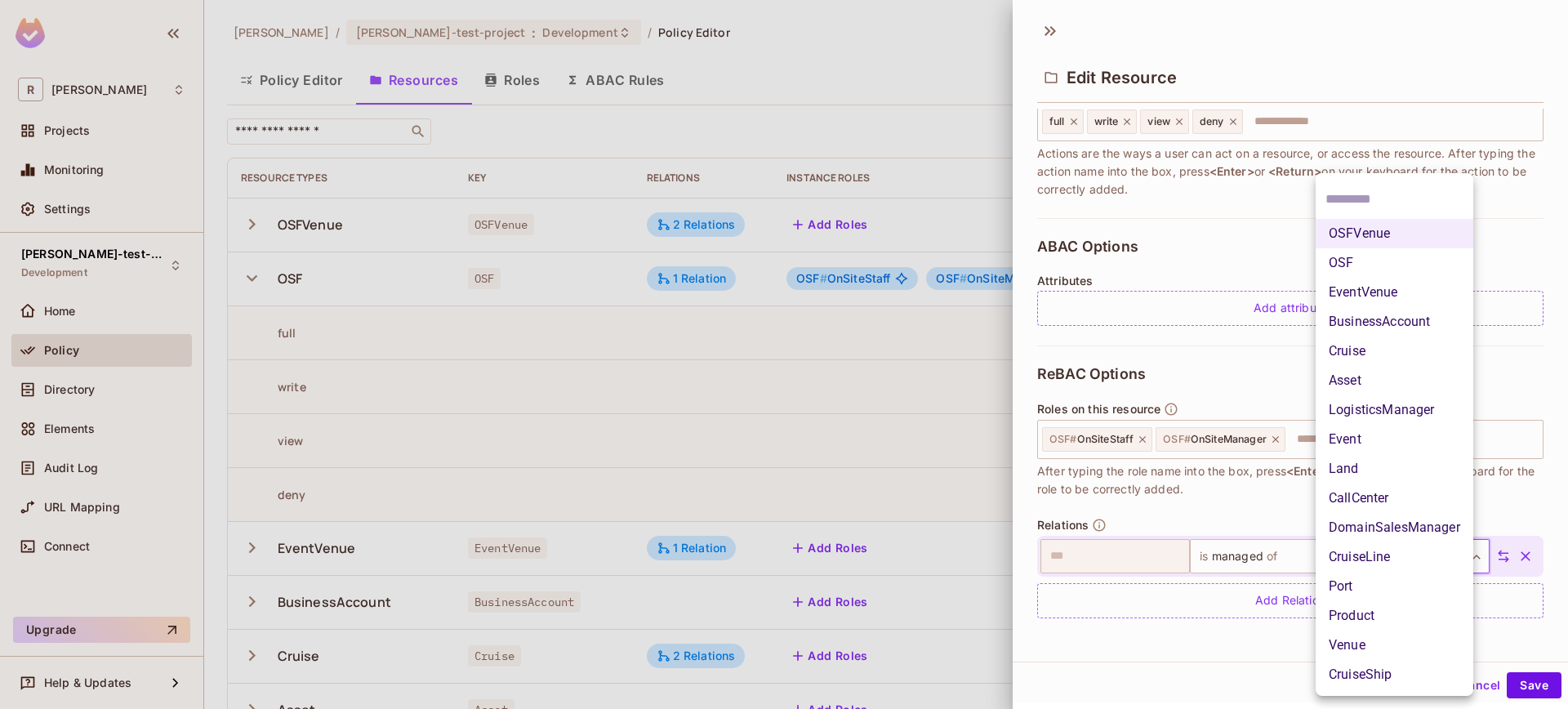
click at [1239, 481] on div at bounding box center [784, 354] width 1568 height 709
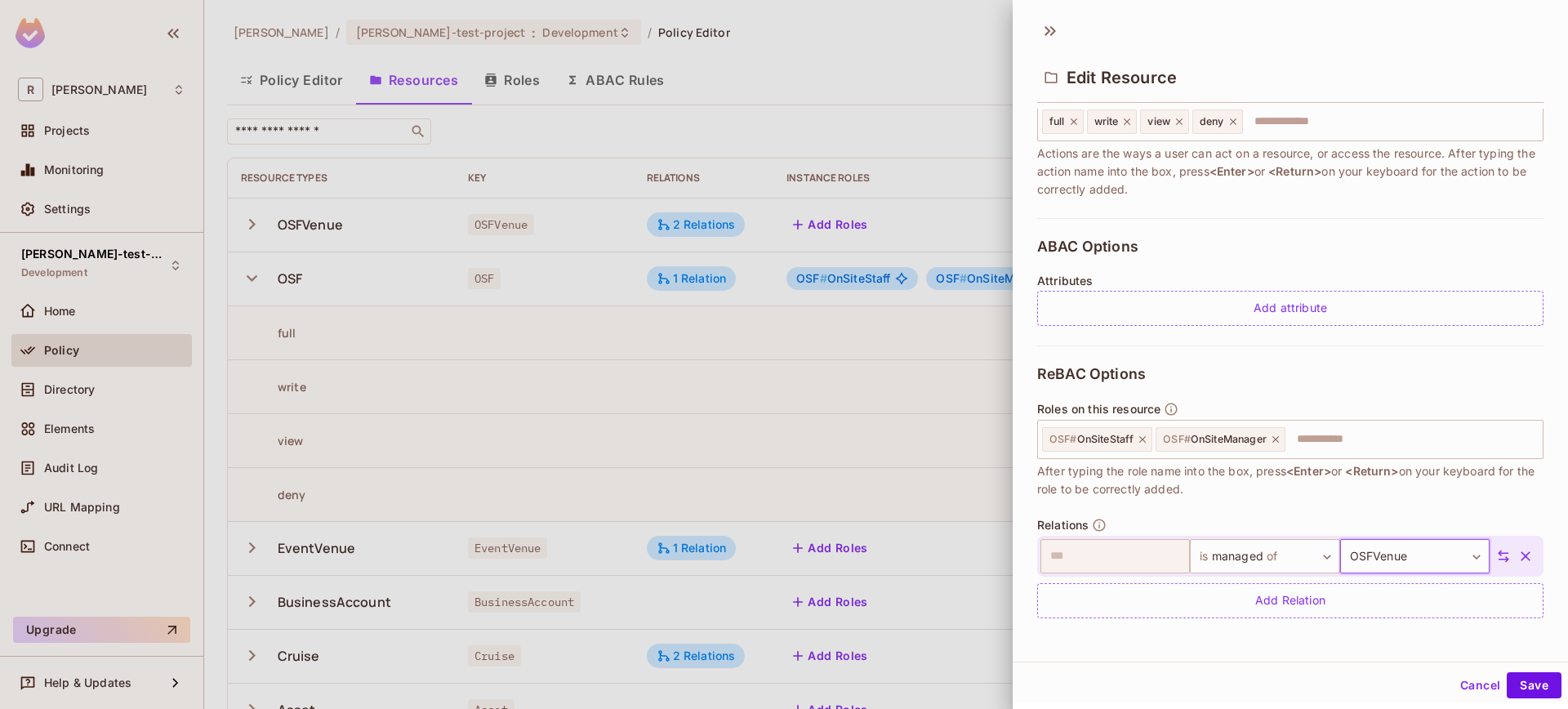
click at [1453, 672] on button "Cancel" at bounding box center [1479, 685] width 53 height 26
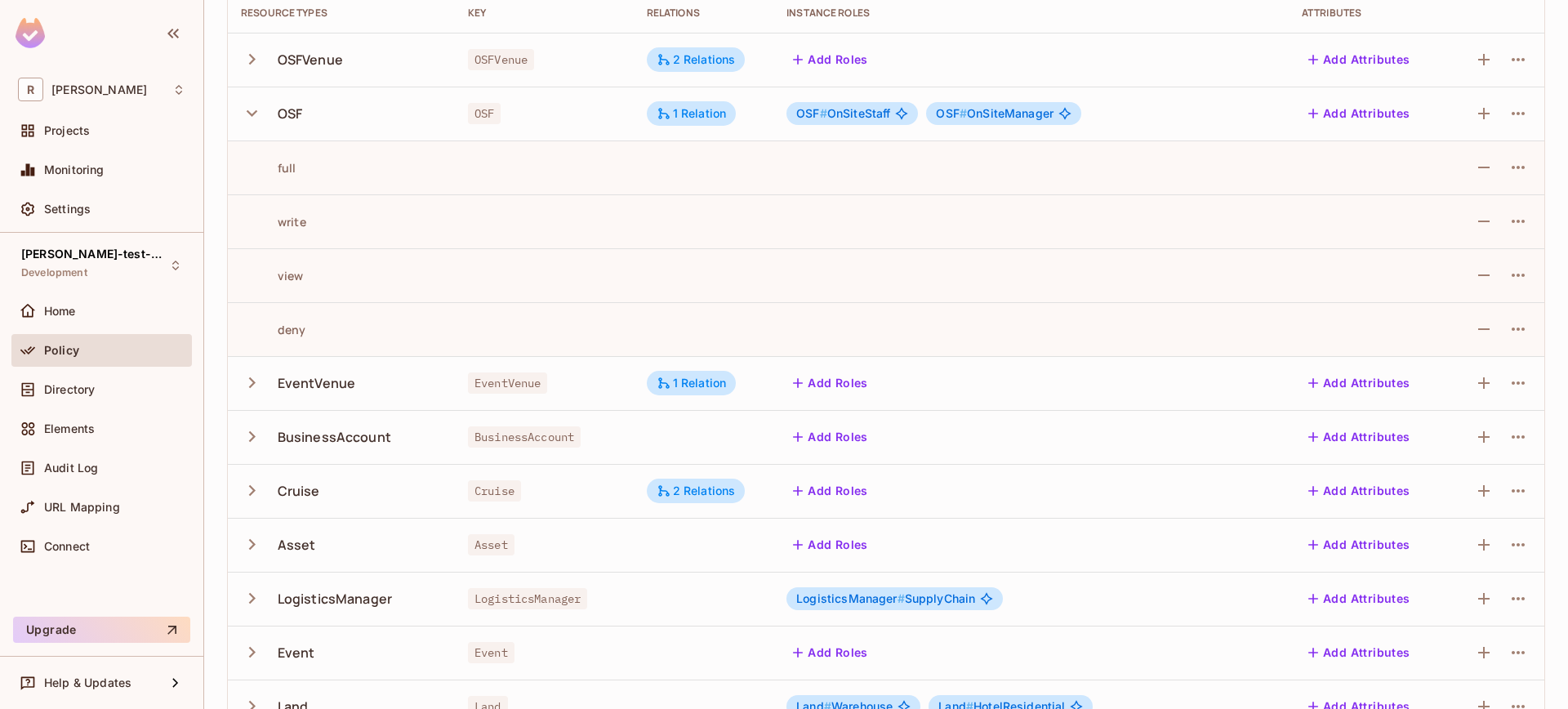
scroll to position [0, 0]
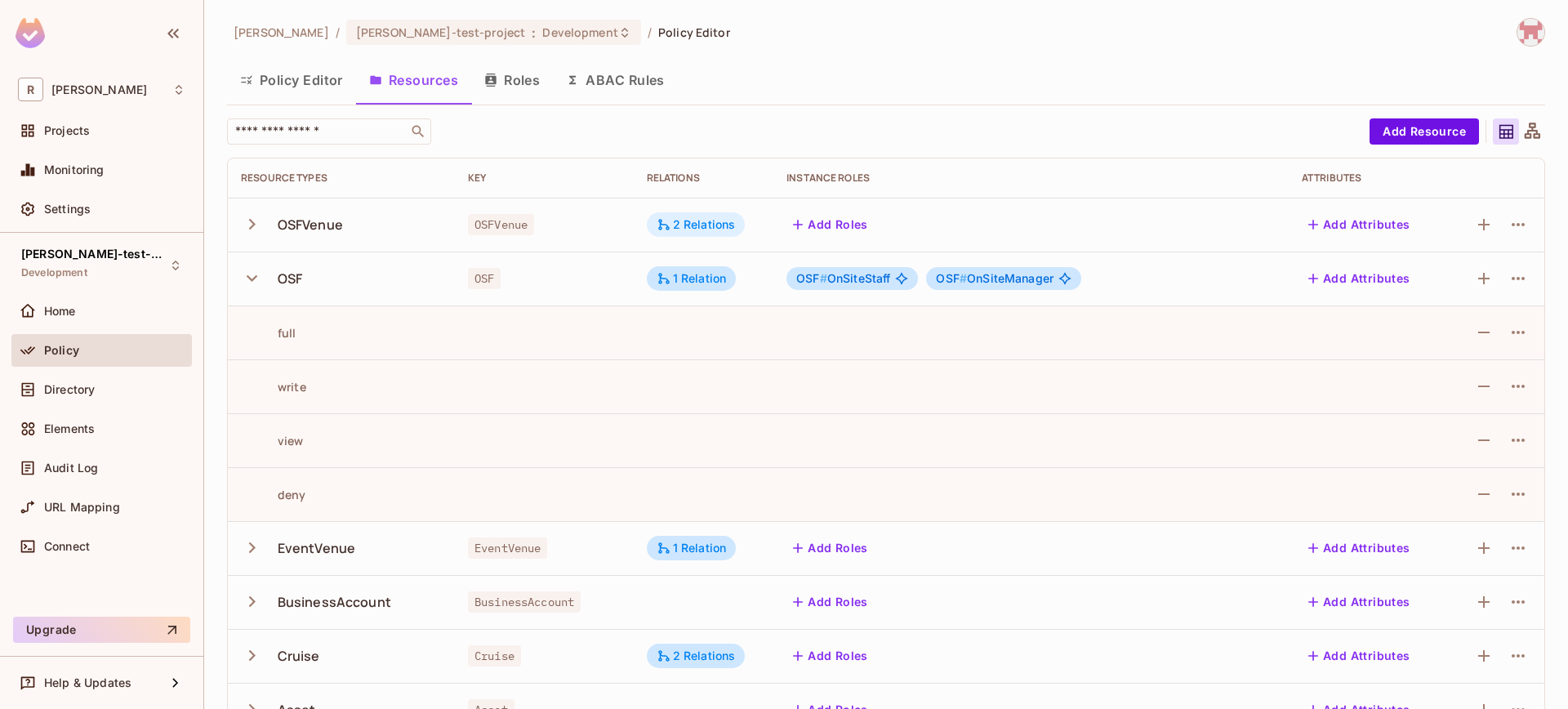
click at [679, 233] on div "2 Relations" at bounding box center [695, 224] width 98 height 24
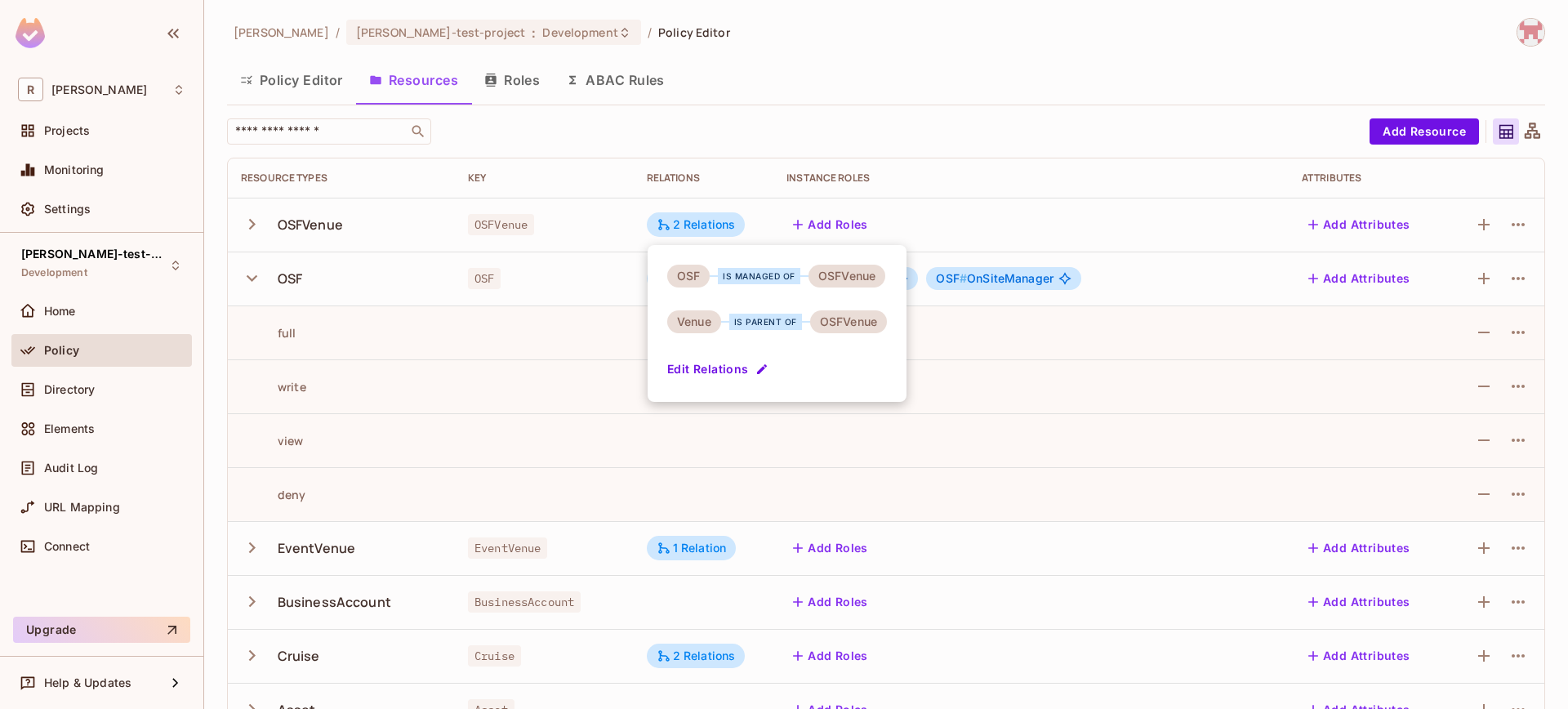
click at [680, 235] on div at bounding box center [784, 354] width 1568 height 709
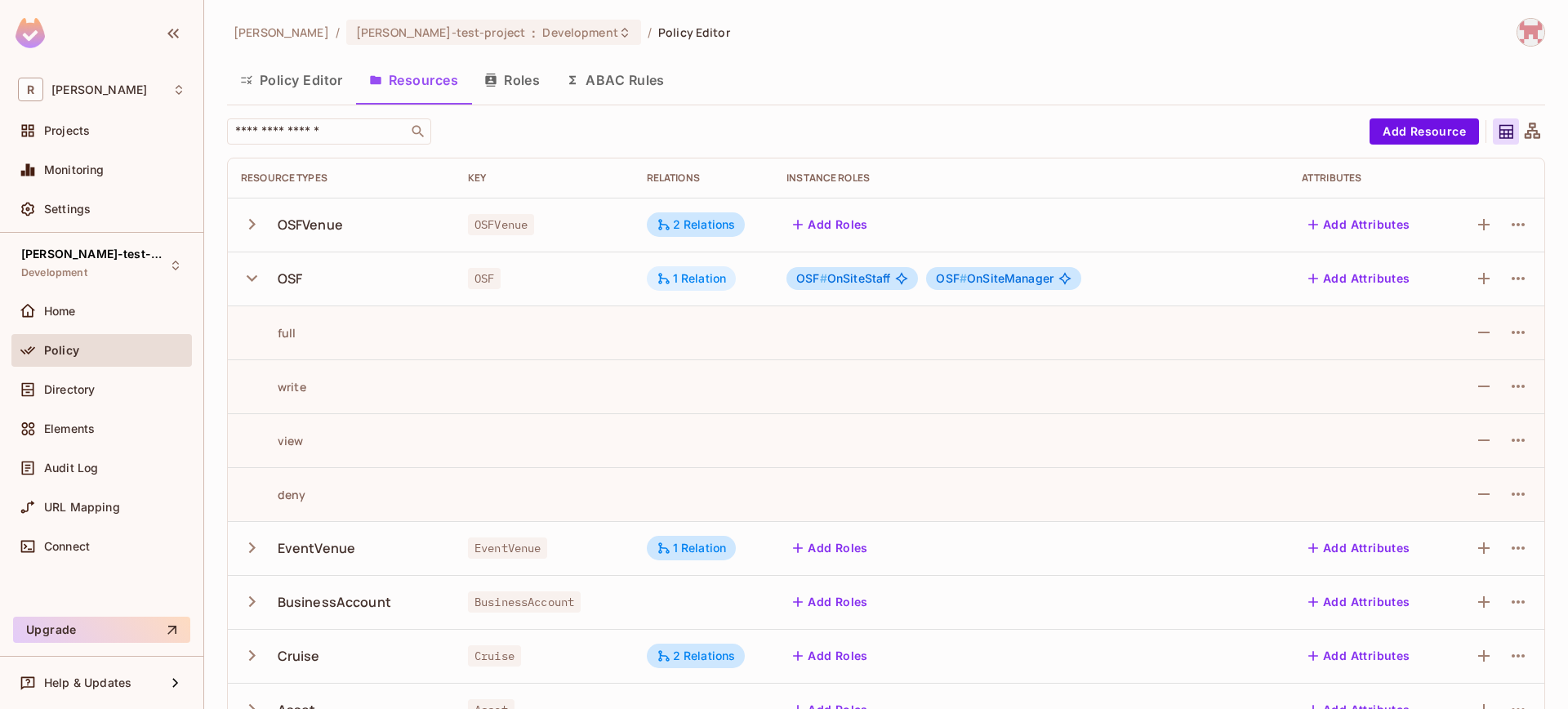
click at [690, 277] on div "1 Relation" at bounding box center [691, 278] width 70 height 14
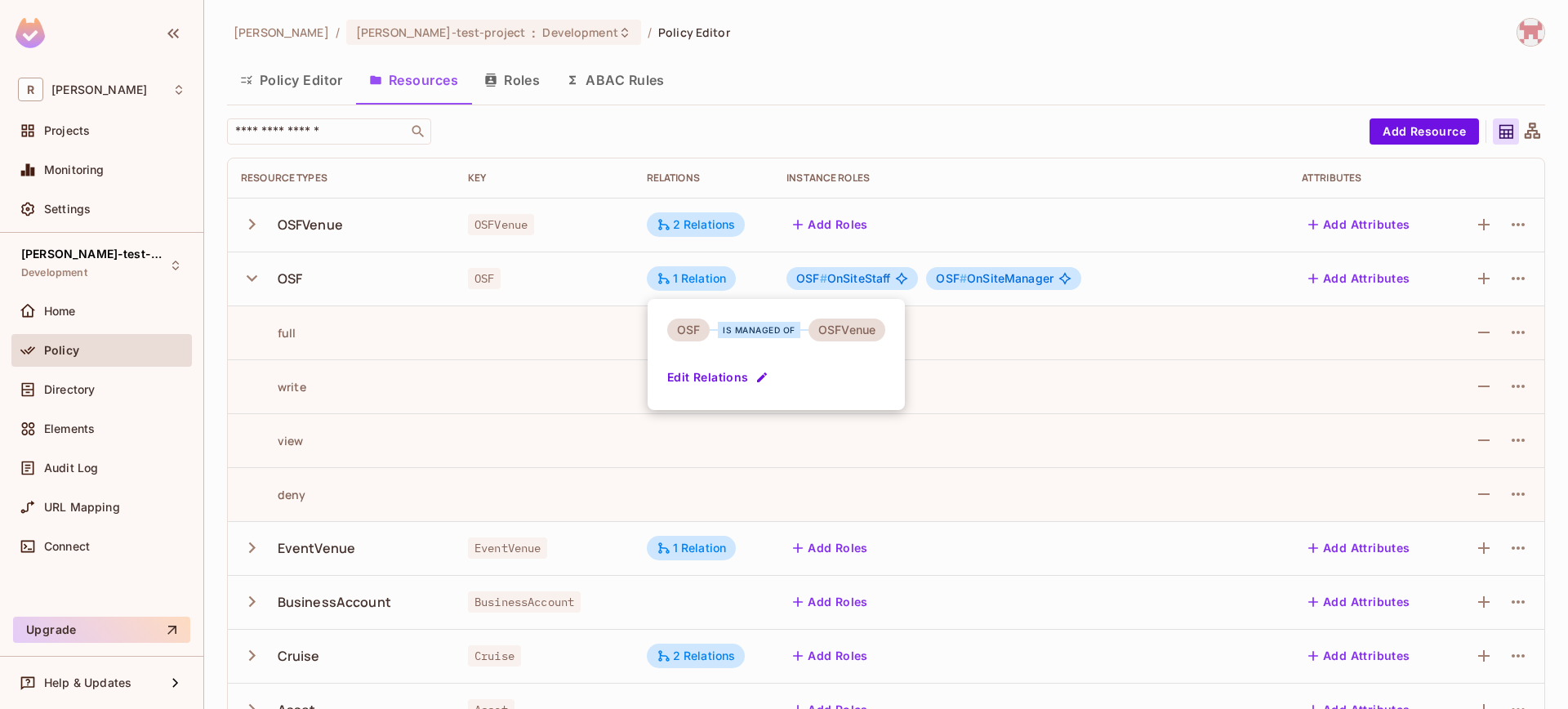
click at [690, 277] on div at bounding box center [784, 354] width 1568 height 709
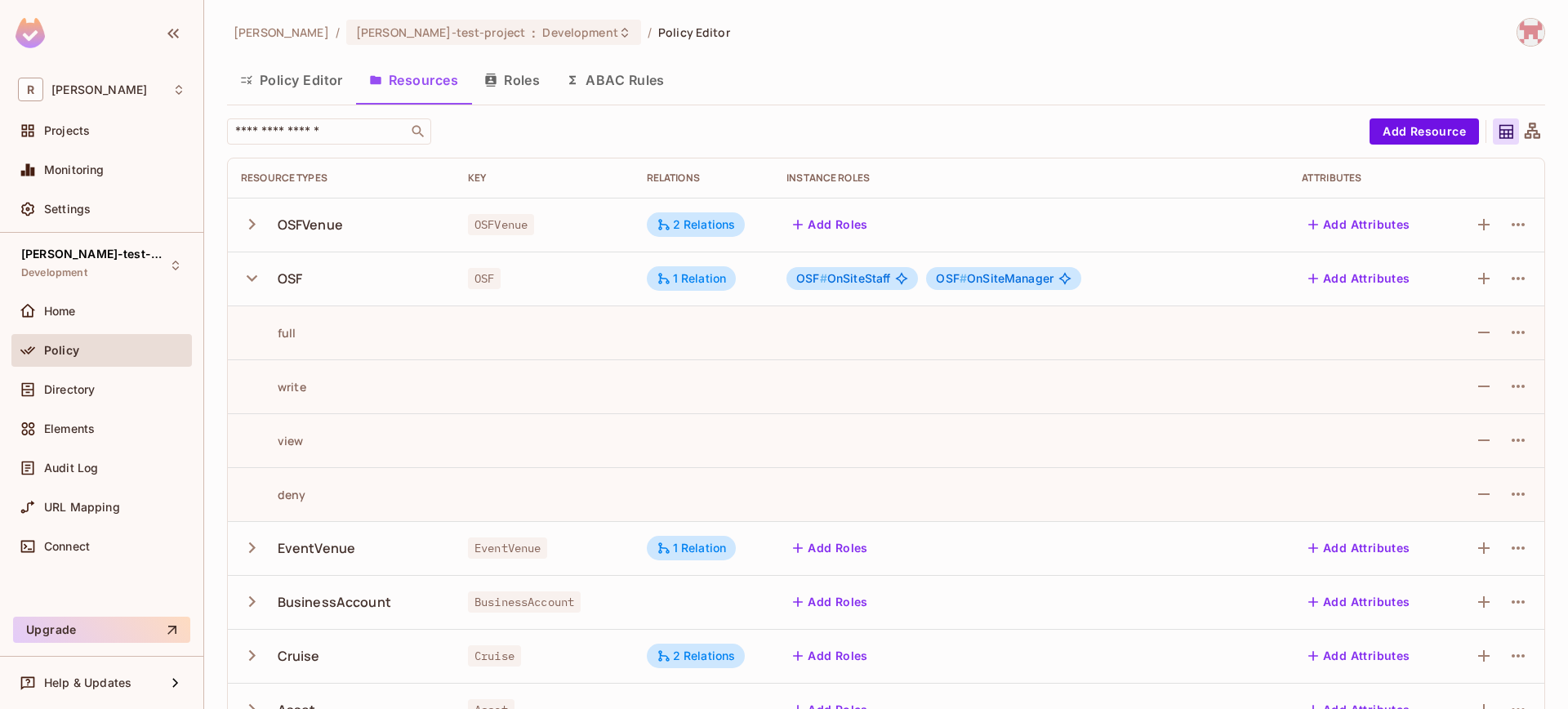
click at [881, 286] on div "OSF # OnSiteStaff" at bounding box center [851, 278] width 132 height 23
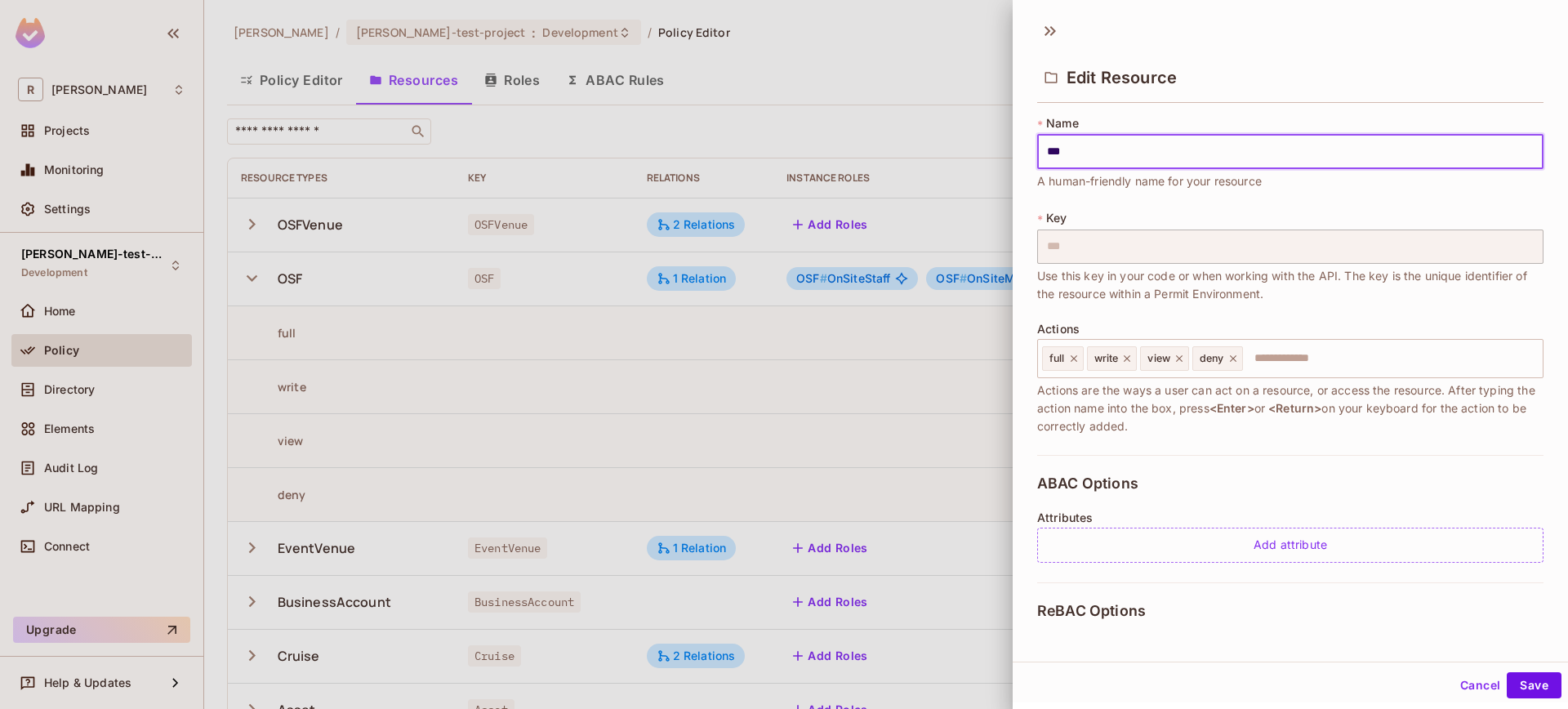
click at [860, 282] on div at bounding box center [784, 354] width 1568 height 709
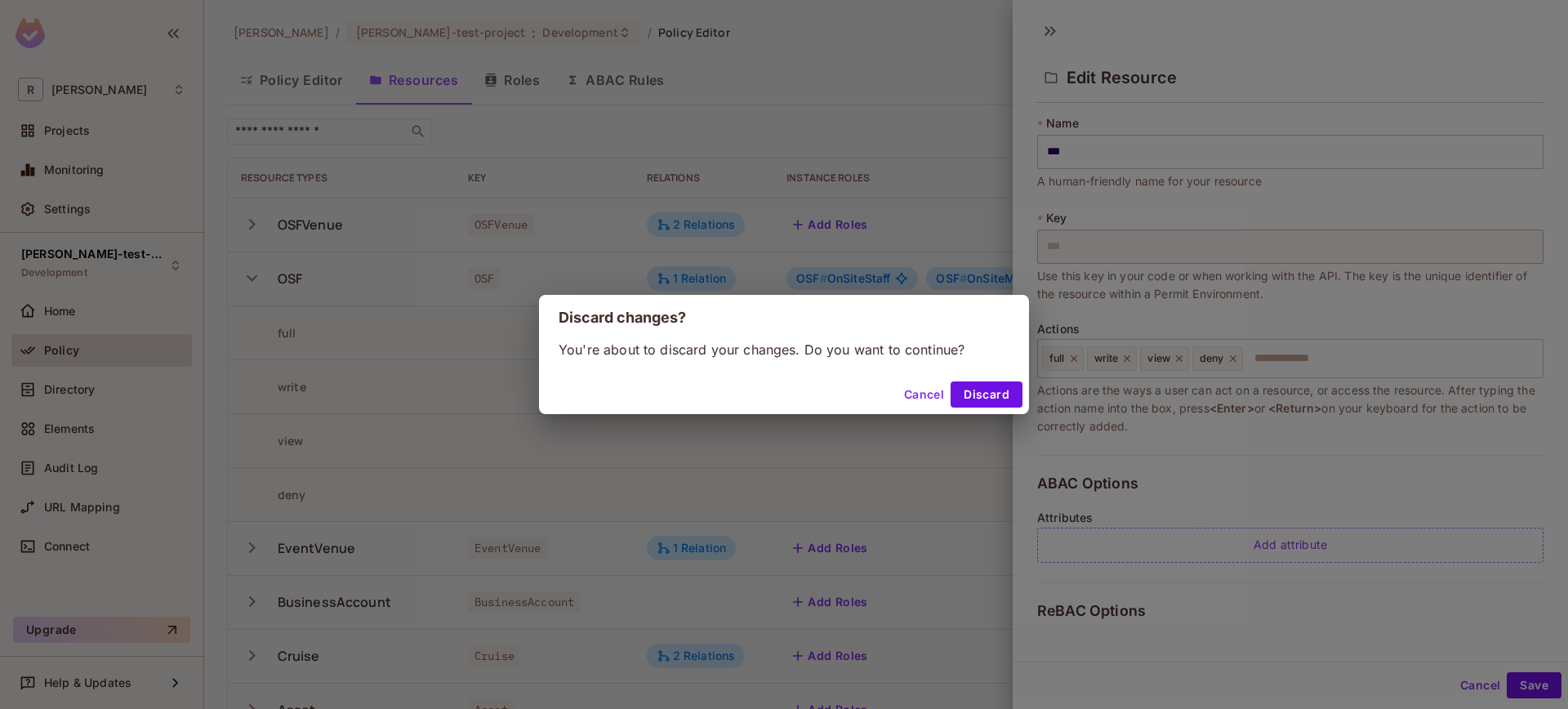
click at [908, 397] on button "Cancel" at bounding box center [924, 394] width 53 height 26
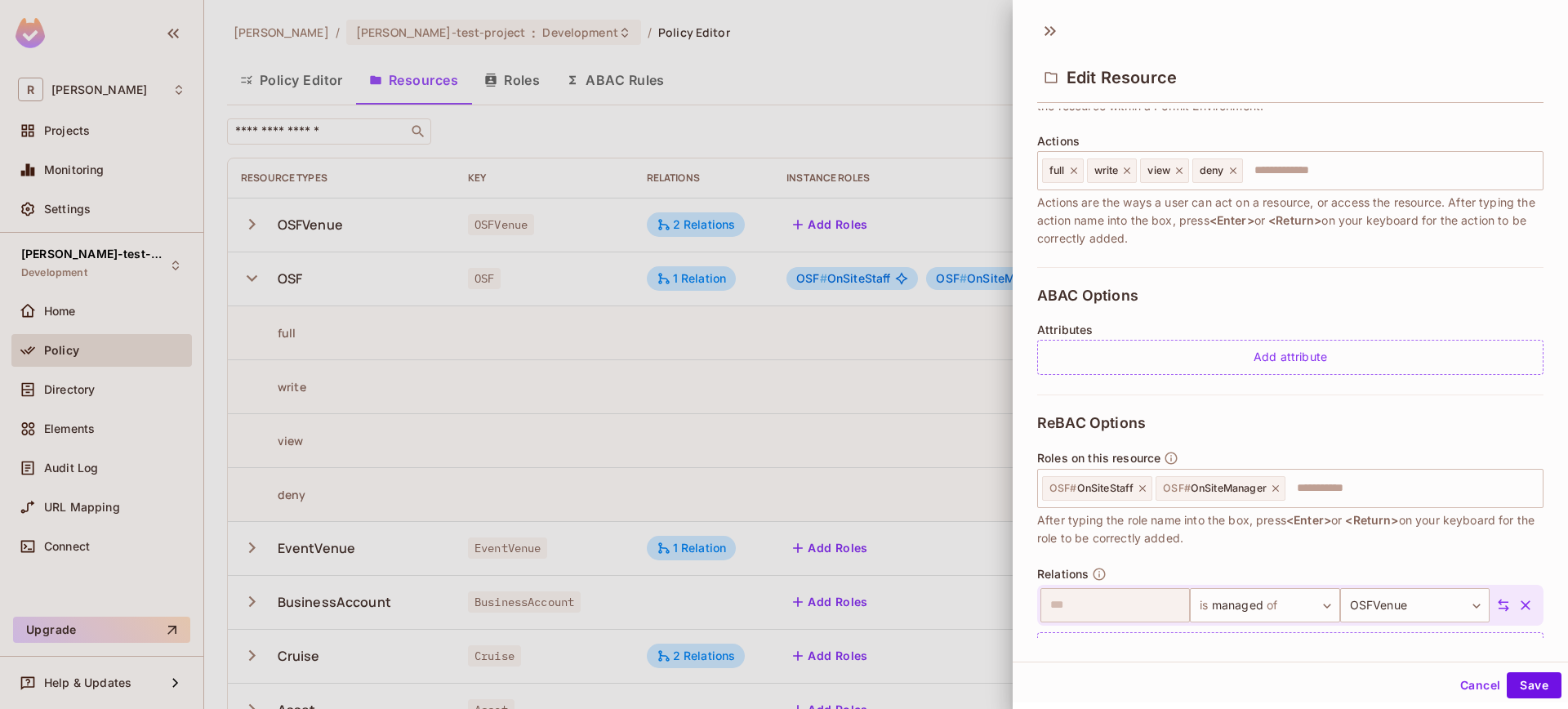
scroll to position [237, 0]
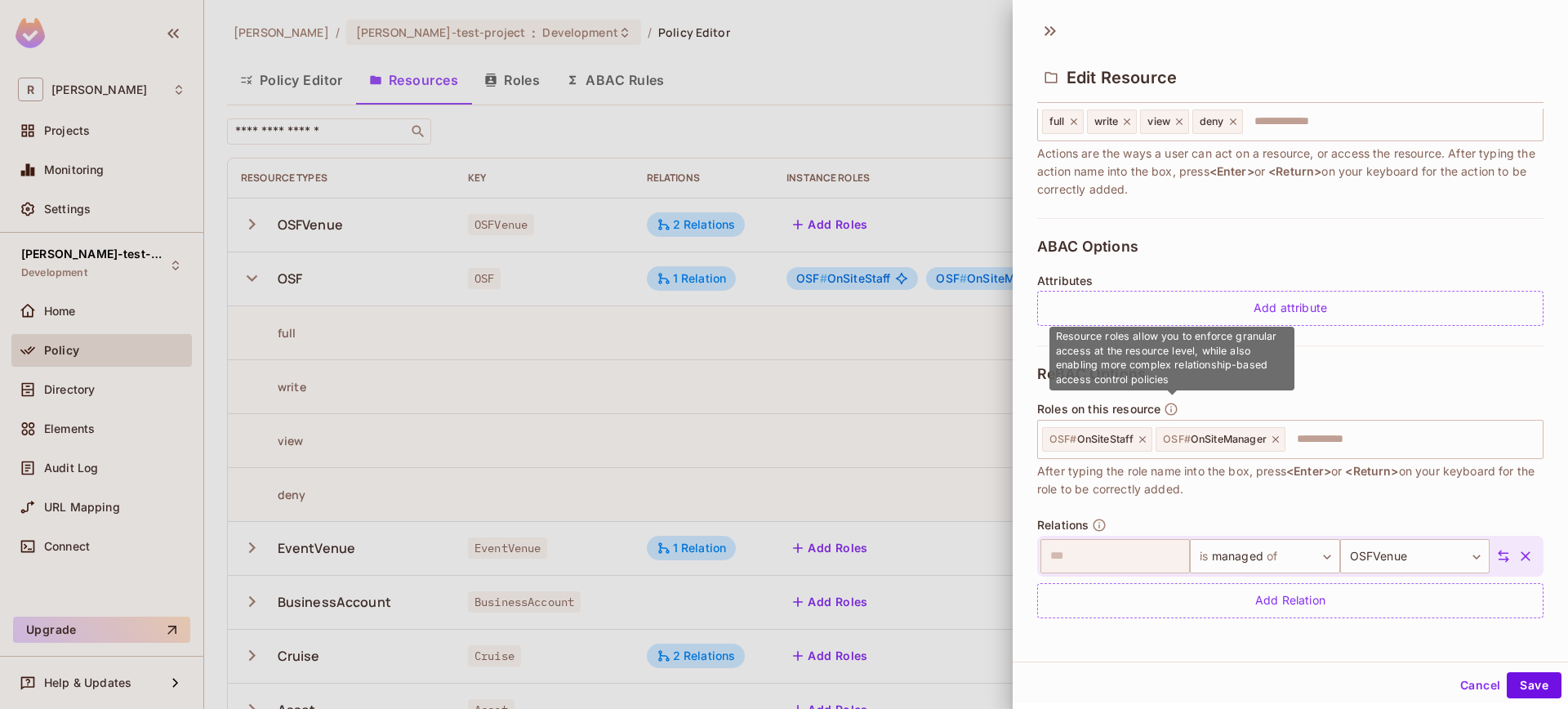
click at [1168, 413] on icon "button" at bounding box center [1171, 409] width 14 height 14
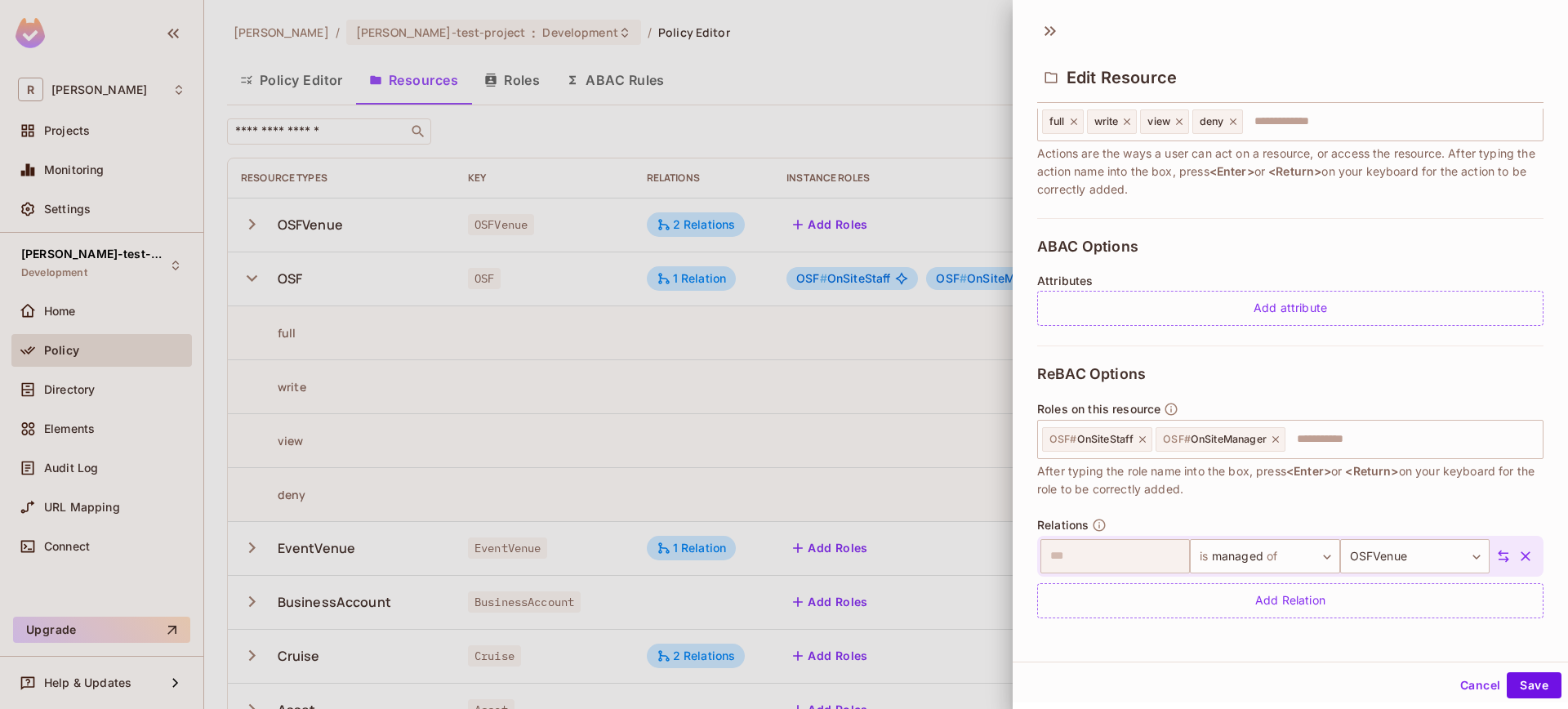
click at [885, 418] on div at bounding box center [784, 354] width 1568 height 709
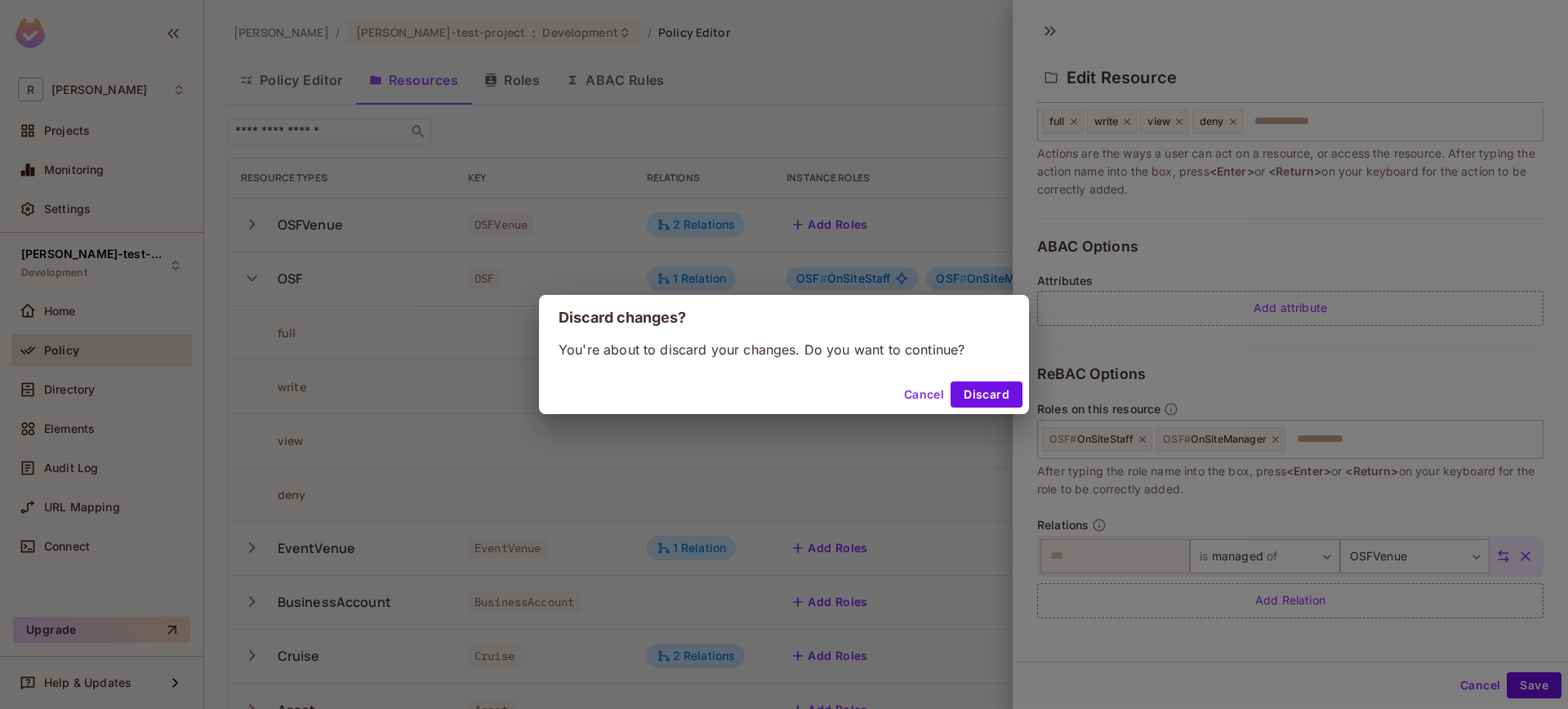
click at [908, 400] on button "Cancel" at bounding box center [924, 394] width 53 height 26
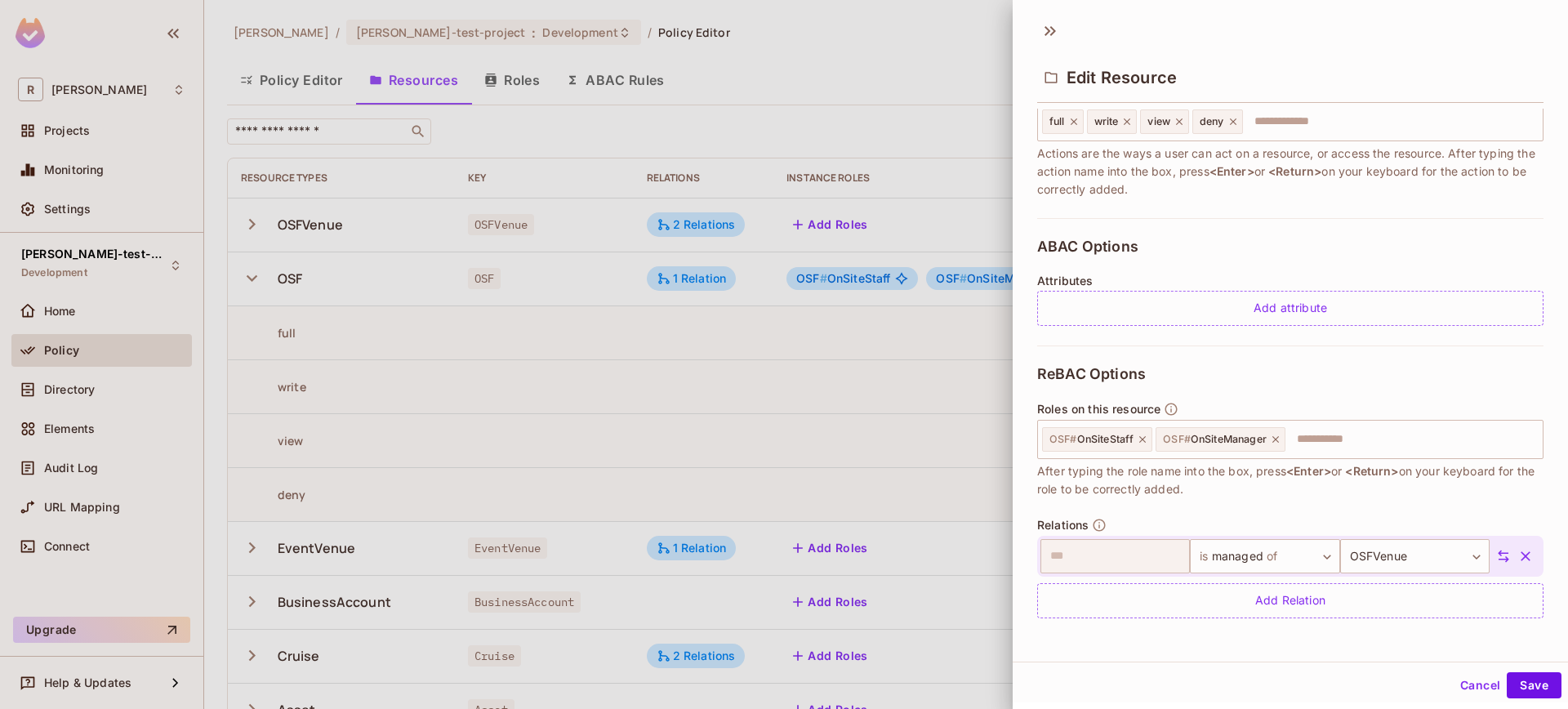
click at [912, 104] on div at bounding box center [784, 354] width 1568 height 709
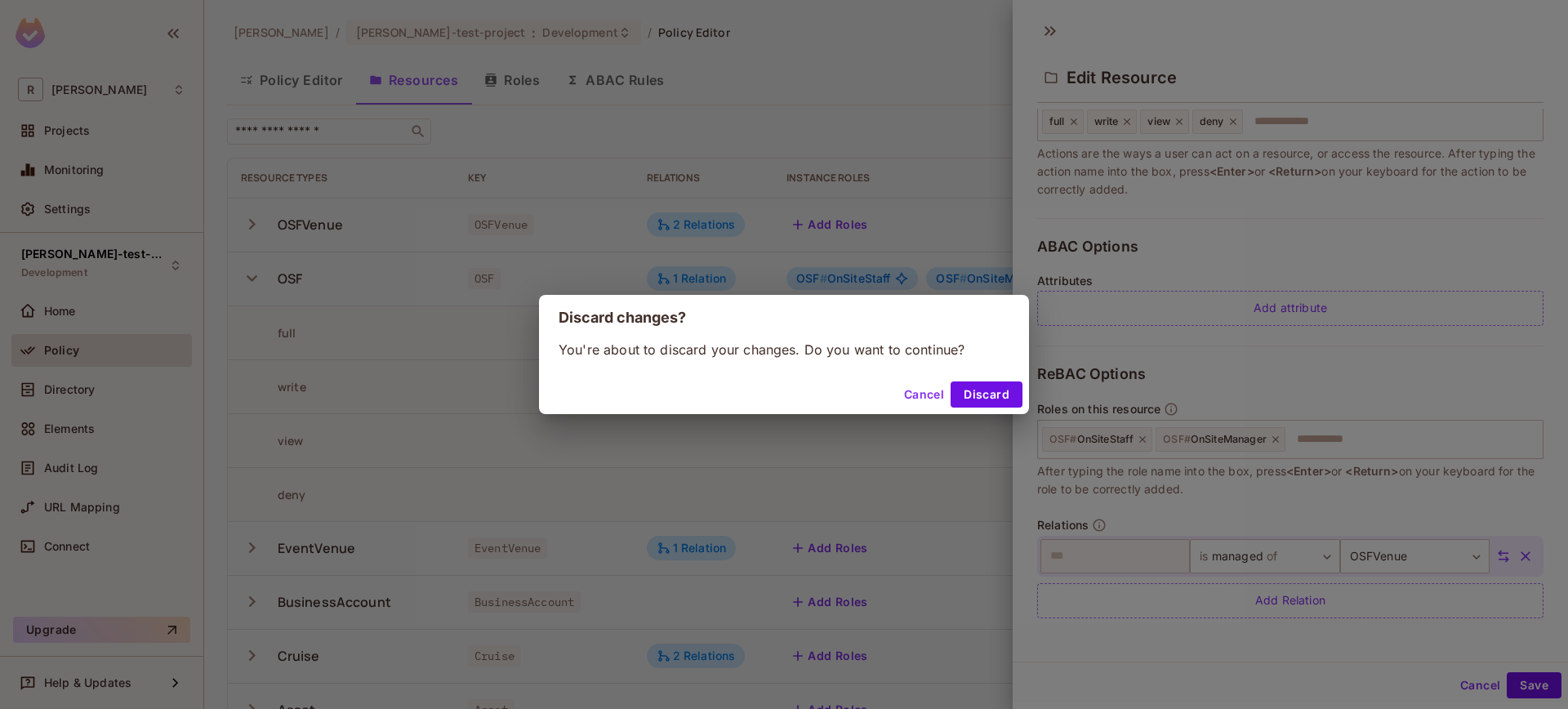
click at [930, 383] on button "Cancel" at bounding box center [924, 394] width 53 height 26
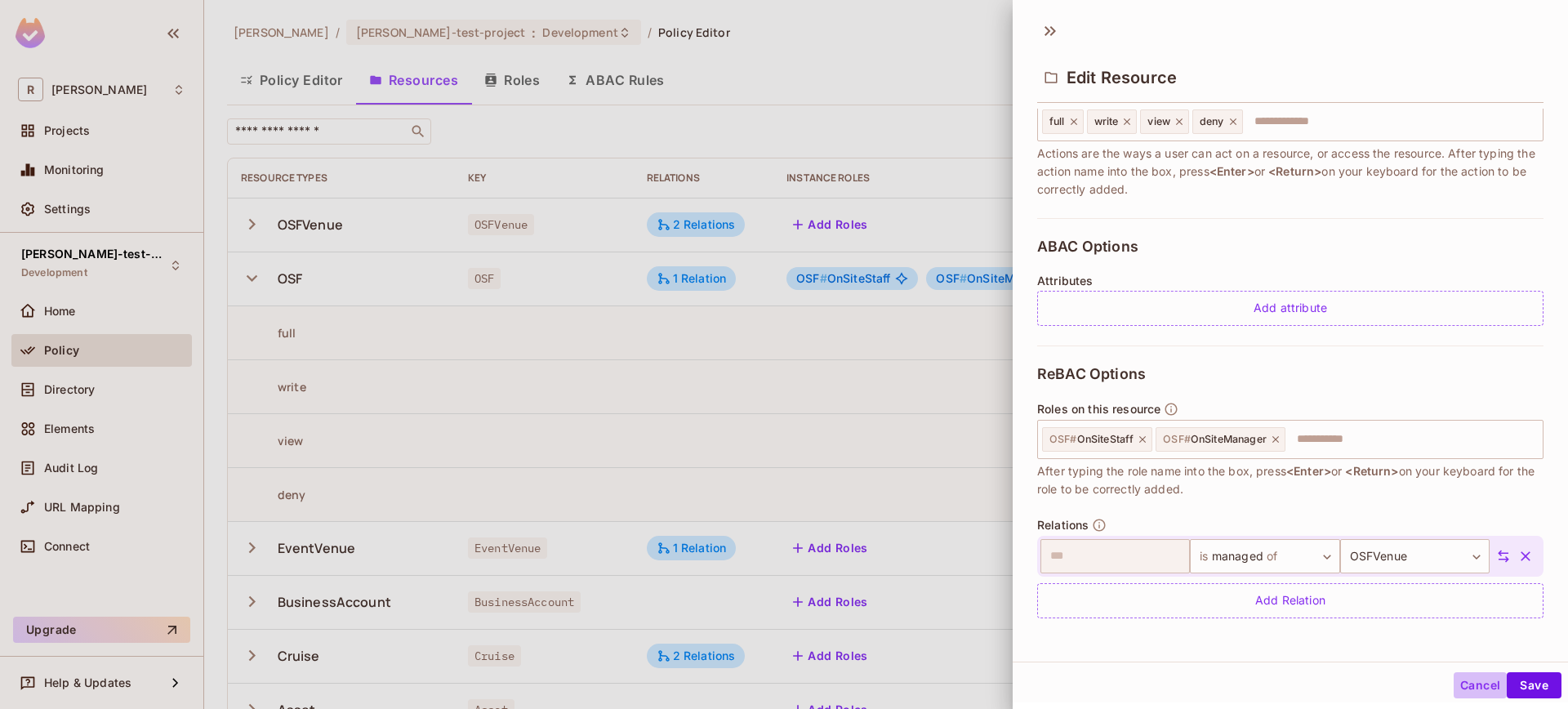
click at [1453, 683] on button "Cancel" at bounding box center [1479, 685] width 53 height 26
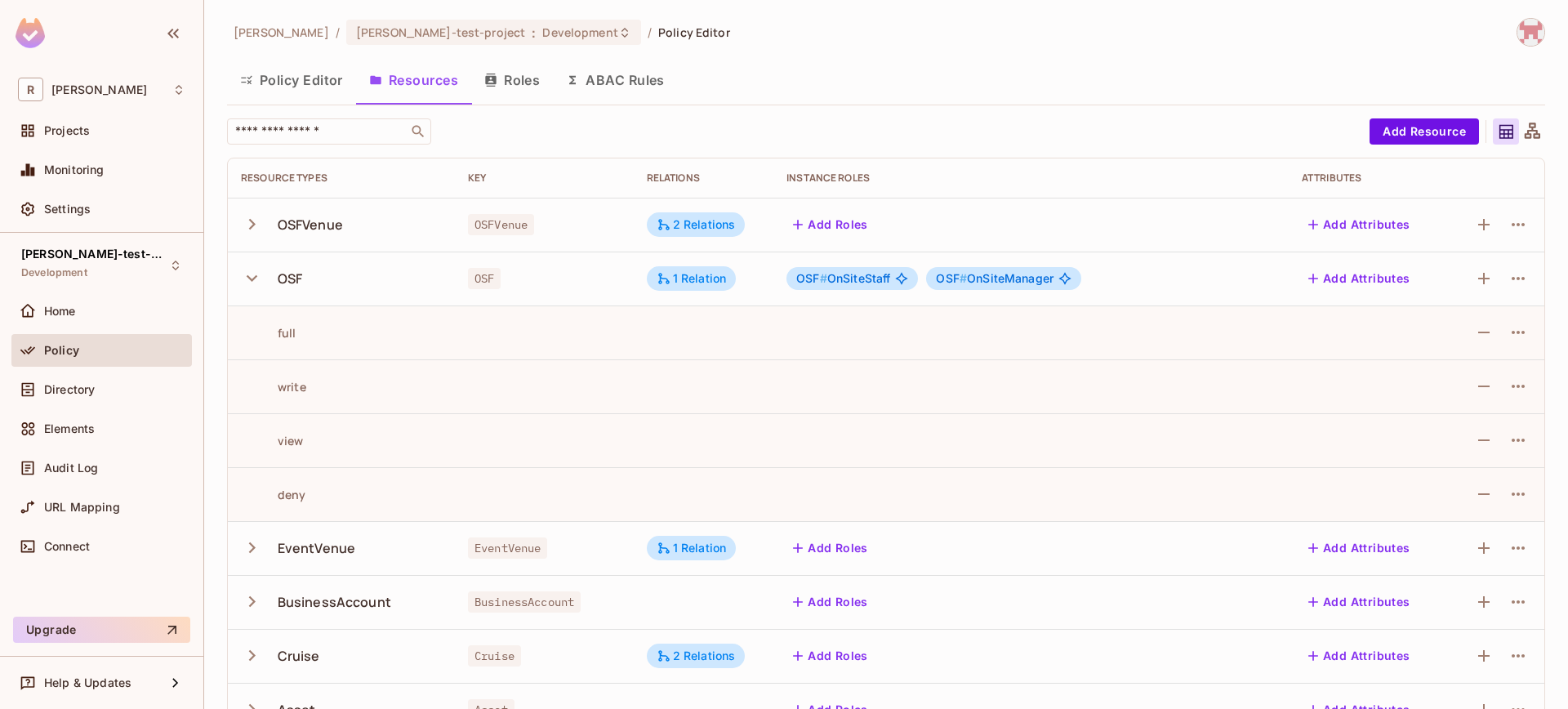
click at [510, 79] on button "Roles" at bounding box center [511, 81] width 81 height 41
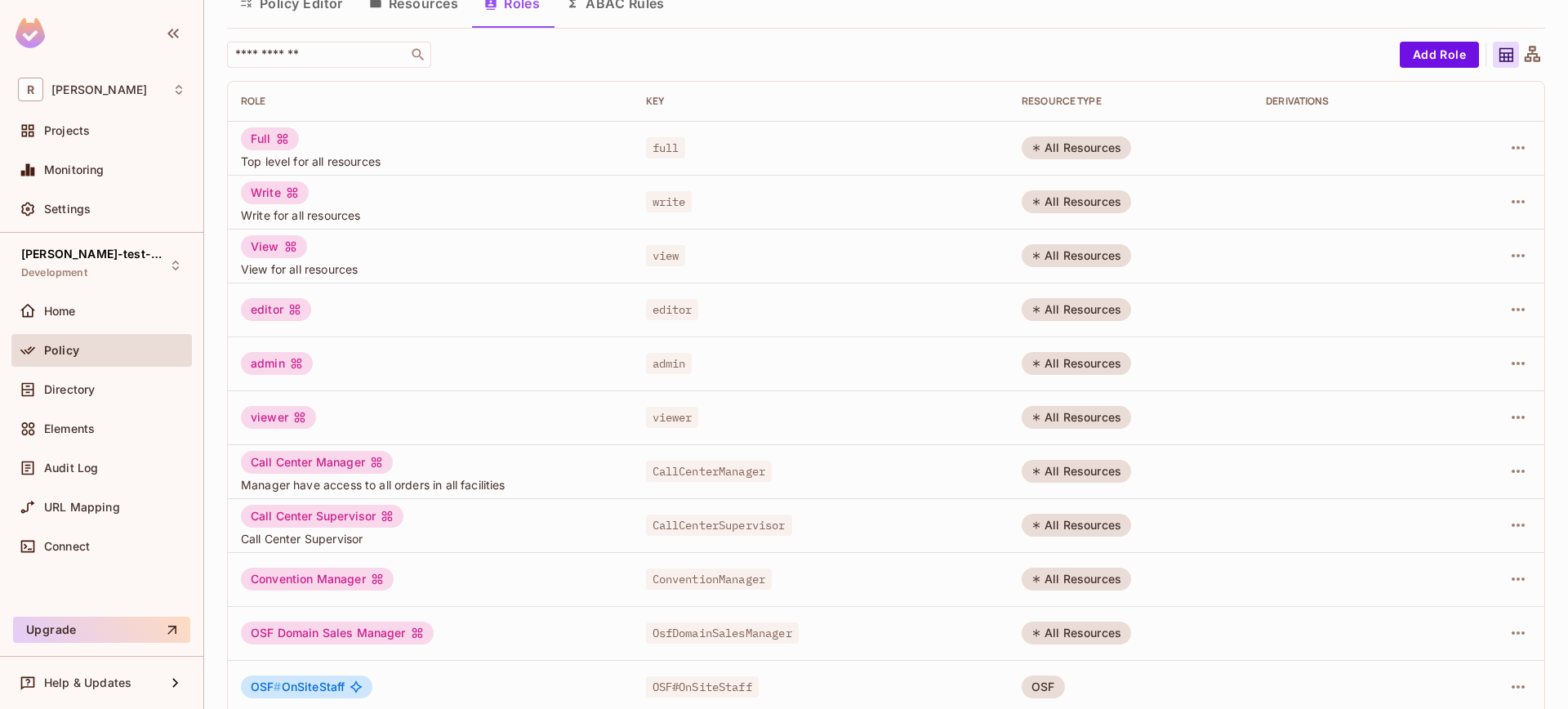
scroll to position [365, 0]
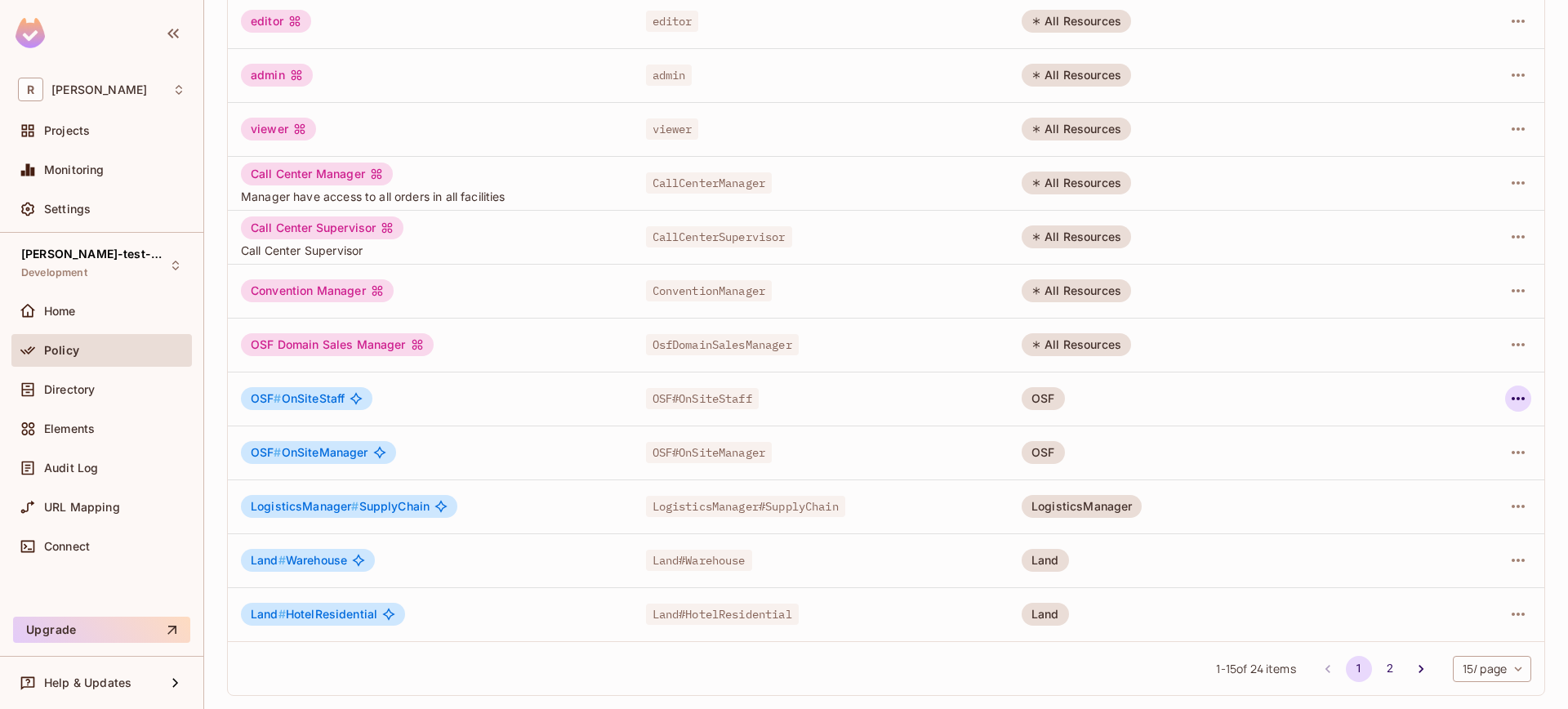
click at [1508, 399] on icon "button" at bounding box center [1518, 398] width 20 height 20
click at [1466, 423] on li "Edit Role" at bounding box center [1435, 436] width 144 height 36
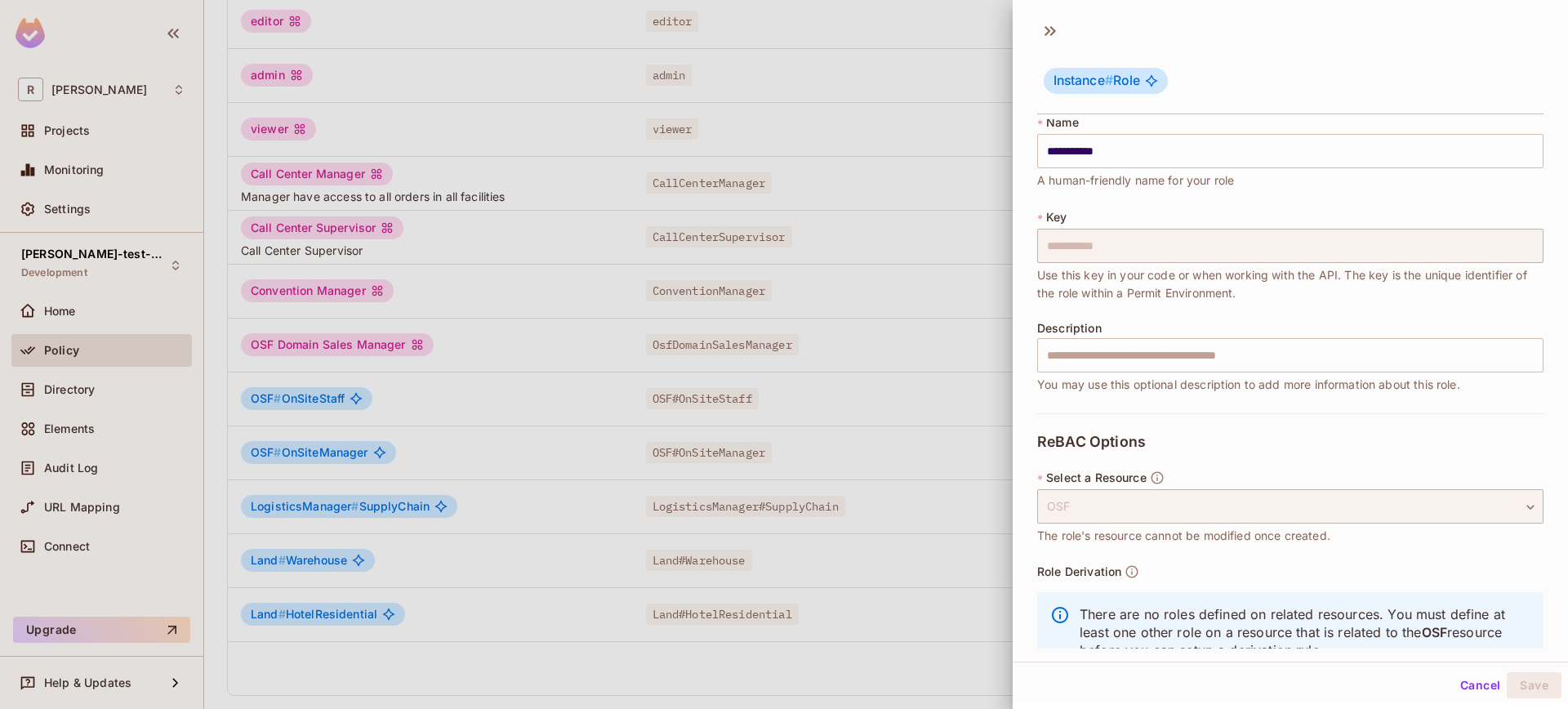
scroll to position [0, 0]
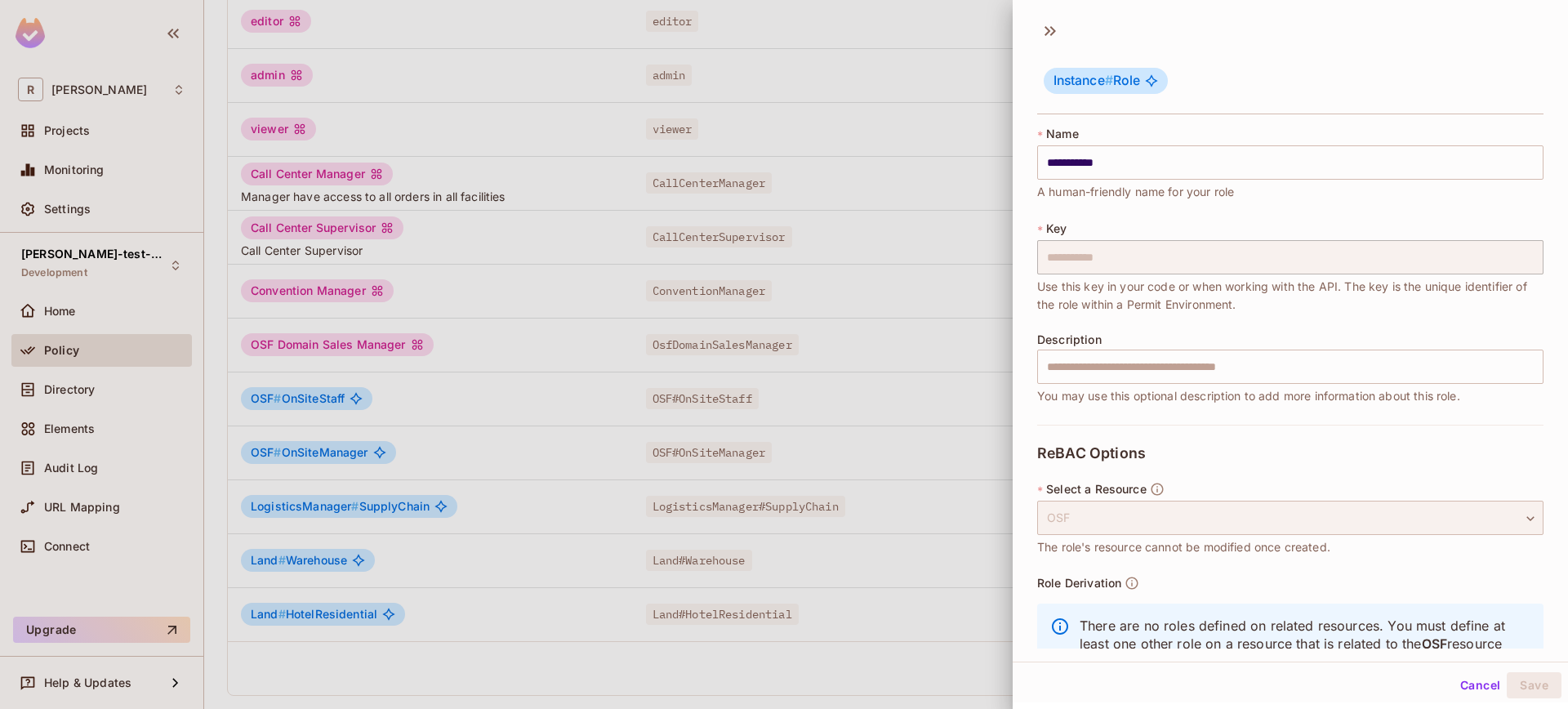
click at [1161, 517] on div "OSF" at bounding box center [1291, 517] width 507 height 34
click at [925, 295] on div at bounding box center [784, 354] width 1568 height 709
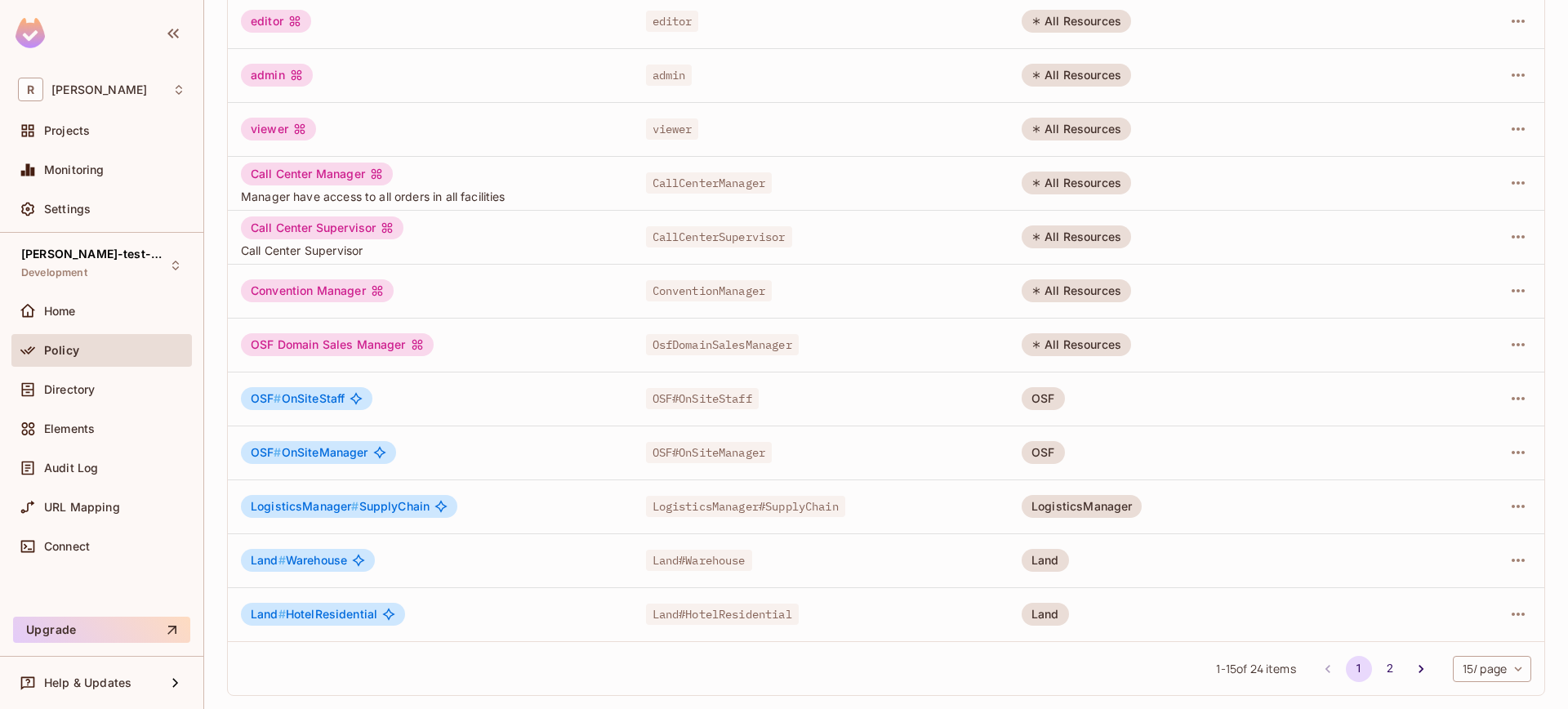
scroll to position [15, 0]
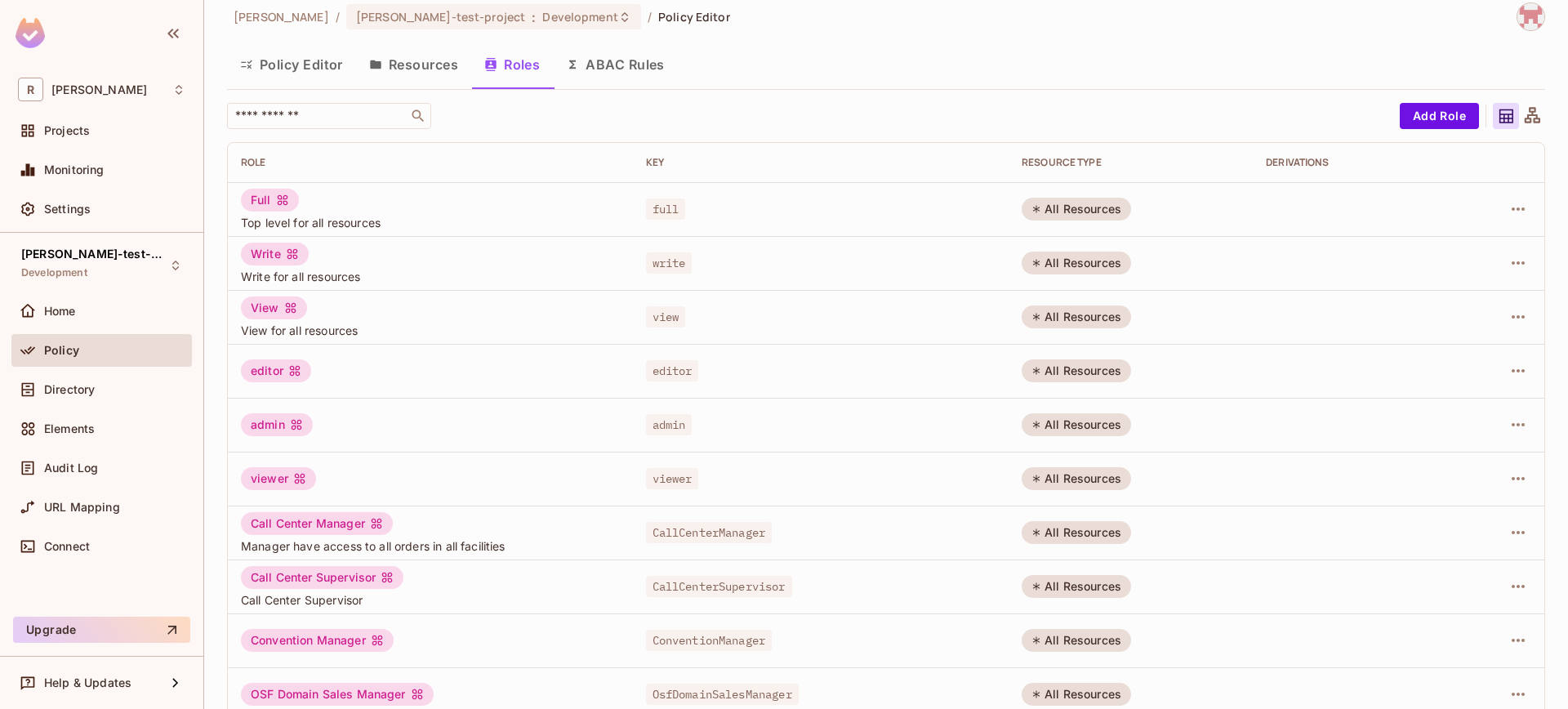
click at [1053, 172] on th "RESOURCE TYPE" at bounding box center [1130, 163] width 244 height 39
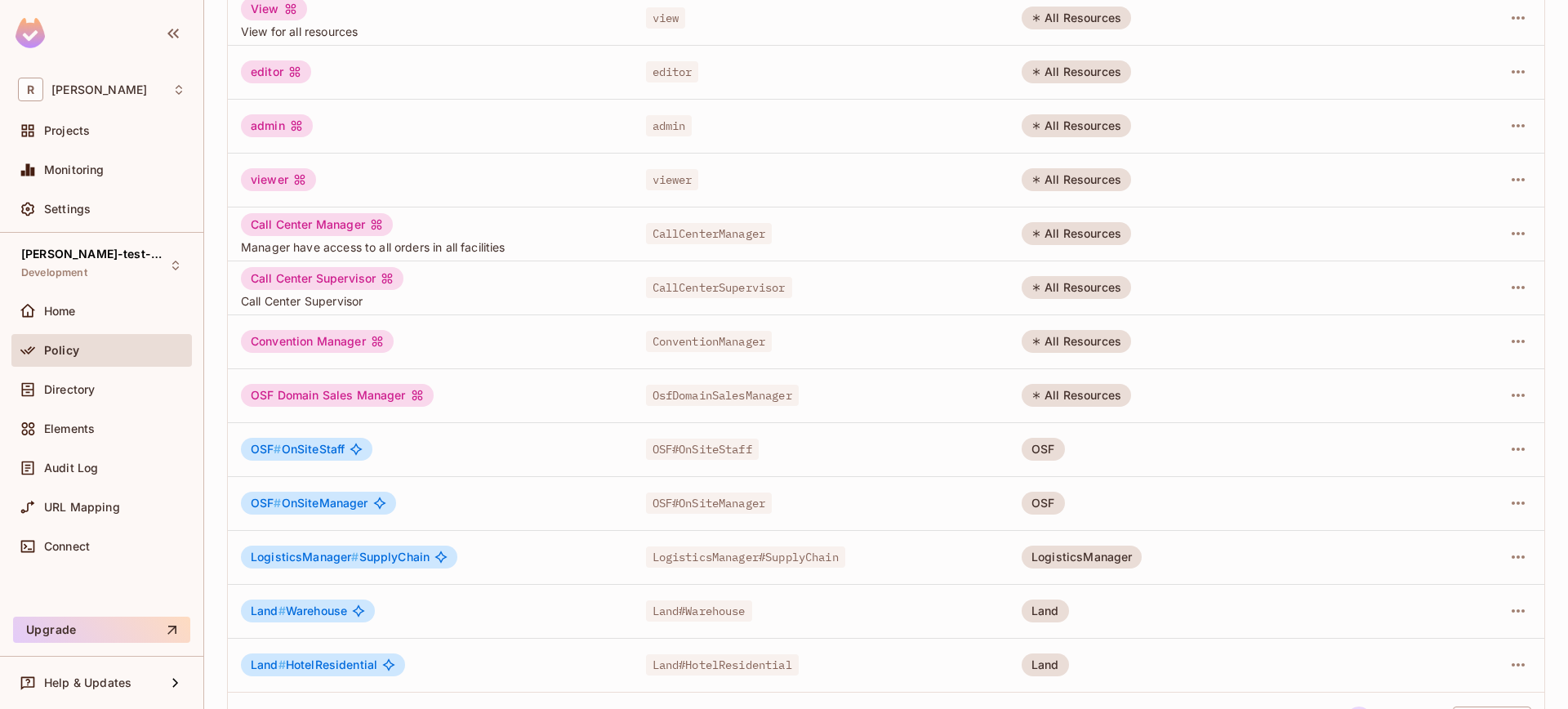
scroll to position [365, 0]
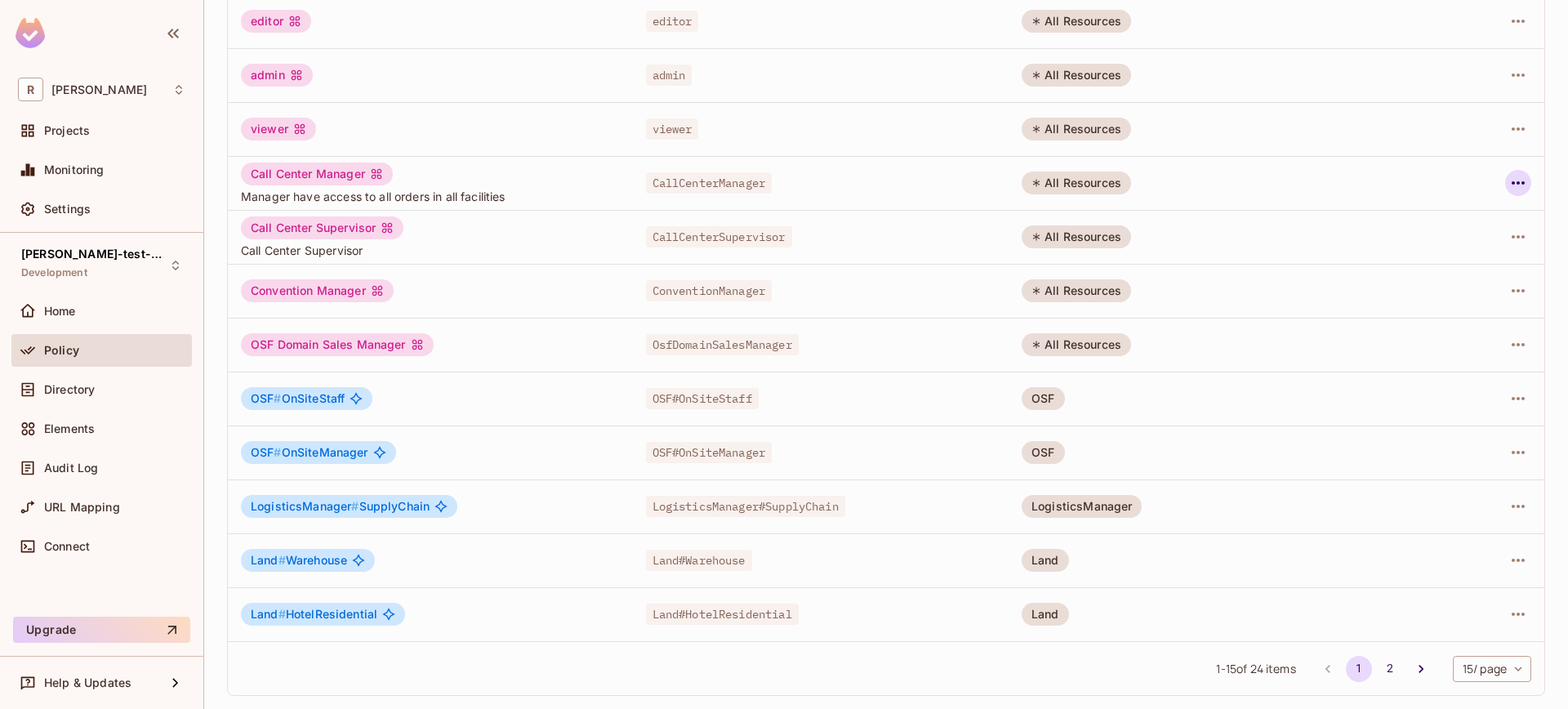
click at [1504, 194] on button "button" at bounding box center [1517, 183] width 26 height 26
click at [1454, 221] on div "Edit Role" at bounding box center [1433, 220] width 49 height 16
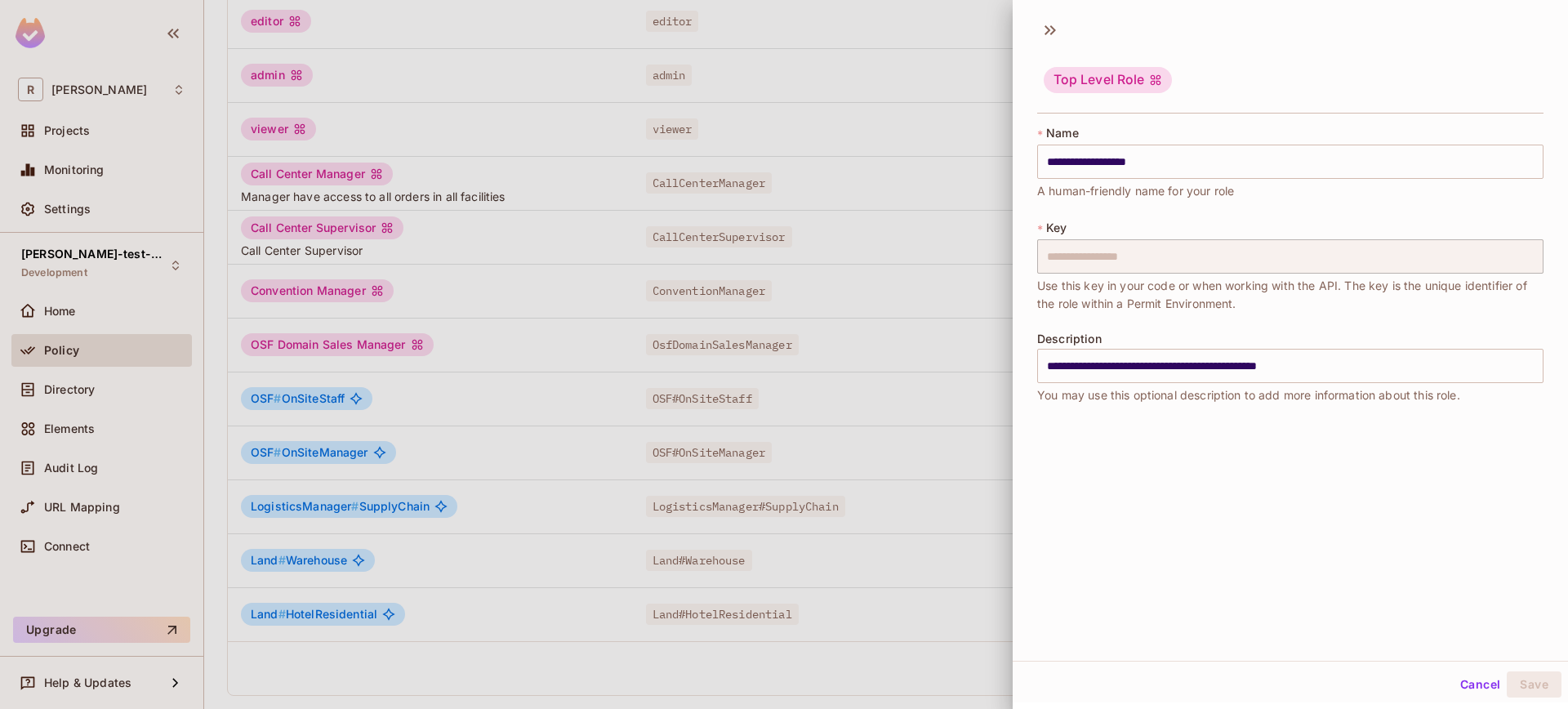
scroll to position [0, 0]
click at [1465, 683] on button "Cancel" at bounding box center [1479, 685] width 53 height 26
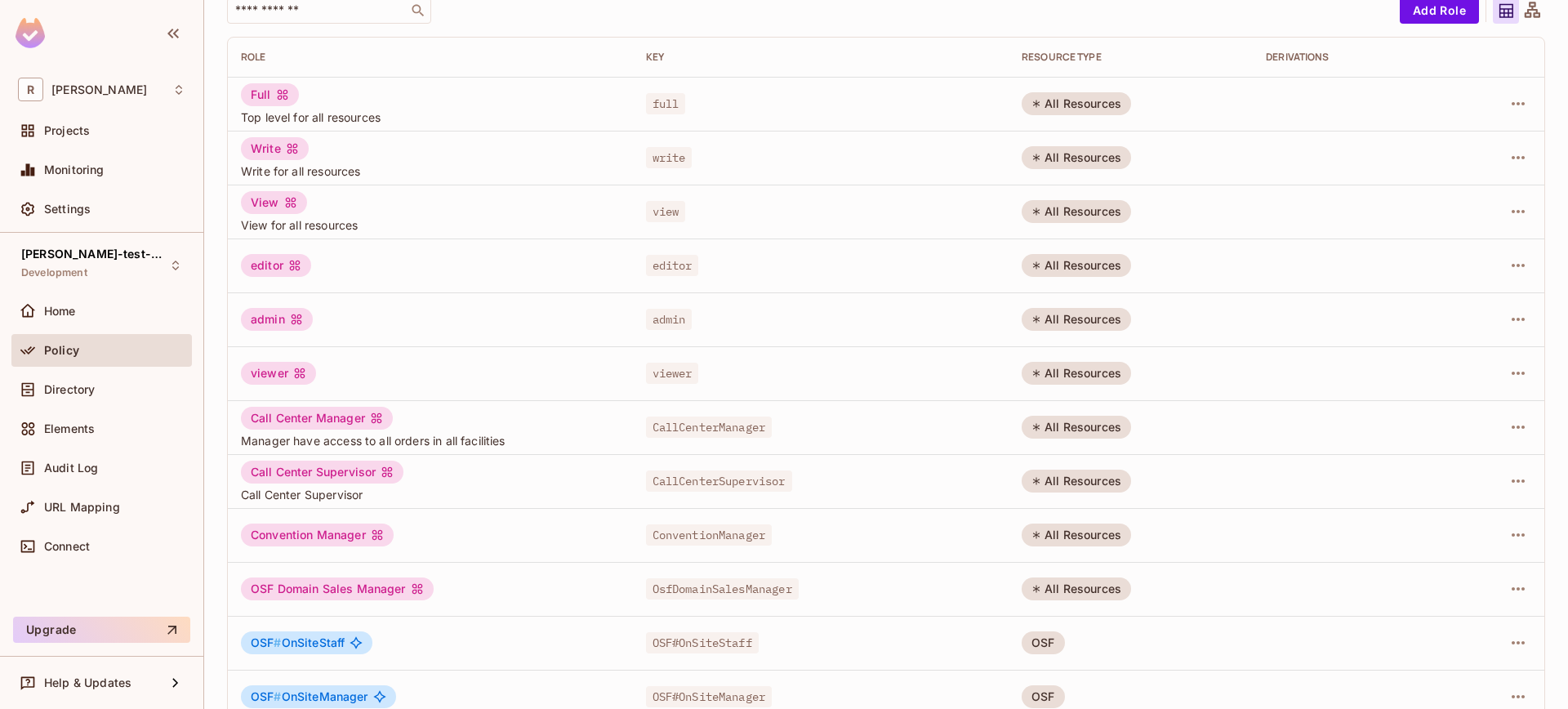
scroll to position [42, 0]
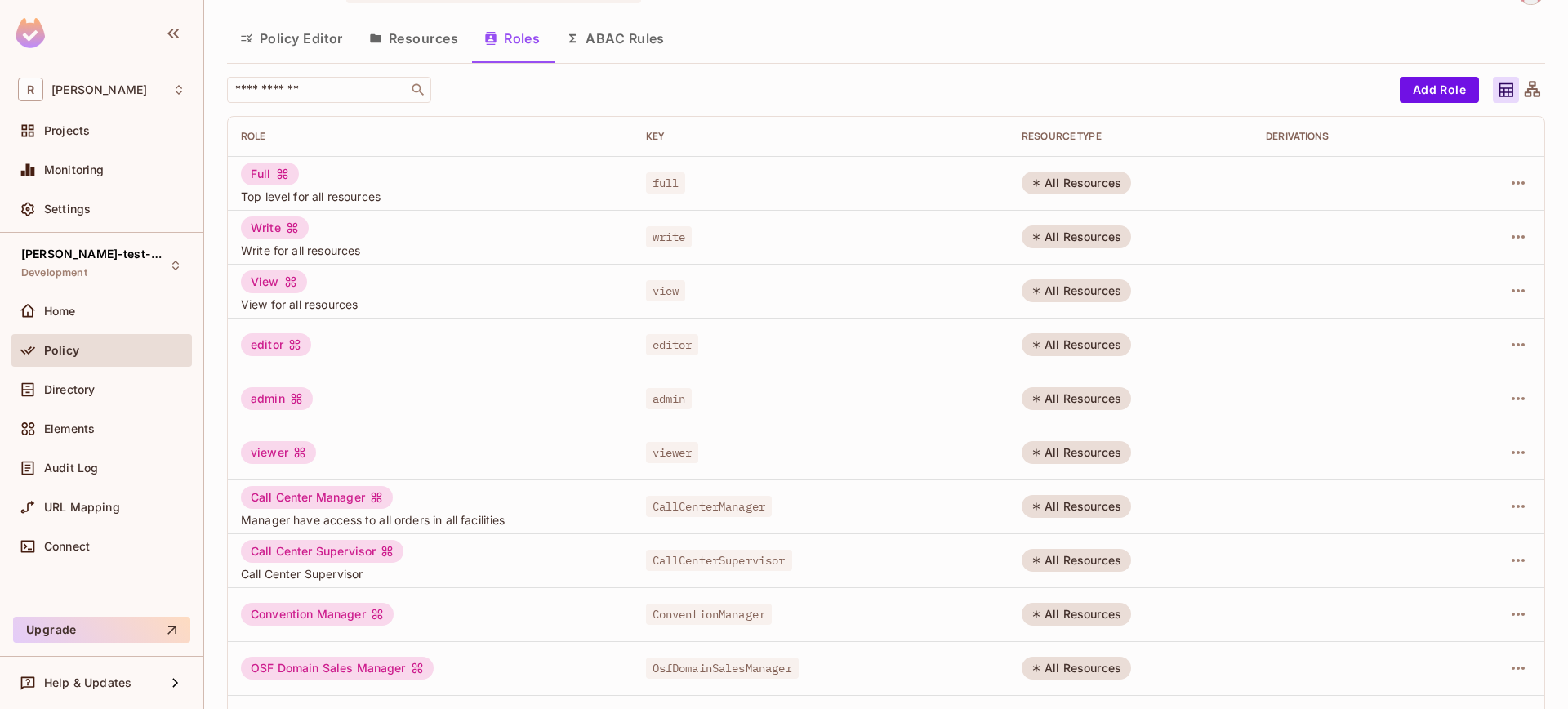
click at [308, 50] on button "Policy Editor" at bounding box center [292, 38] width 129 height 41
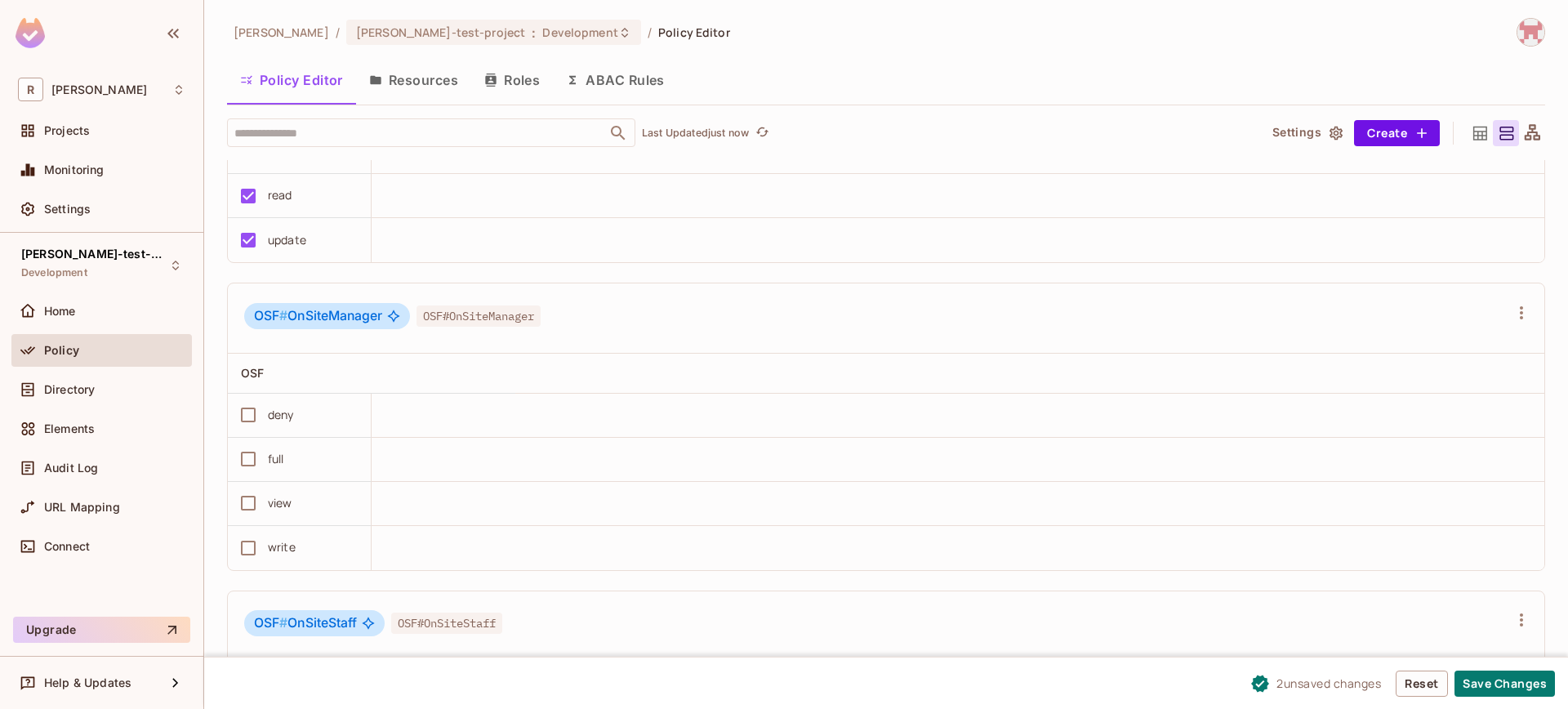
scroll to position [5077, 0]
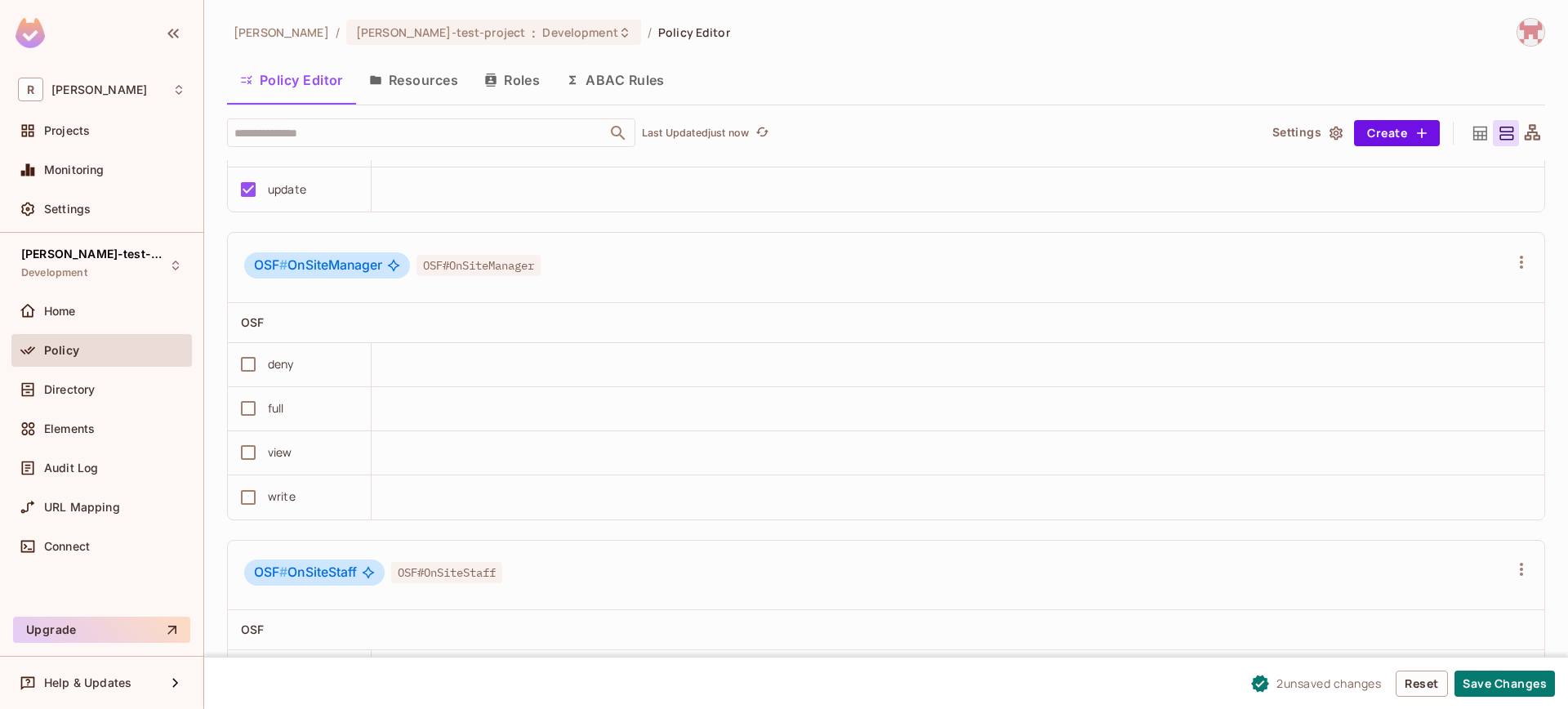
click at [265, 425] on div "full" at bounding box center [294, 408] width 126 height 34
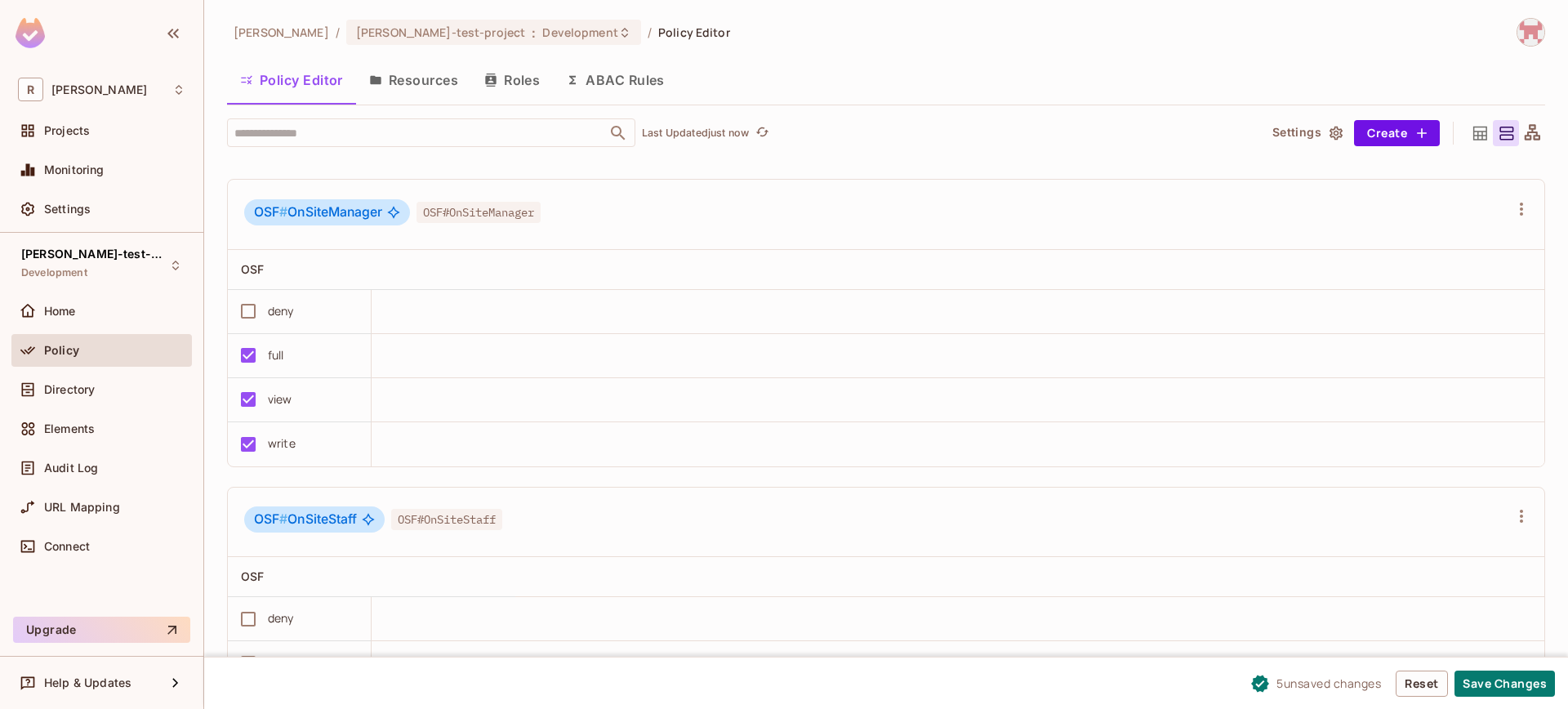
scroll to position [5135, 0]
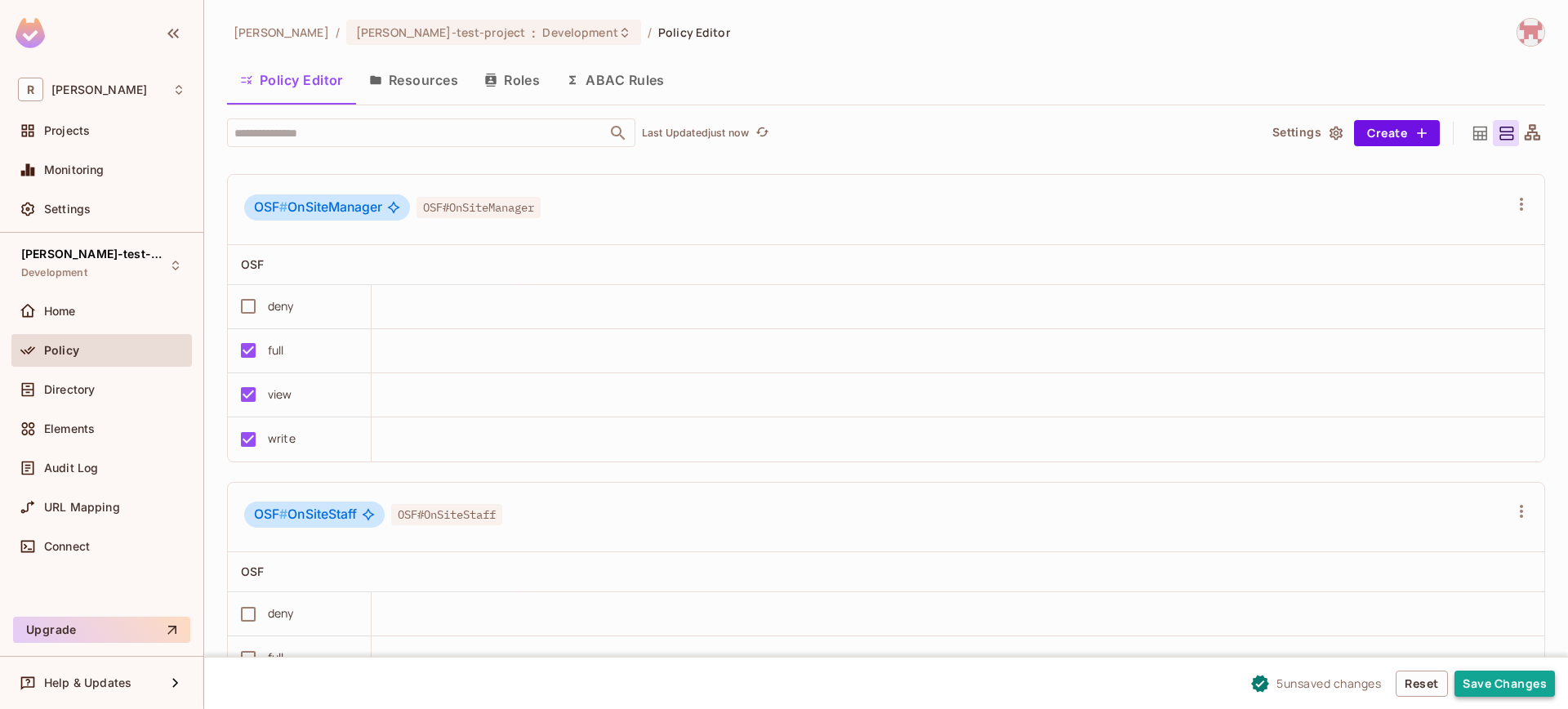
click at [1496, 687] on button "Save Changes" at bounding box center [1504, 683] width 100 height 26
